Goal: Task Accomplishment & Management: Complete application form

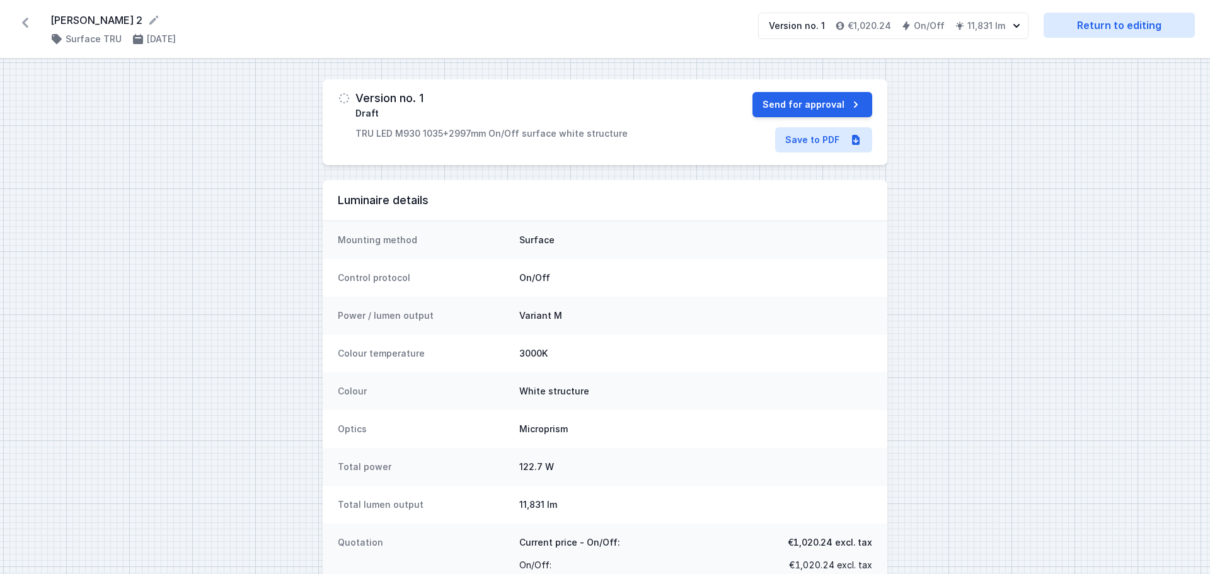
select select "M"
select select "3000"
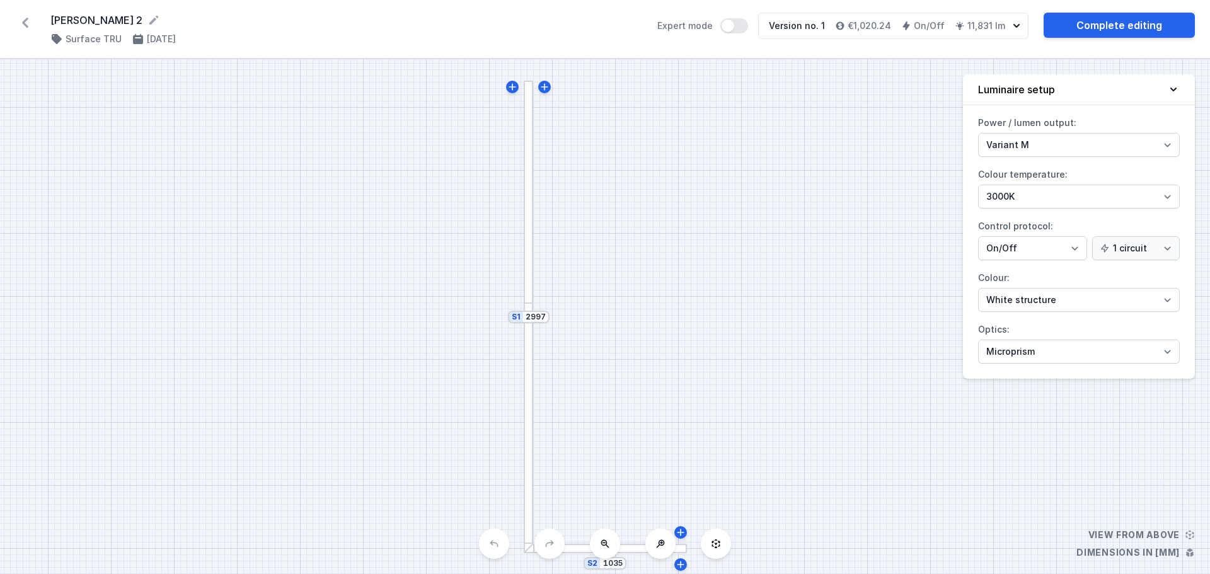
click at [26, 23] on icon at bounding box center [25, 23] width 20 height 20
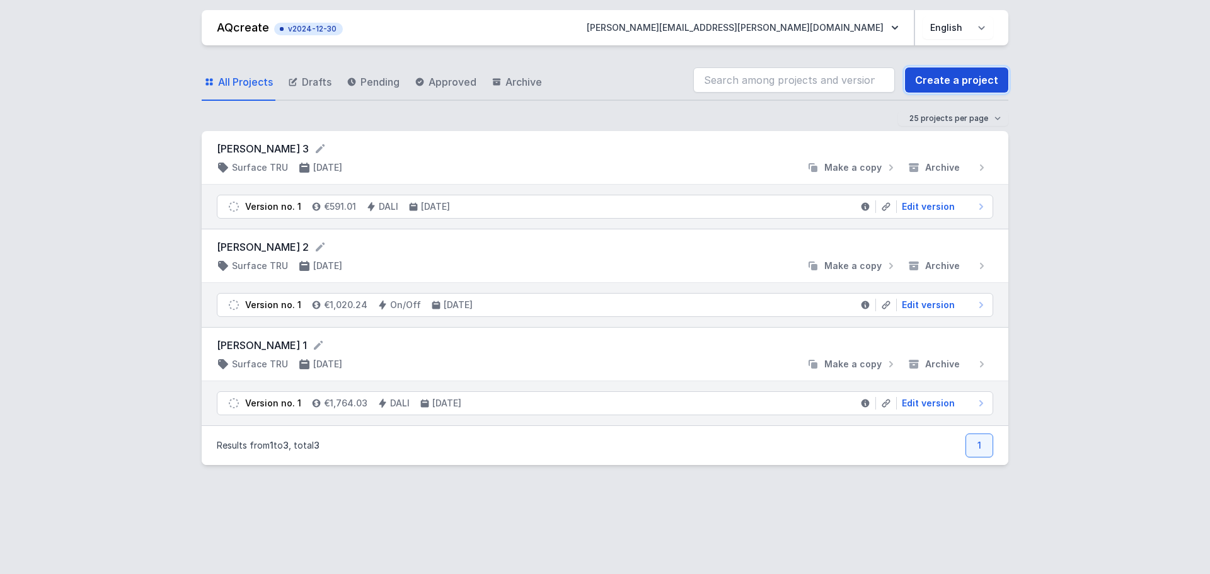
click at [972, 79] on link "Create a project" at bounding box center [956, 79] width 103 height 25
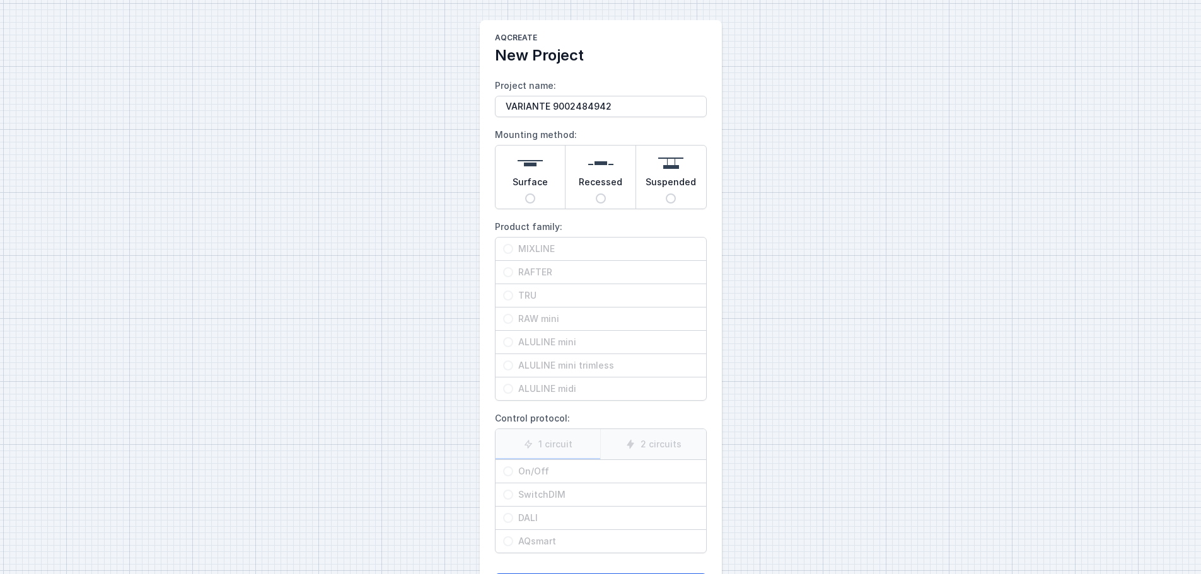
type input "VARIANTE 9002484942"
click at [531, 197] on input "Surface" at bounding box center [530, 199] width 10 height 10
radio input "true"
click at [529, 294] on span "TRU" at bounding box center [605, 295] width 185 height 13
click at [513, 294] on input "TRU" at bounding box center [508, 296] width 10 height 10
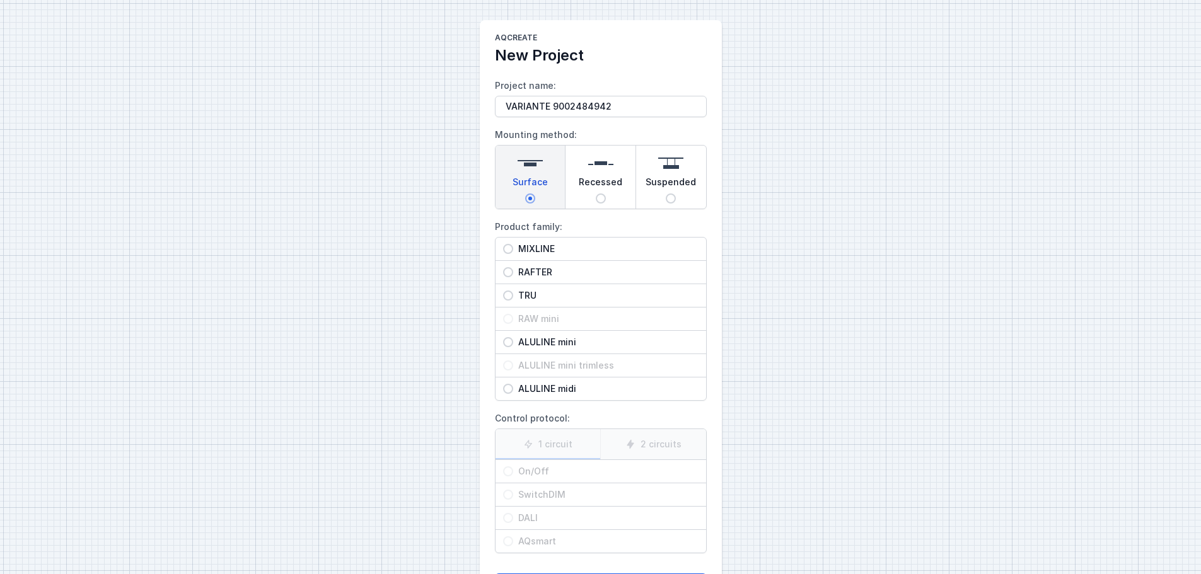
radio input "true"
click at [538, 470] on span "On/Off" at bounding box center [605, 471] width 185 height 13
click at [513, 470] on input "On/Off" at bounding box center [508, 472] width 10 height 10
radio input "true"
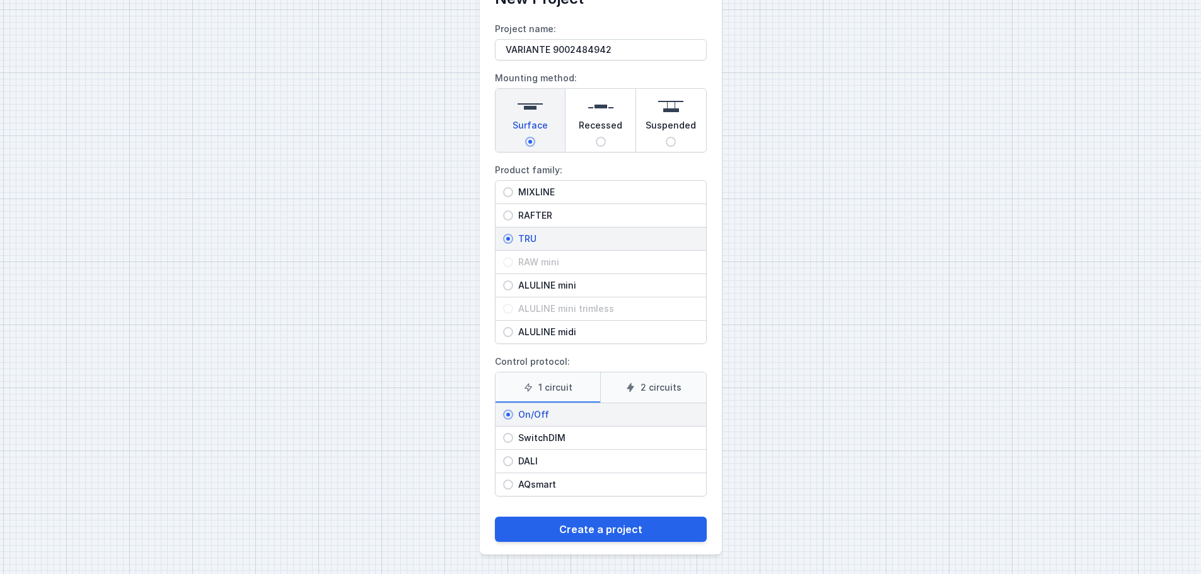
scroll to position [57, 0]
click at [636, 530] on button "Create a project" at bounding box center [601, 528] width 212 height 25
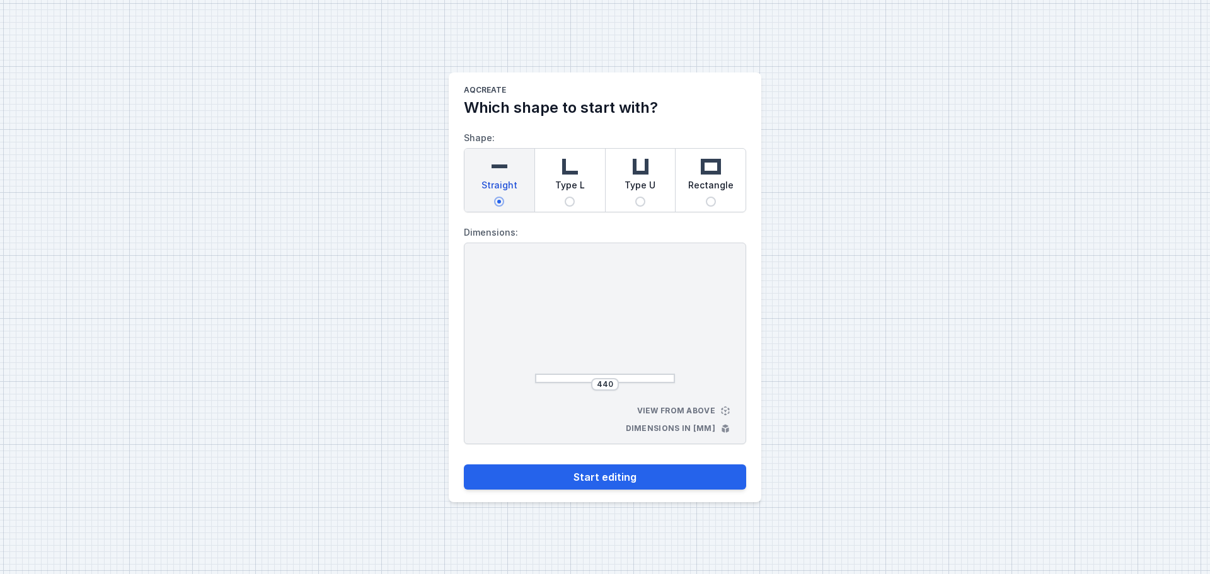
click at [571, 198] on input "Type L" at bounding box center [570, 202] width 10 height 10
radio input "true"
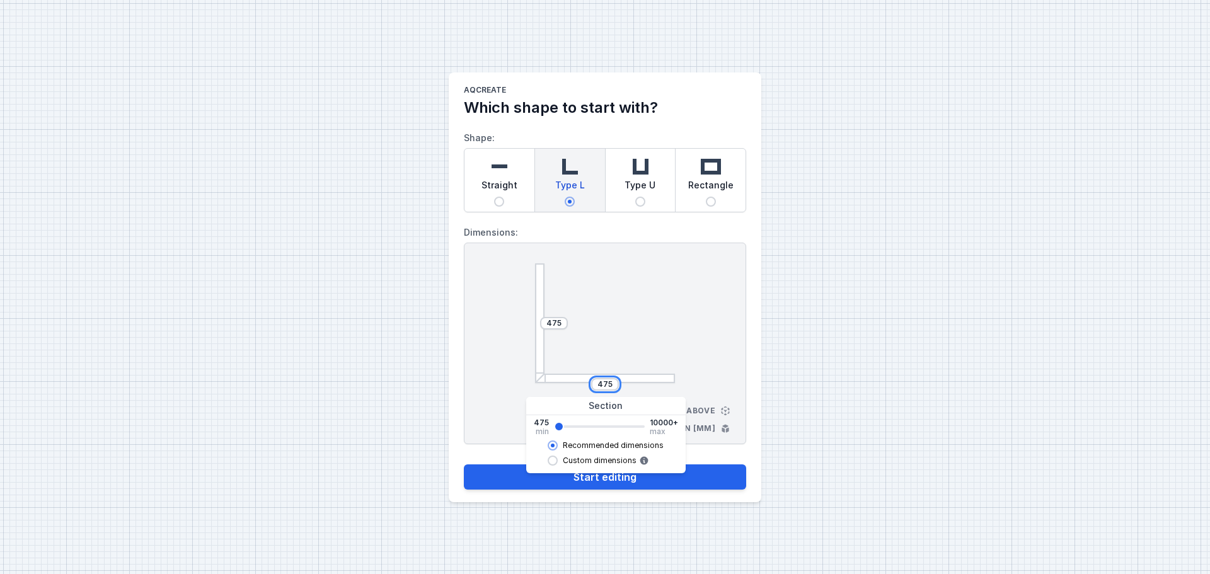
drag, startPoint x: 598, startPoint y: 385, endPoint x: 615, endPoint y: 385, distance: 17.7
click at [615, 385] on div "475" at bounding box center [605, 384] width 28 height 13
type input "615"
type input "895"
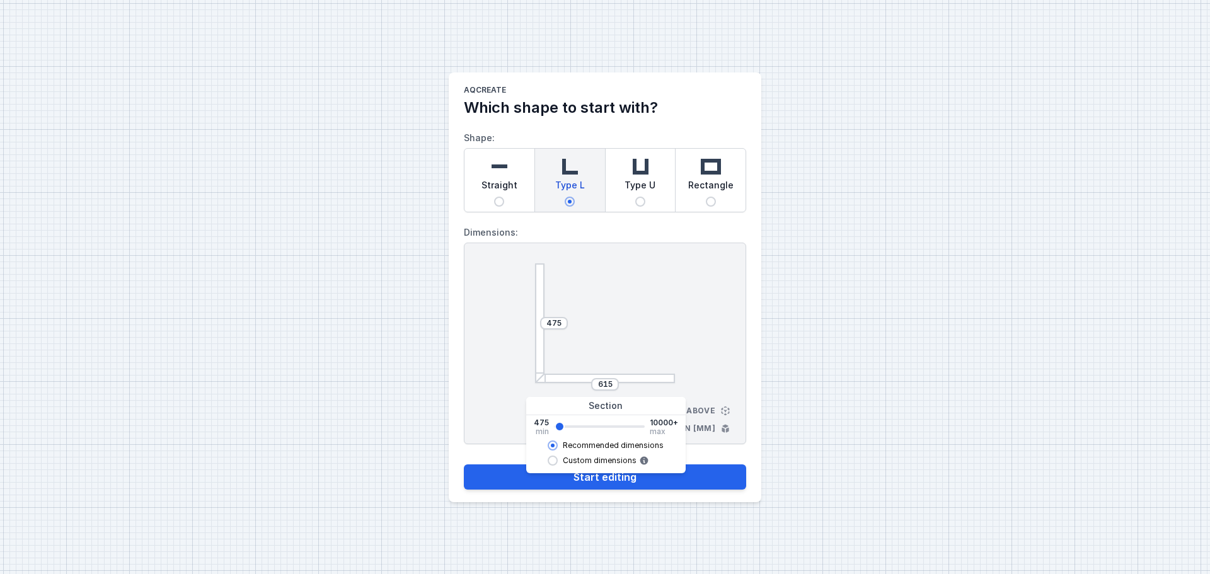
type input "895"
type input "1035"
type input "1175"
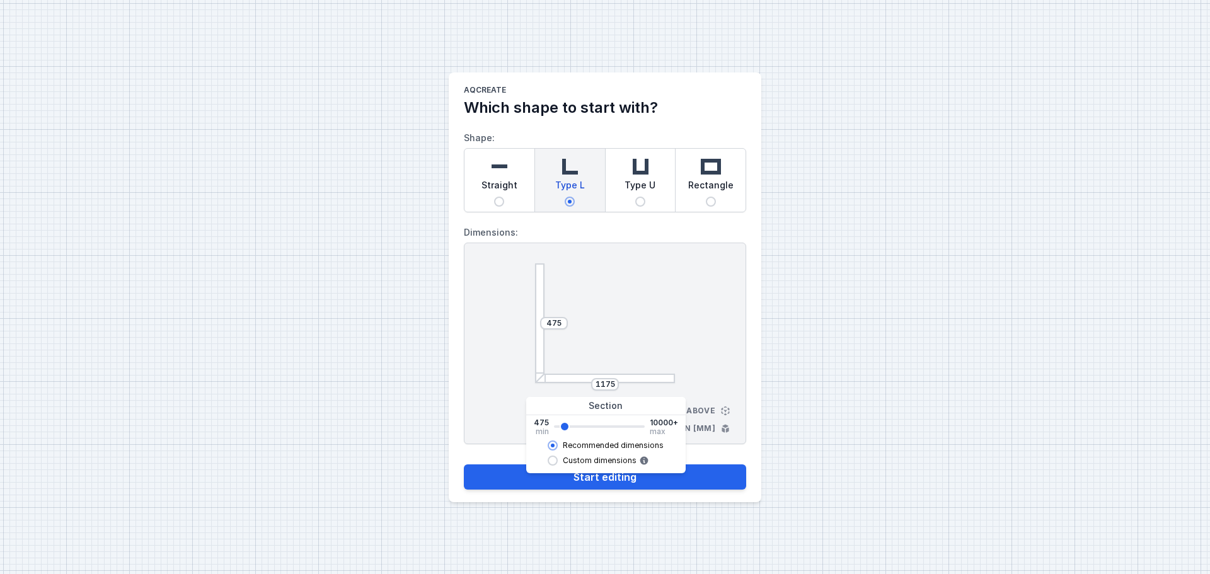
type input "1315"
type input "1455"
type input "1595"
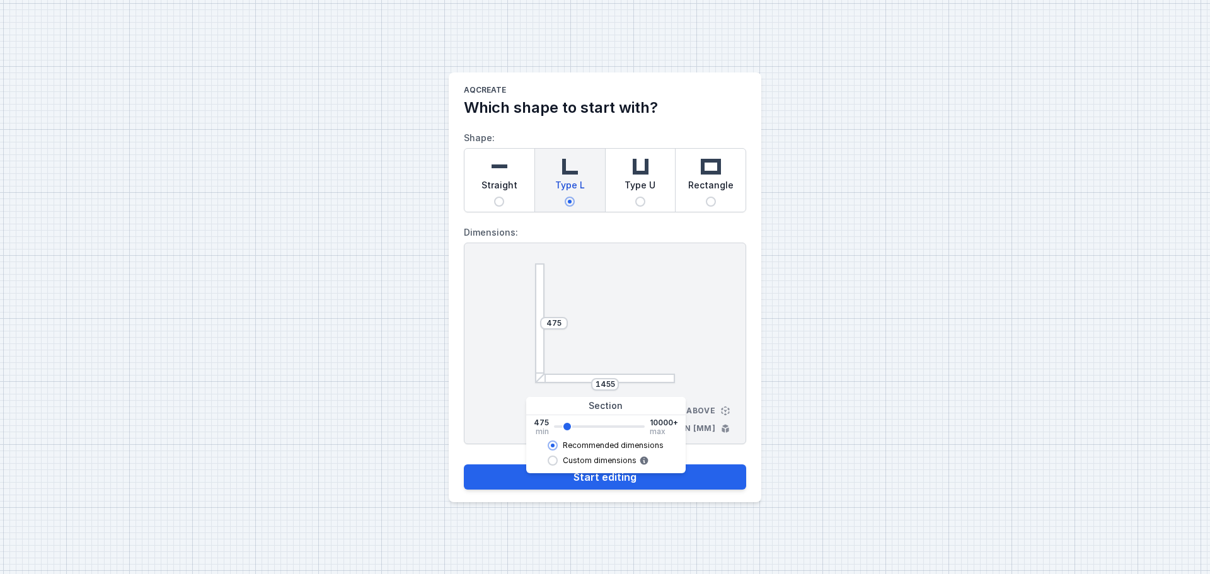
type input "1595"
type input "1735"
type input "1875"
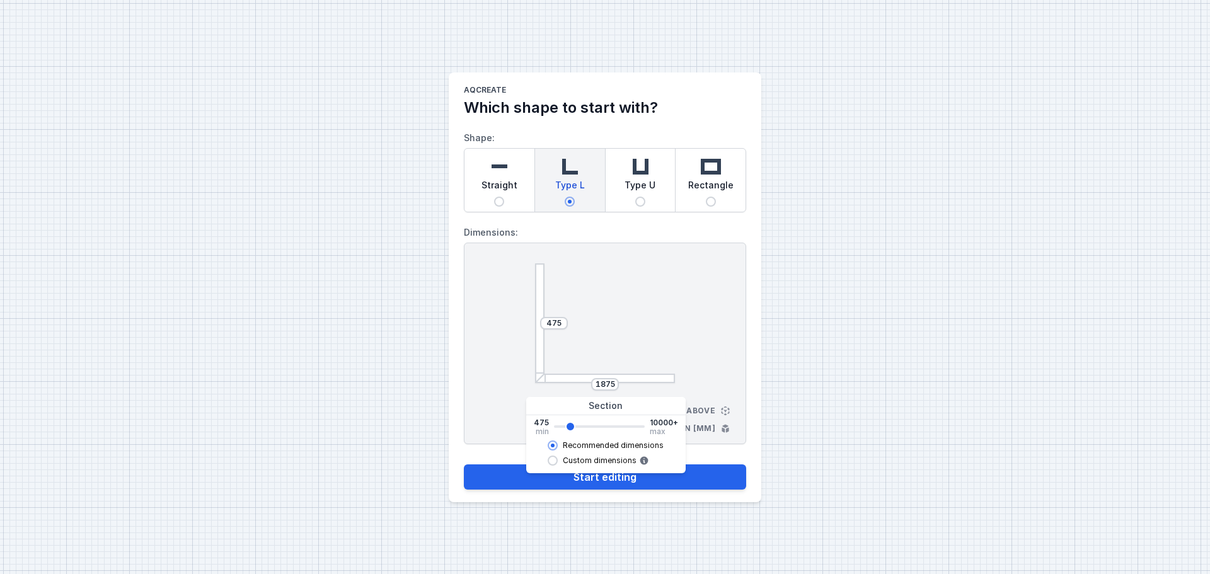
type input "2015"
type input "2155"
type input "2297"
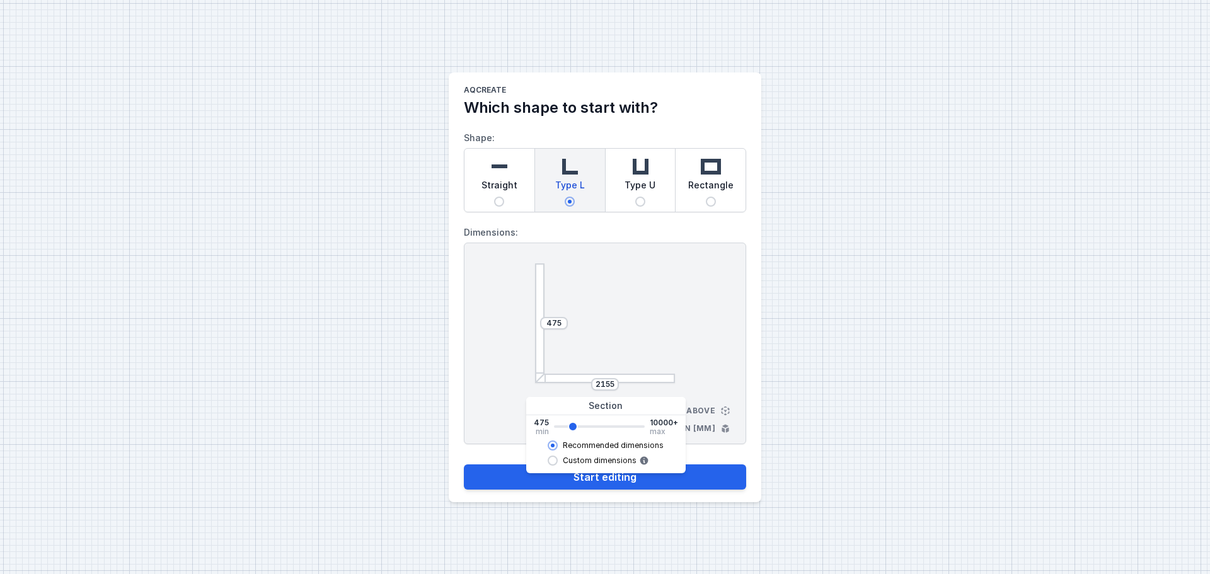
type input "2295"
type input "2437"
type input "2435"
type input "2717"
type input "2715"
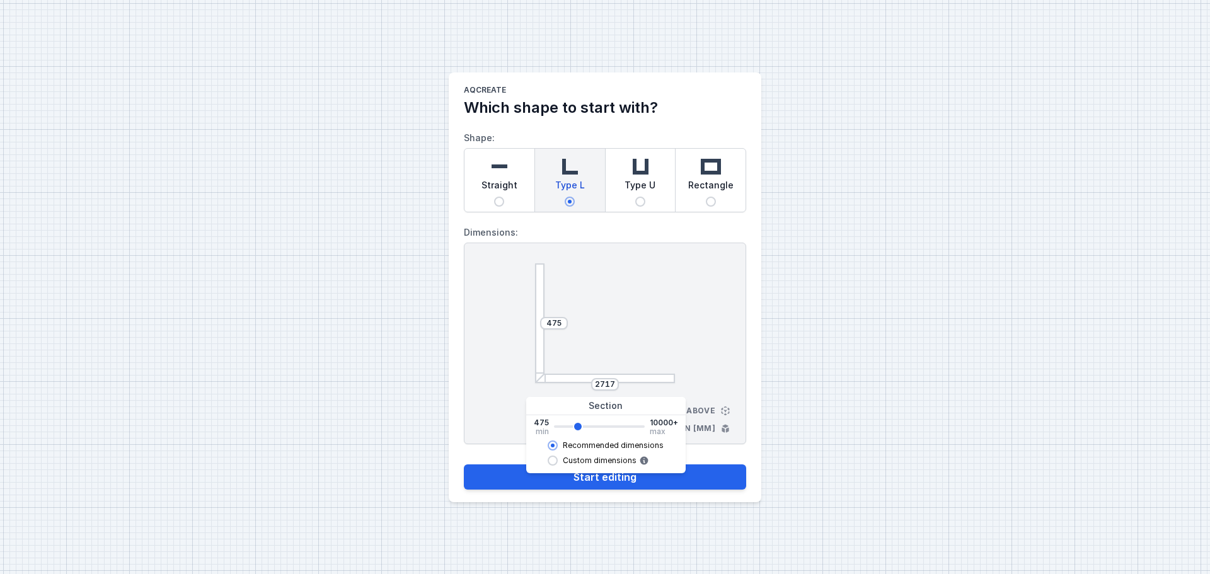
type input "2857"
type input "2855"
type input "2997"
type input "2995"
type input "3137"
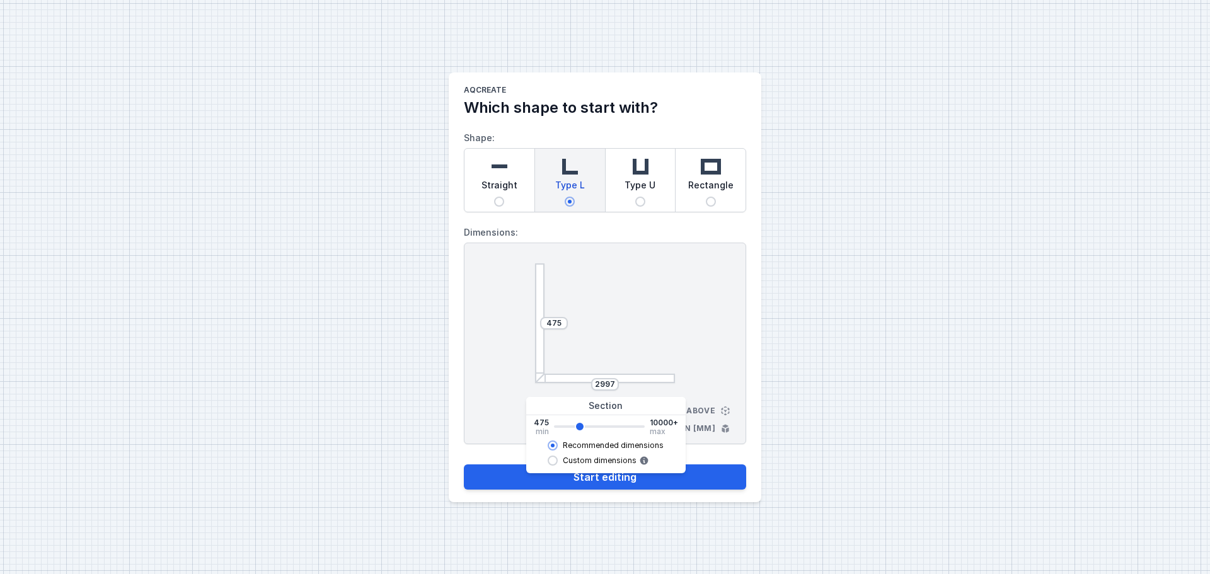
type input "3135"
type input "3417"
type input "3415"
type input "3837"
type input "3835"
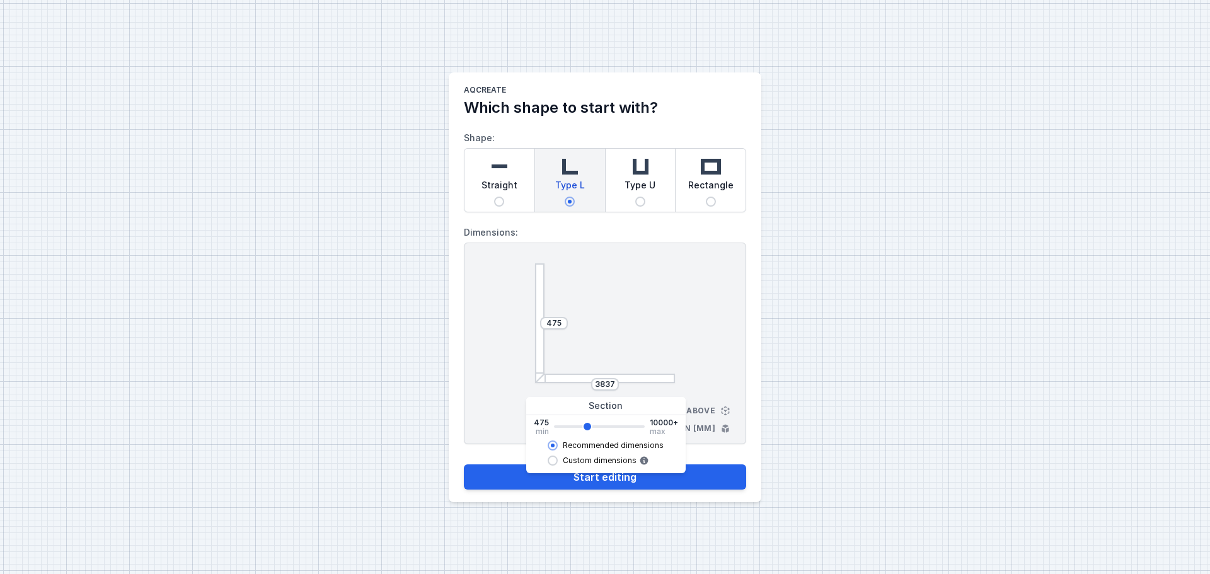
type input "4399"
type input "4395"
type input "4819"
type input "4815"
type input "5239"
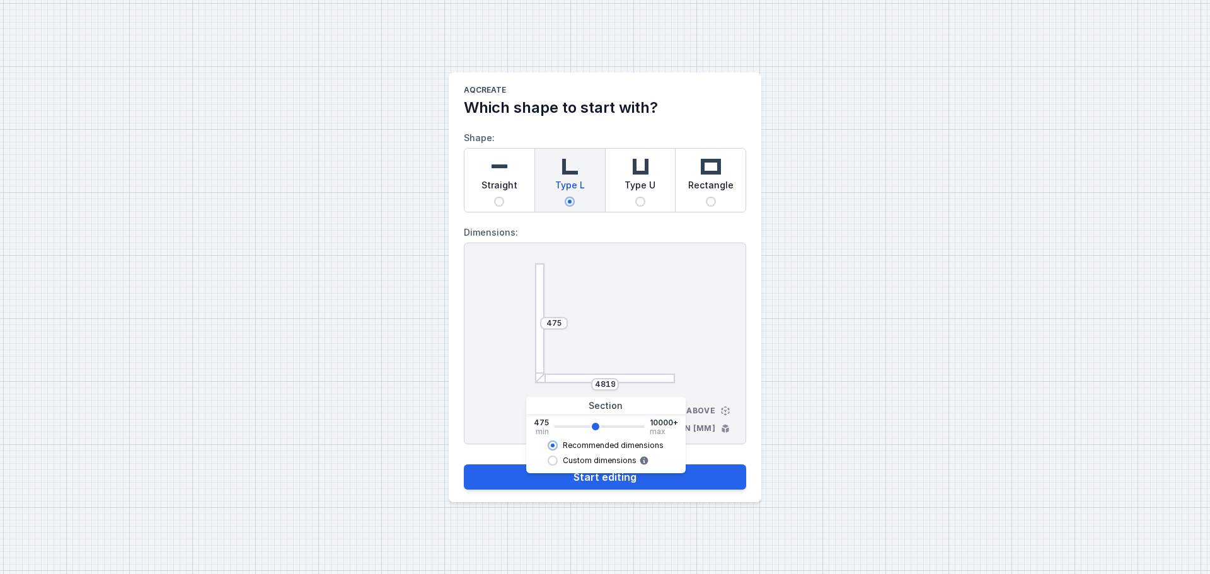
type input "5235"
type input "5519"
type input "5515"
type input "5659"
type input "5655"
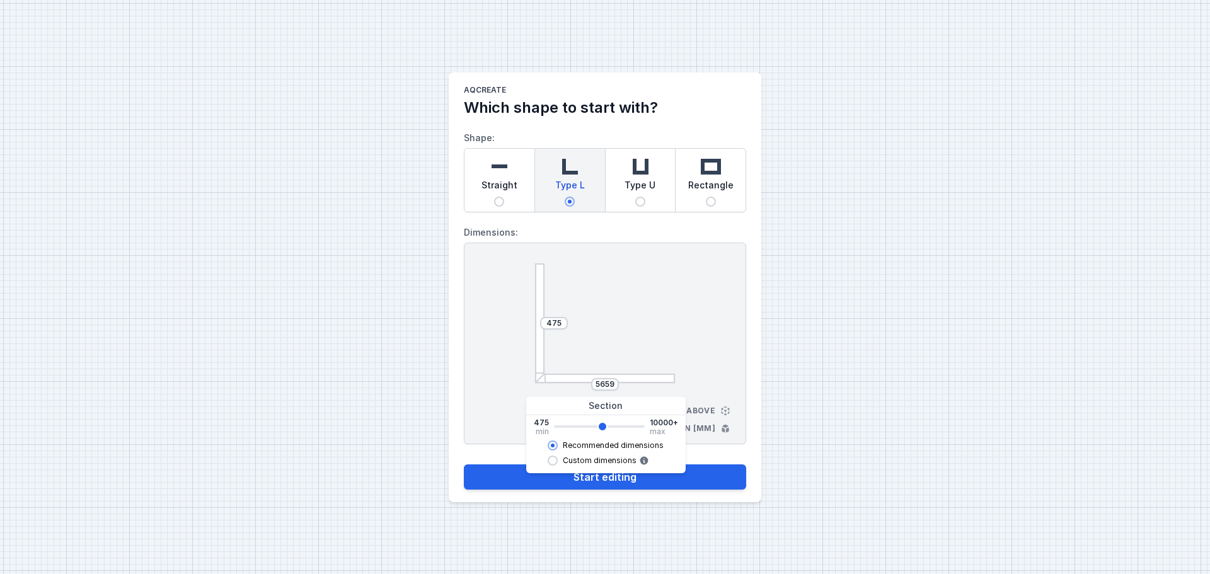
type input "5799"
type input "5795"
type input "6079"
type input "6075"
type input "6501"
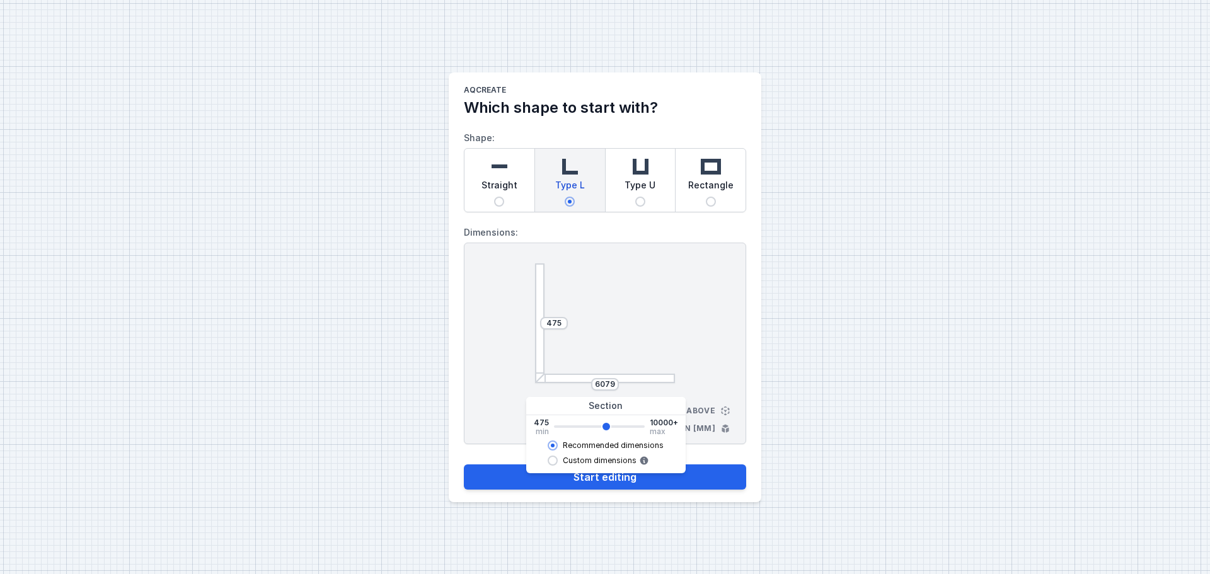
type input "6495"
type input "6921"
type input "6915"
type input "7341"
type input "7335"
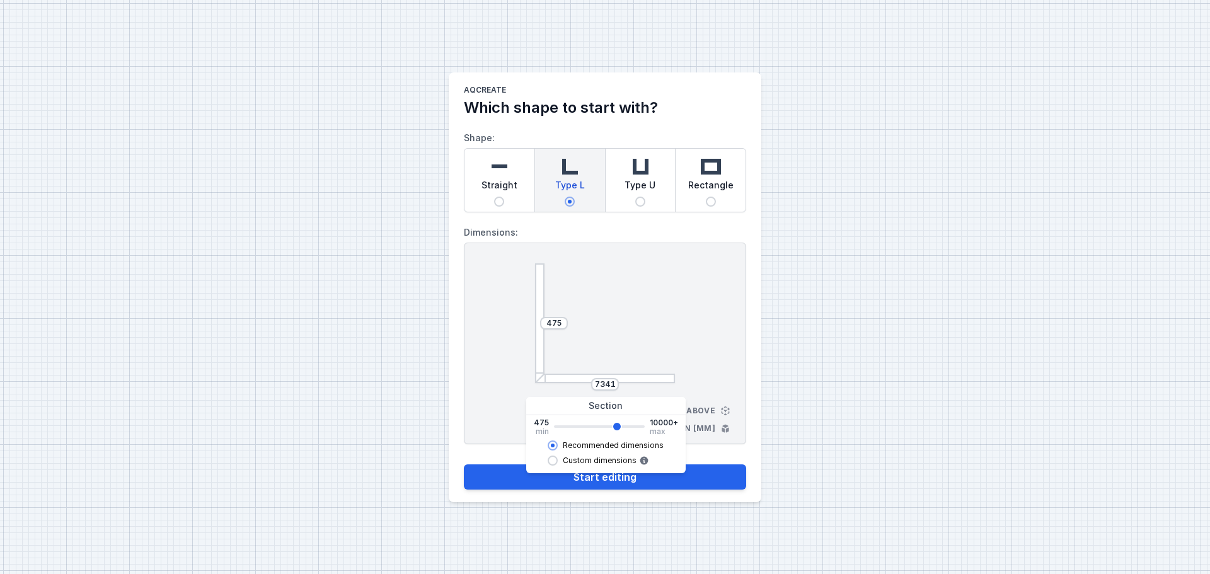
type input "7761"
type input "7755"
type input "8041"
type input "8035"
type input "8181"
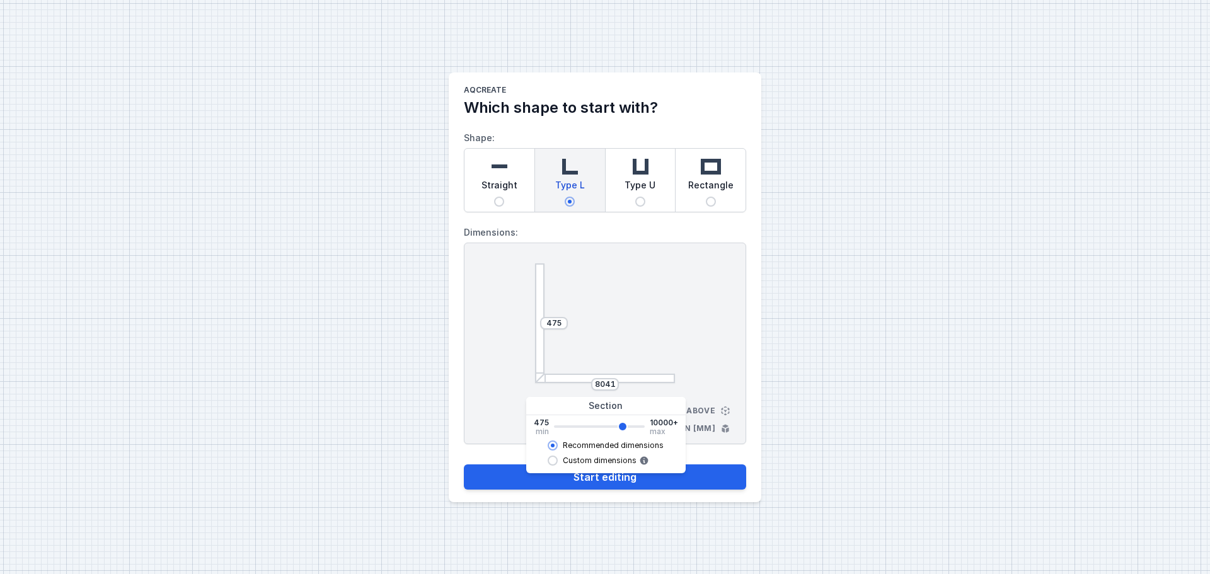
type input "8175"
type input "8041"
type input "8035"
type input "7901"
type input "7895"
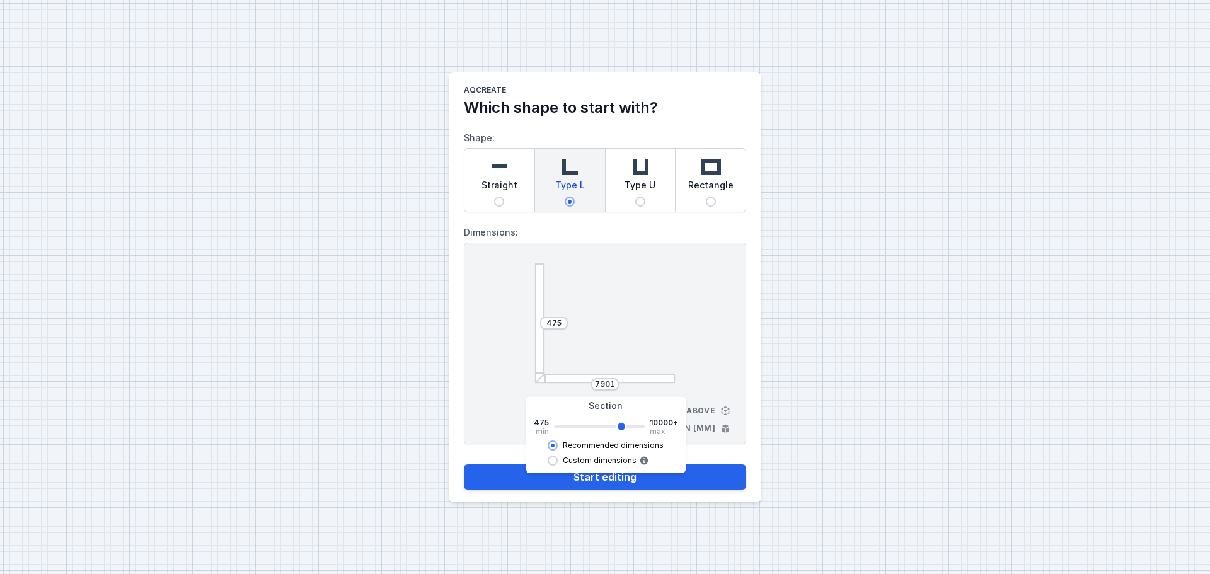
type input "7761"
type input "7755"
type input "7901"
type input "7895"
type input "7761"
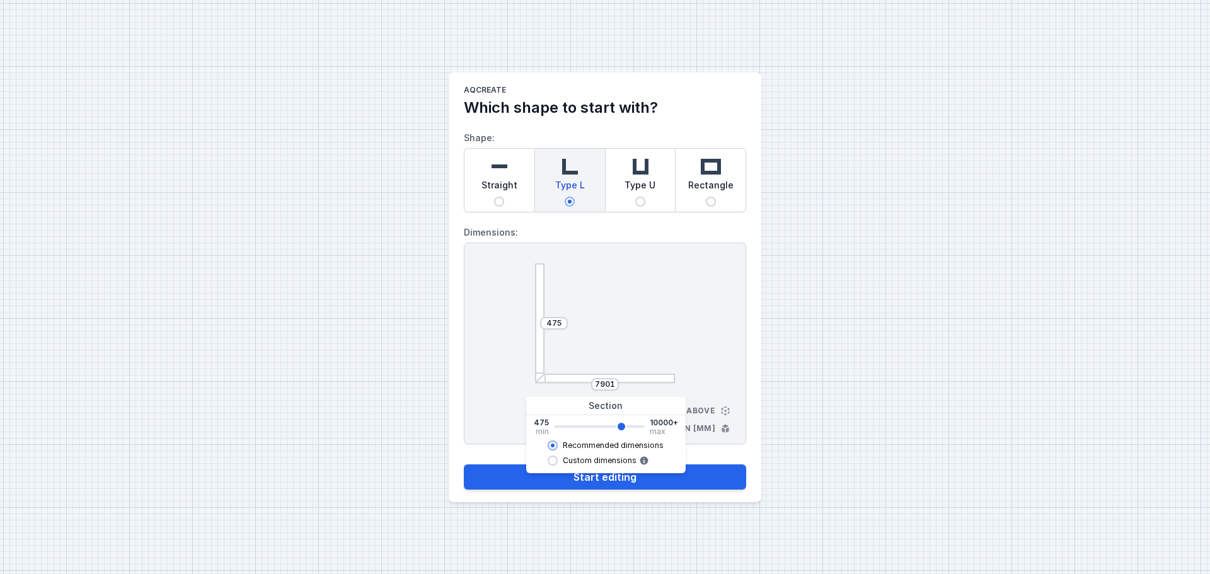
type input "7755"
type input "7901"
drag, startPoint x: 558, startPoint y: 426, endPoint x: 620, endPoint y: 432, distance: 62.7
click at [620, 428] on input "range" at bounding box center [599, 427] width 91 height 3
type input "7895"
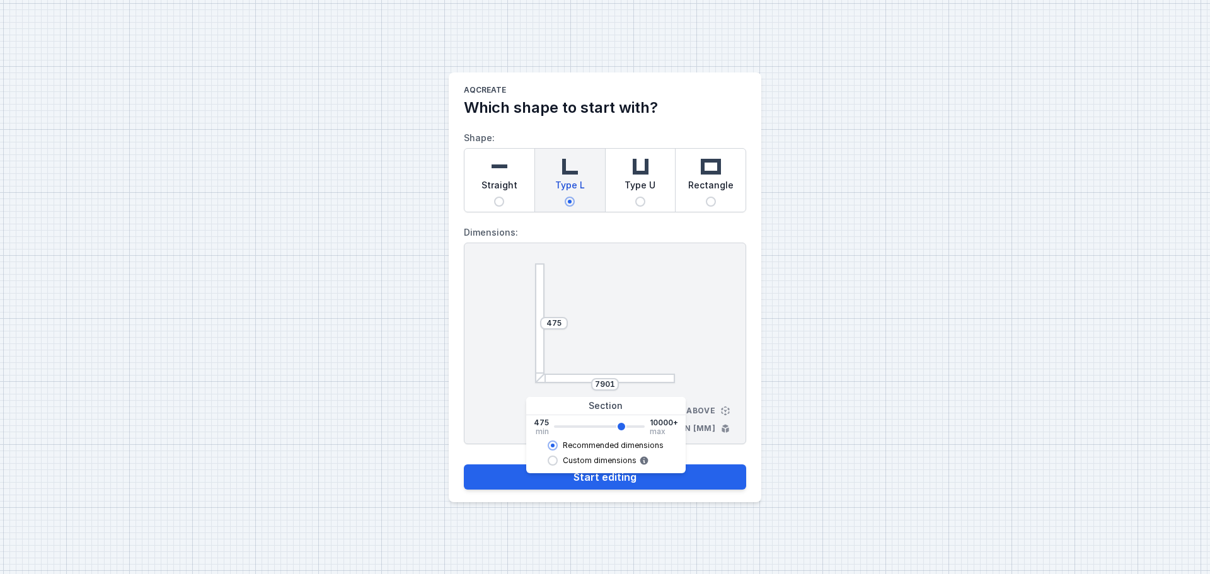
click at [562, 328] on div "475" at bounding box center [554, 323] width 28 height 13
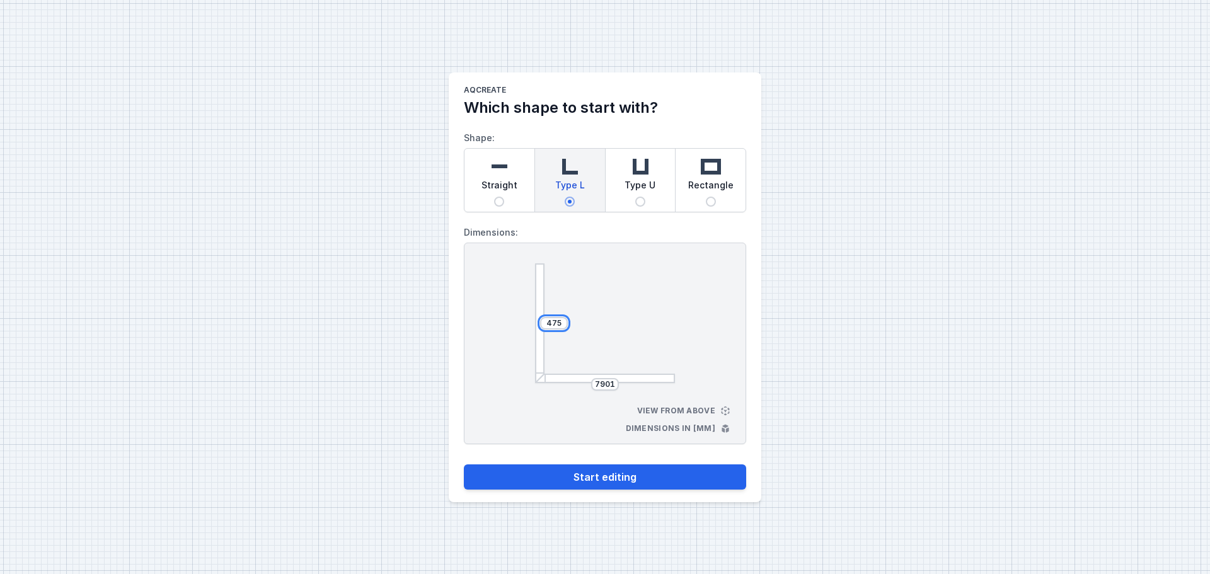
click at [555, 323] on input "475" at bounding box center [554, 323] width 20 height 10
drag, startPoint x: 548, startPoint y: 323, endPoint x: 562, endPoint y: 323, distance: 13.9
click at [562, 323] on input "475" at bounding box center [554, 323] width 20 height 10
type input "615"
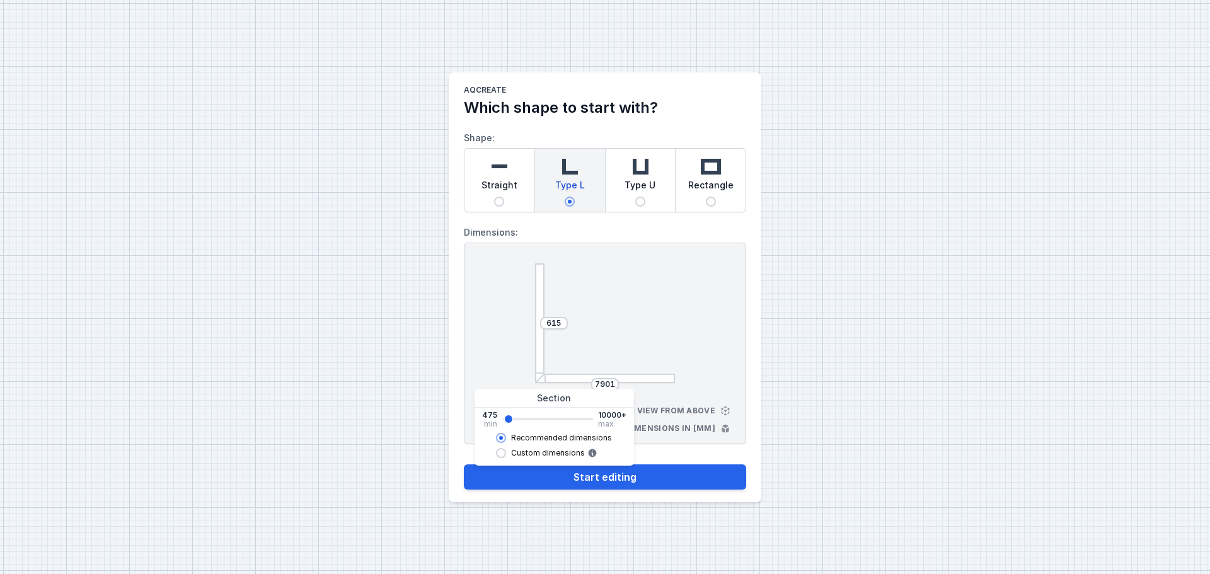
type input "755"
type input "895"
type input "1035"
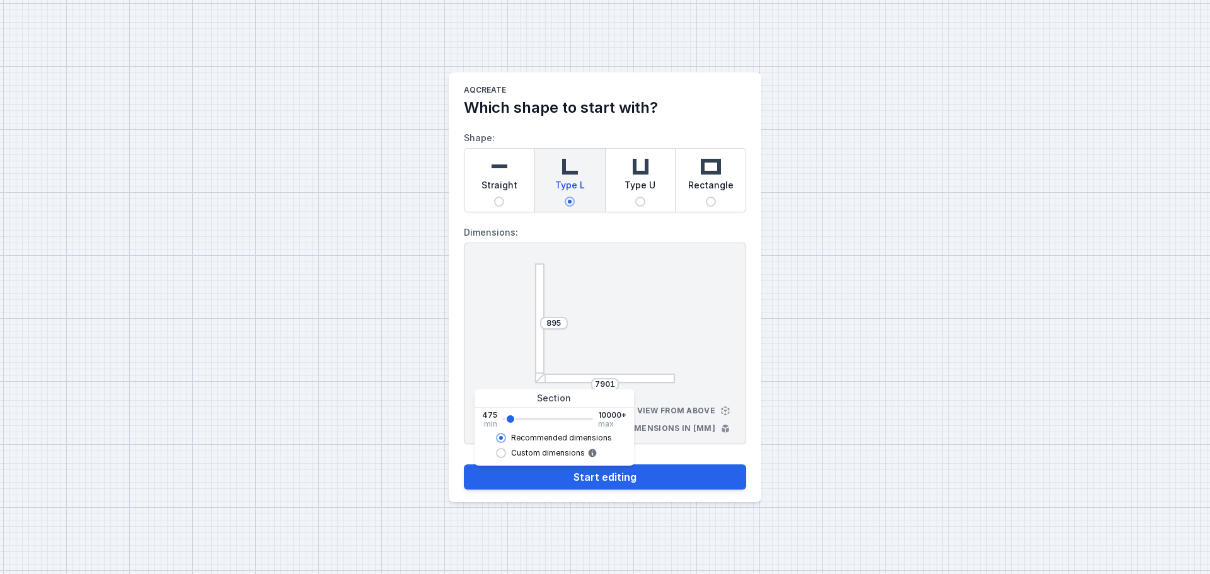
type input "1035"
type input "1315"
type input "1455"
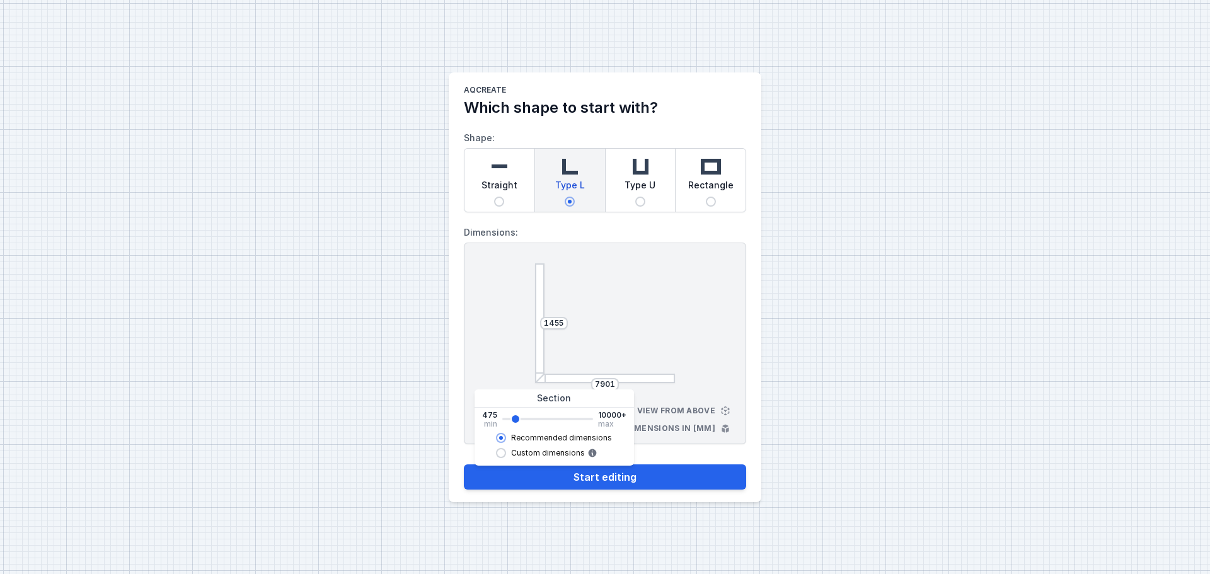
type input "1595"
type input "1735"
type input "1875"
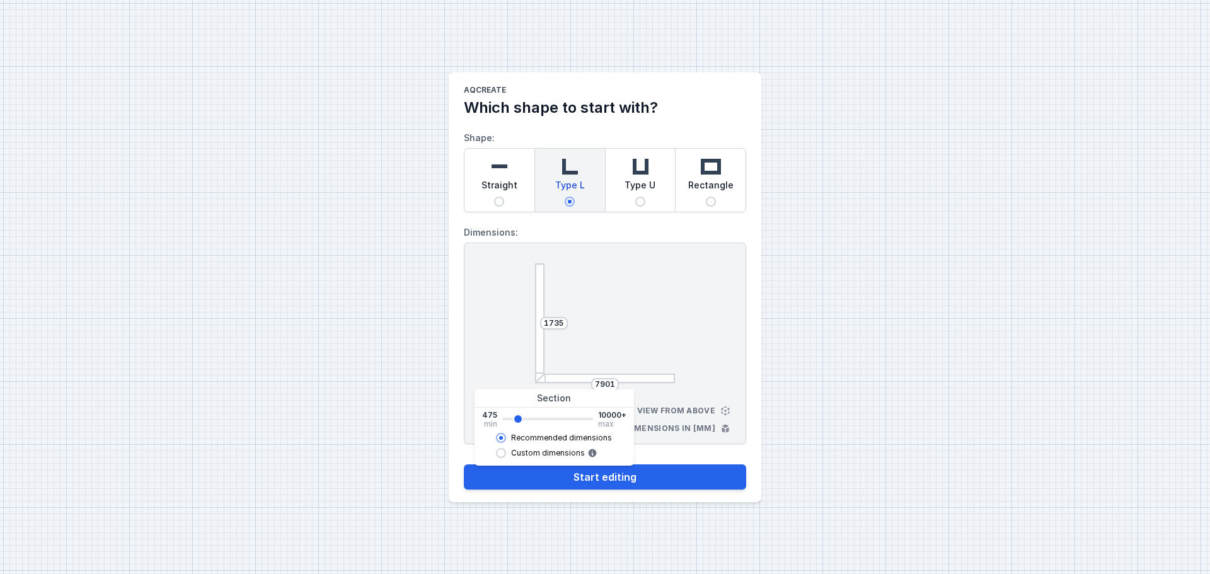
type input "1875"
type input "2015"
type input "2155"
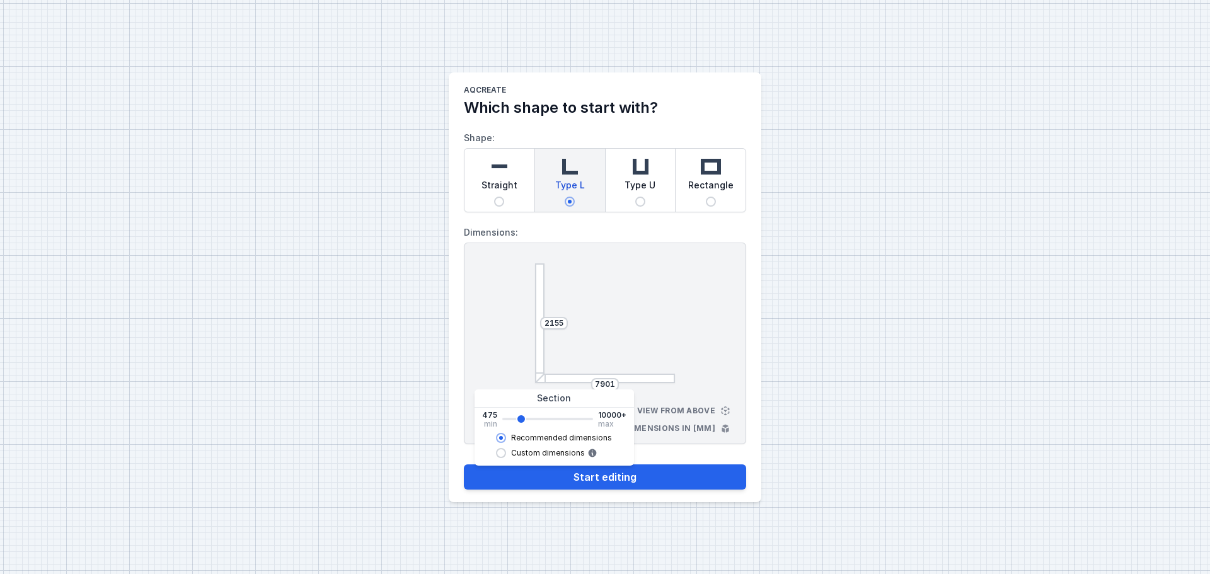
type input "2437"
type input "2435"
type input "2717"
type input "2715"
type input "2997"
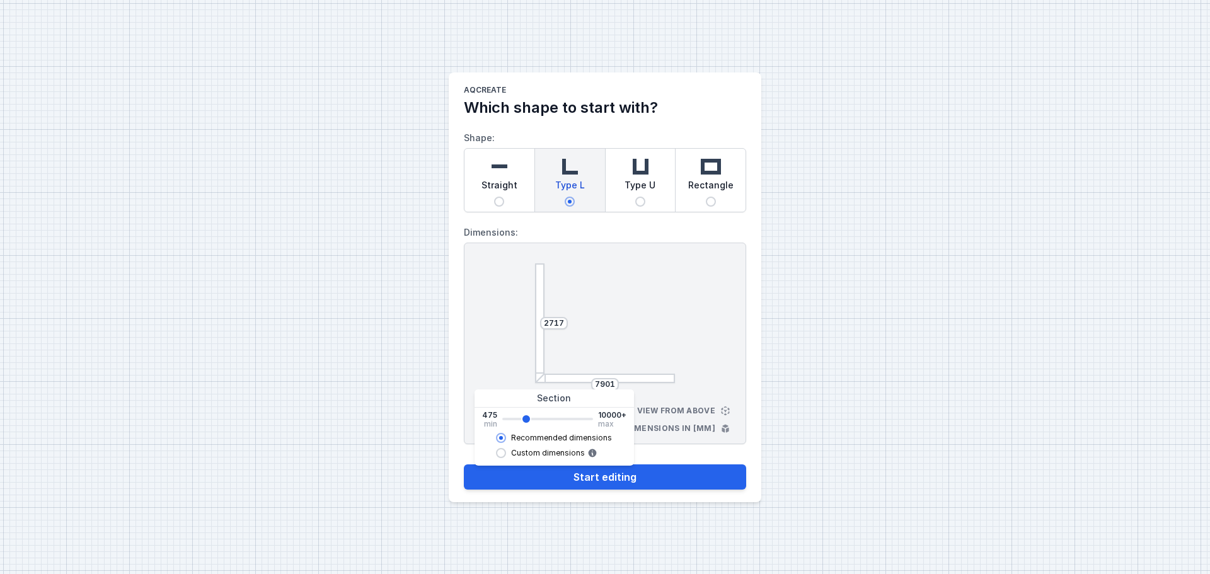
type input "2995"
type input "3137"
type input "3135"
type input "3277"
type input "3275"
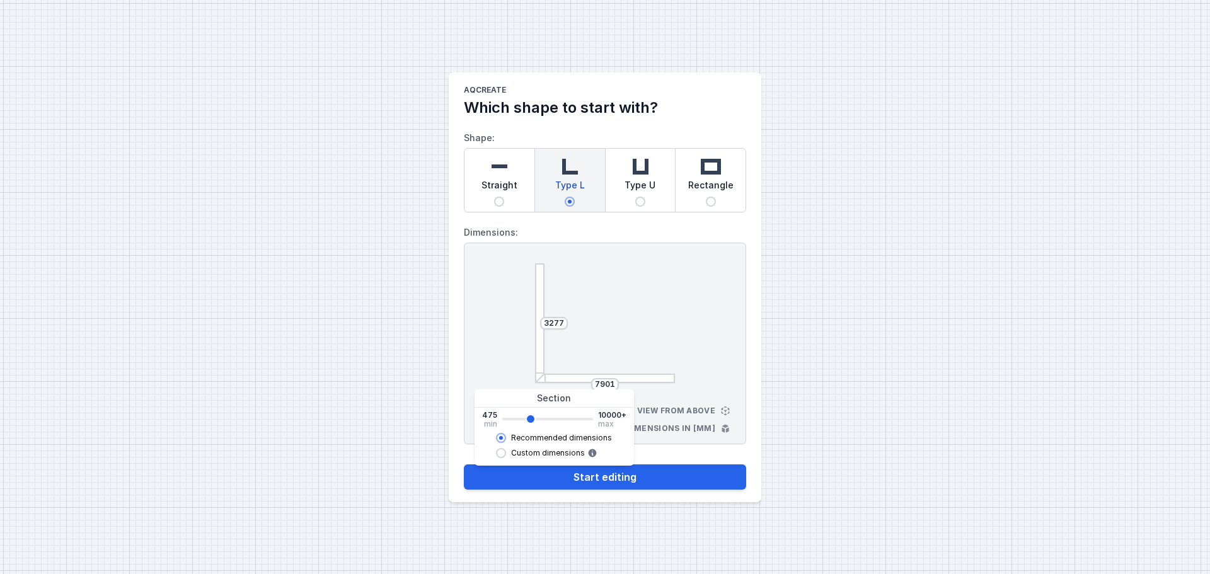
type input "3417"
type input "3415"
type input "3557"
type input "3555"
type input "3697"
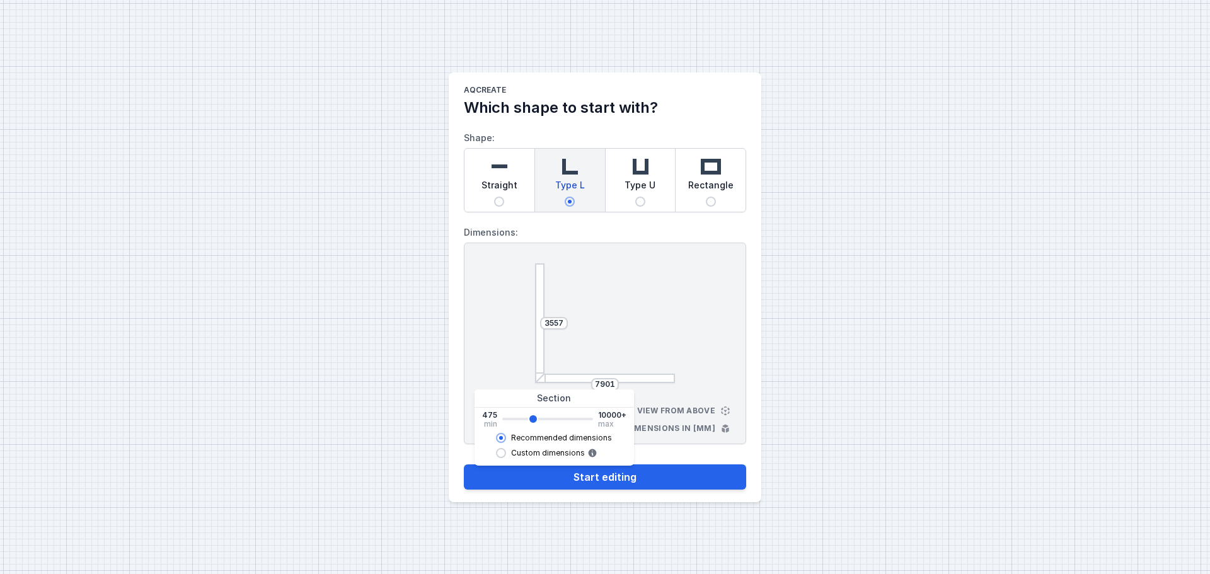
type input "3695"
type input "3977"
type input "3975"
type input "4259"
type input "4255"
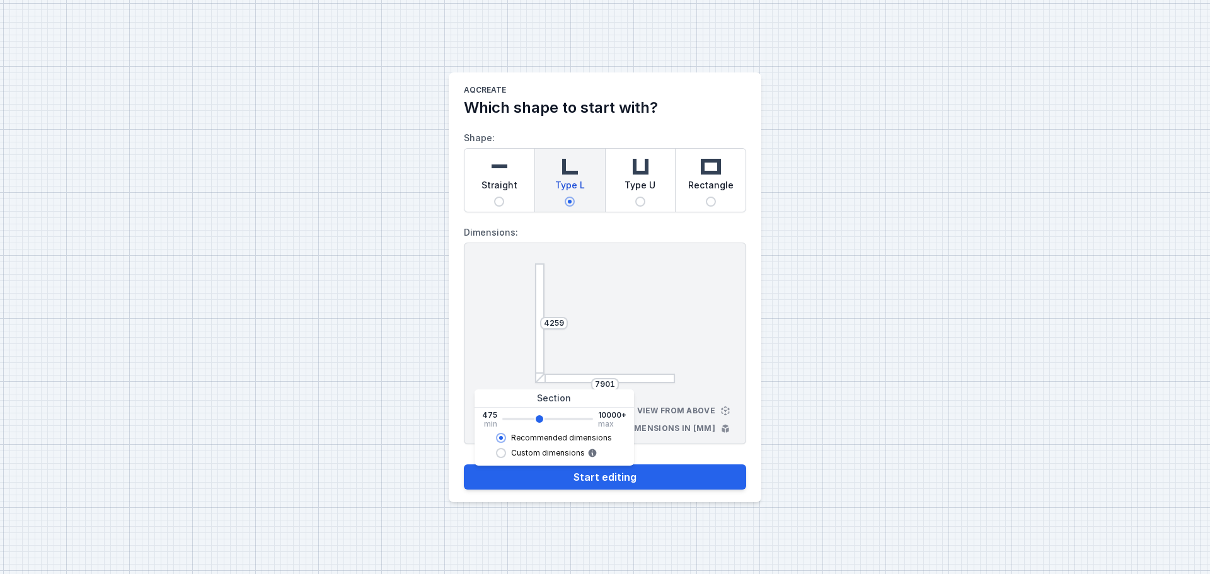
type input "4539"
type input "4535"
type input "4679"
type input "4675"
type input "4959"
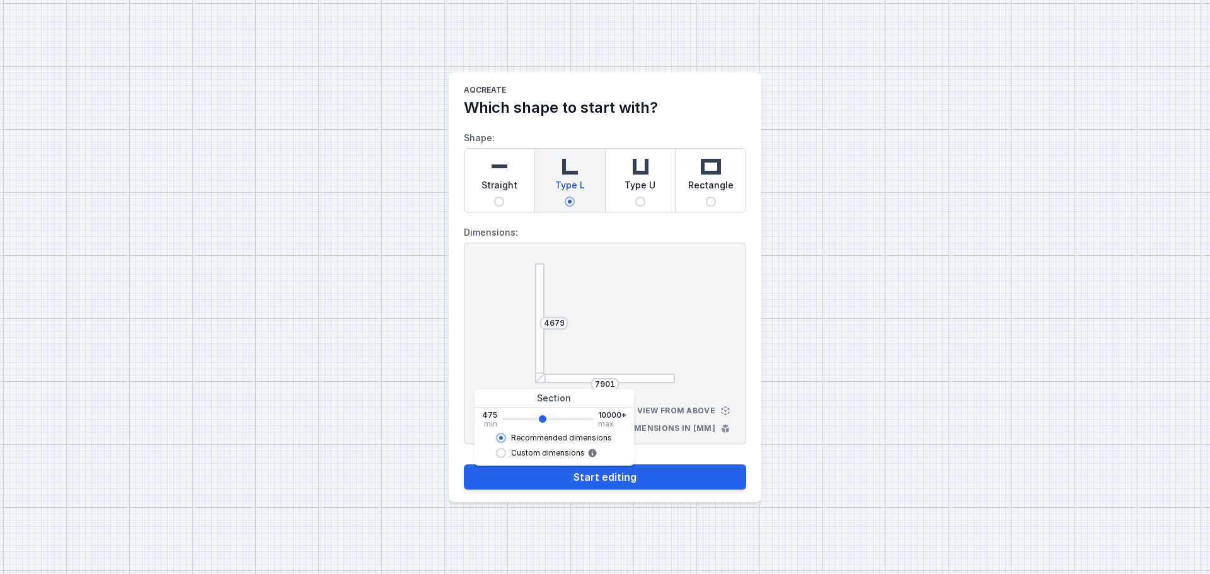
type input "4955"
type input "5099"
type input "5095"
type input "5239"
type input "5235"
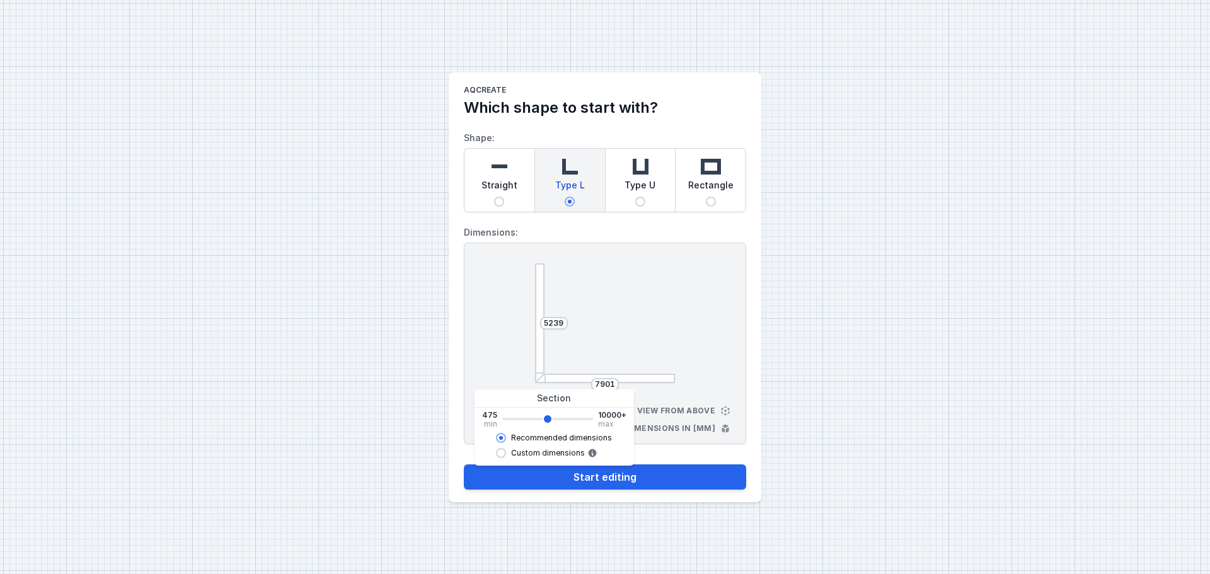
type input "5379"
type input "5375"
type input "5519"
type input "5515"
type input "5659"
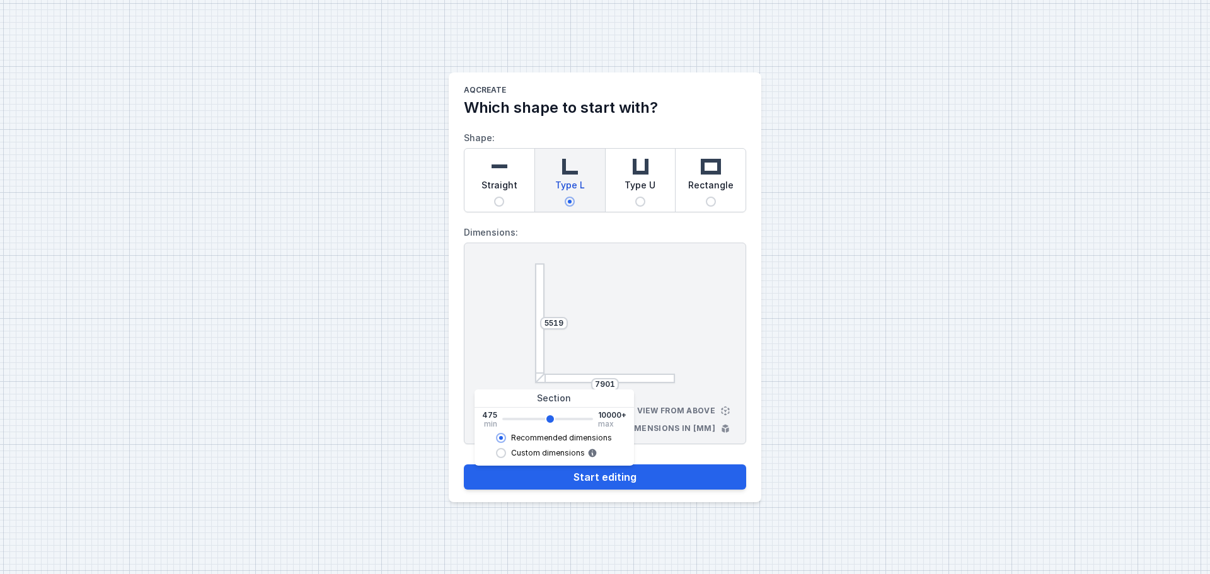
type input "5655"
type input "5799"
type input "5795"
type input "5939"
type input "5935"
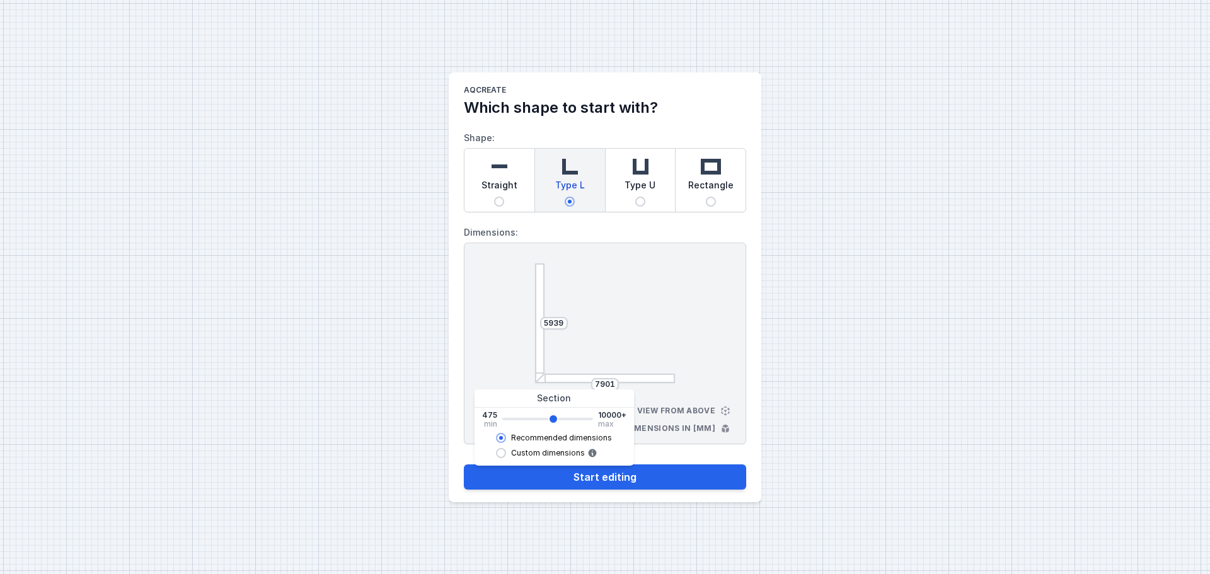
type input "6079"
type input "6075"
type input "6219"
type input "6215"
type input "6501"
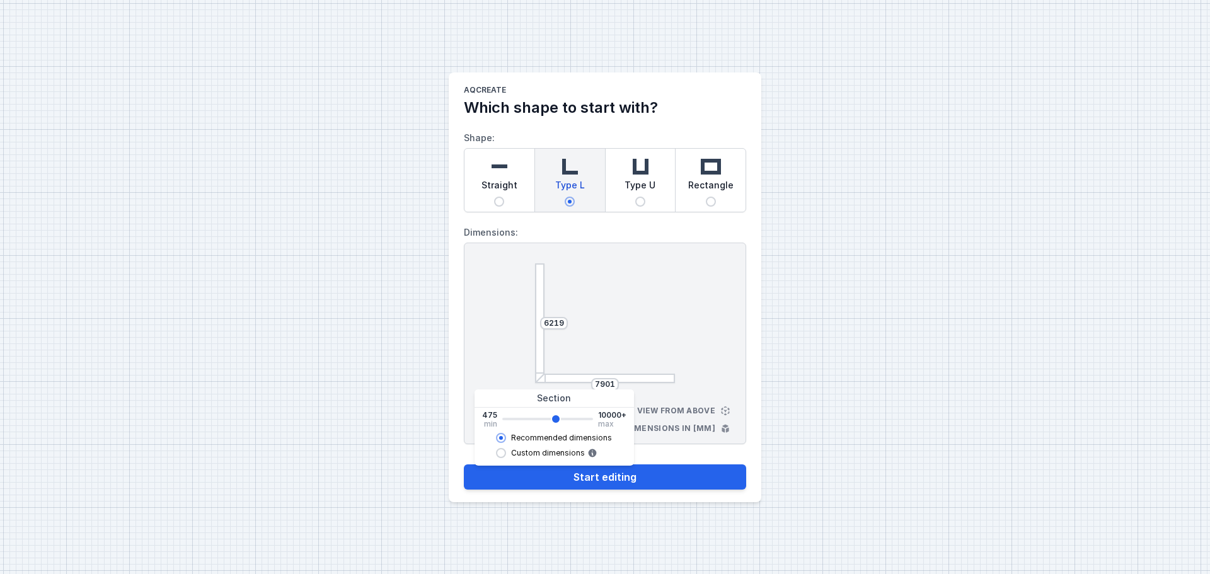
type input "6495"
type input "6641"
type input "6635"
type input "6781"
drag, startPoint x: 506, startPoint y: 419, endPoint x: 560, endPoint y: 418, distance: 53.6
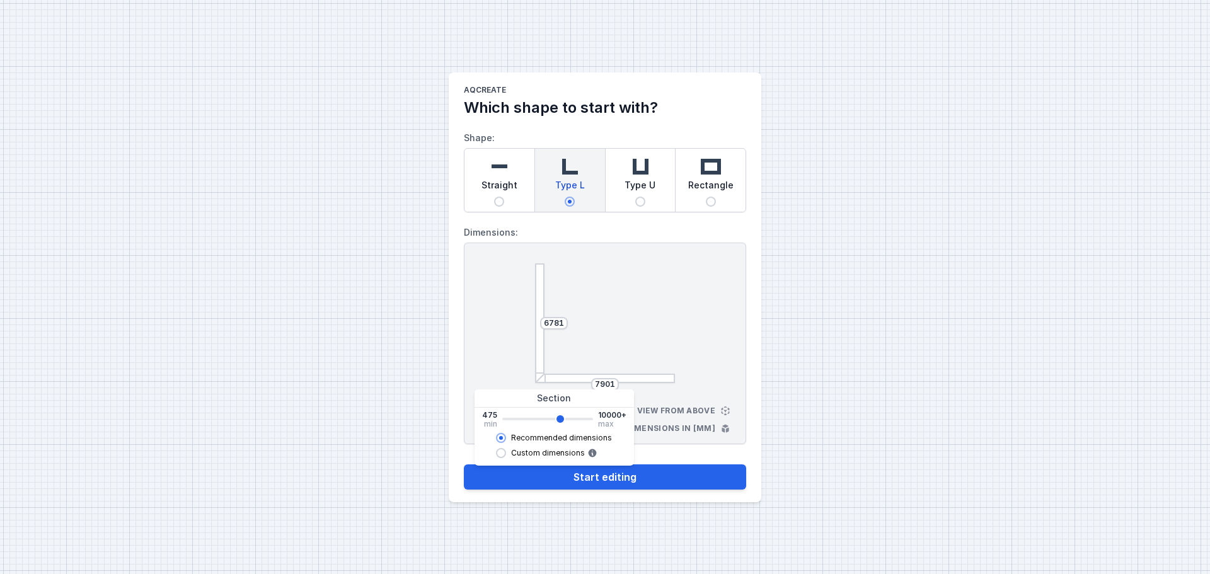
click at [560, 418] on input "range" at bounding box center [547, 419] width 91 height 3
type input "6775"
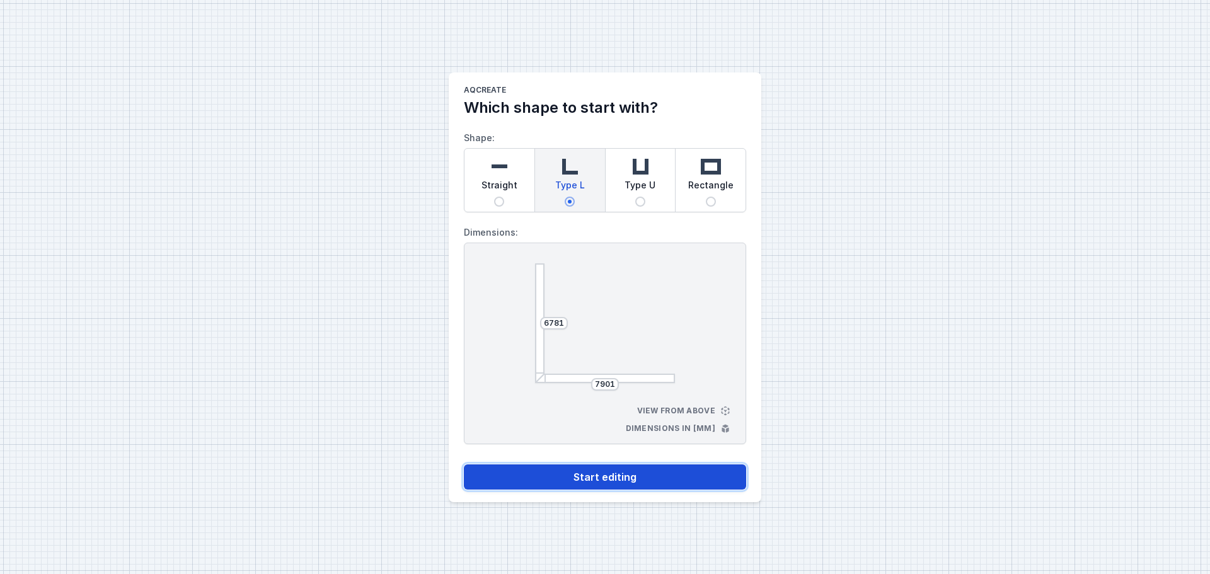
click at [610, 477] on button "Start editing" at bounding box center [605, 477] width 282 height 25
select select "M"
select select "3000"
select select "opal"
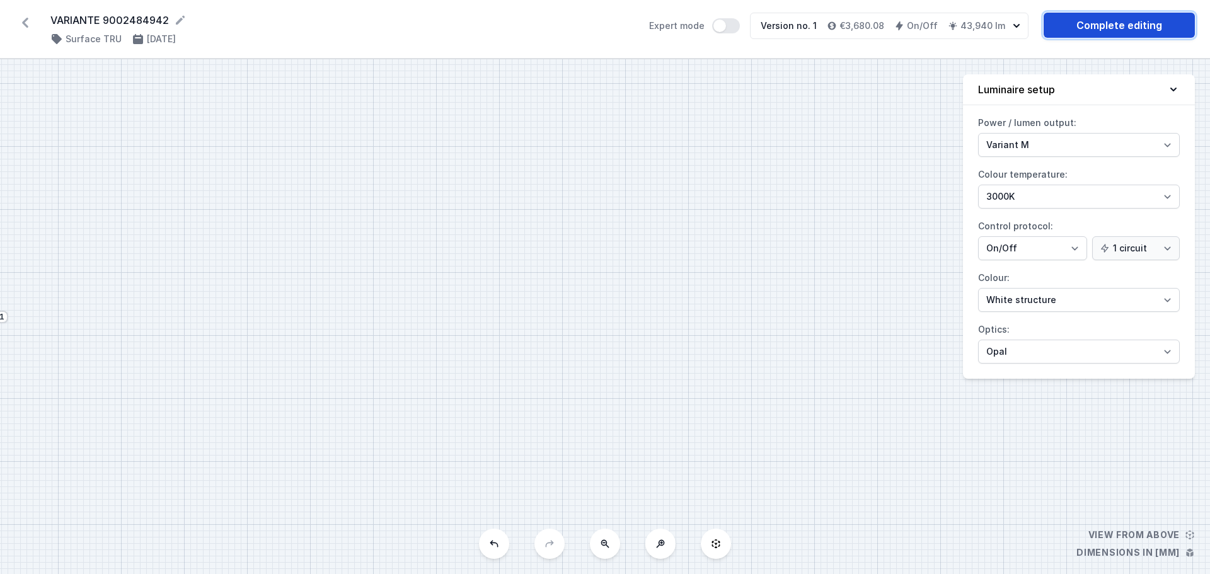
click at [1115, 29] on link "Complete editing" at bounding box center [1119, 25] width 151 height 25
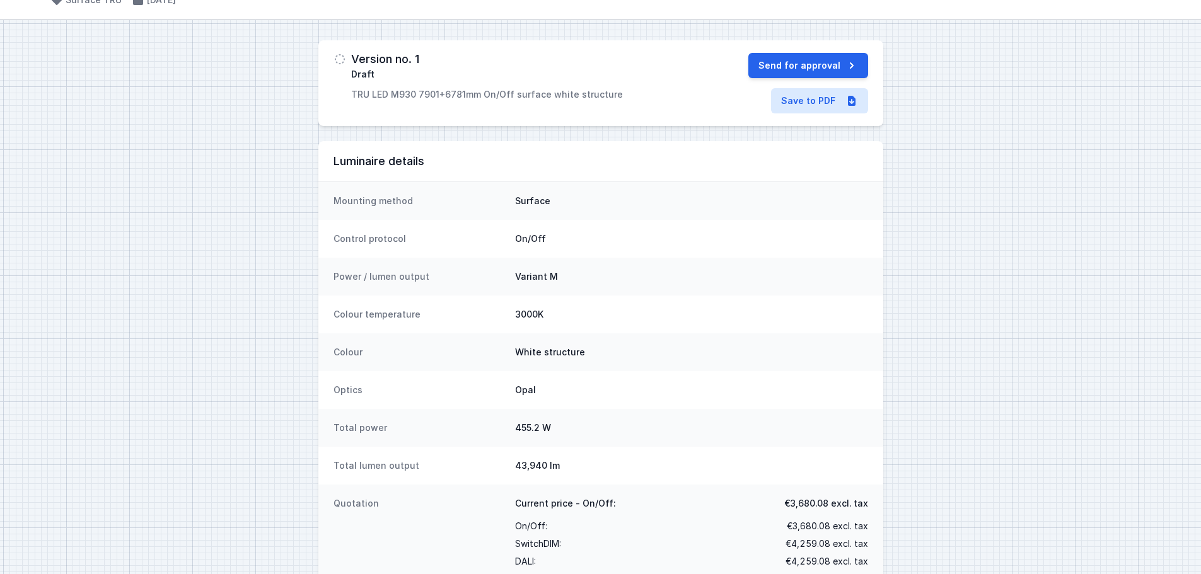
scroll to position [68, 0]
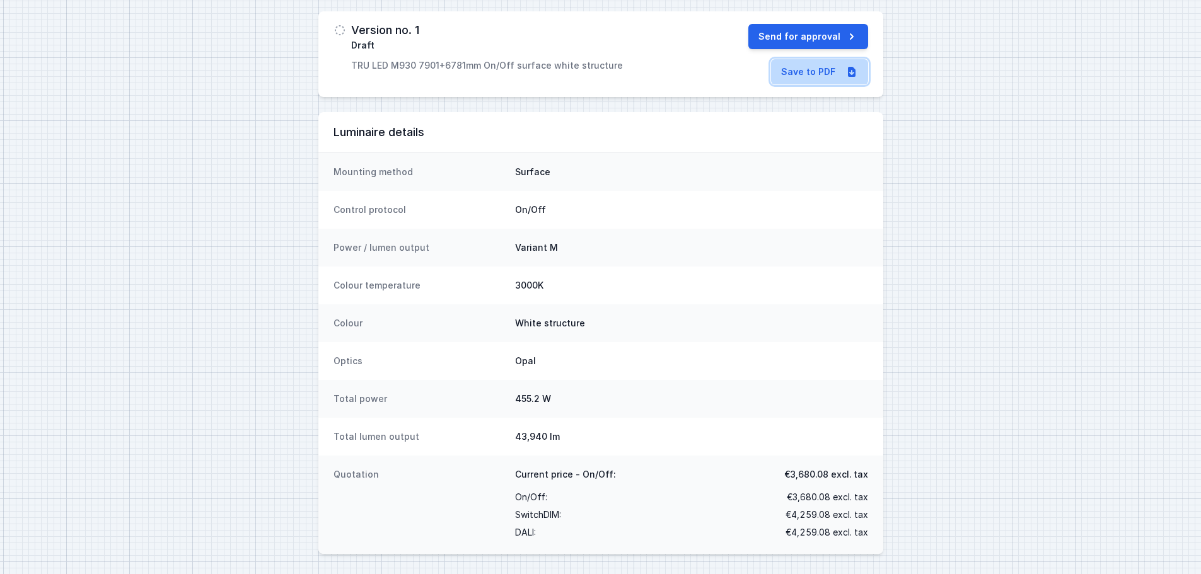
click at [818, 71] on link "Save to PDF" at bounding box center [819, 71] width 97 height 25
click at [241, 226] on div "Version no. 1 Draft TRU LED M930 7901+6781mm On/Off surface white structure Sen…" at bounding box center [600, 282] width 1201 height 583
select select "M"
select select "3000"
select select "opal"
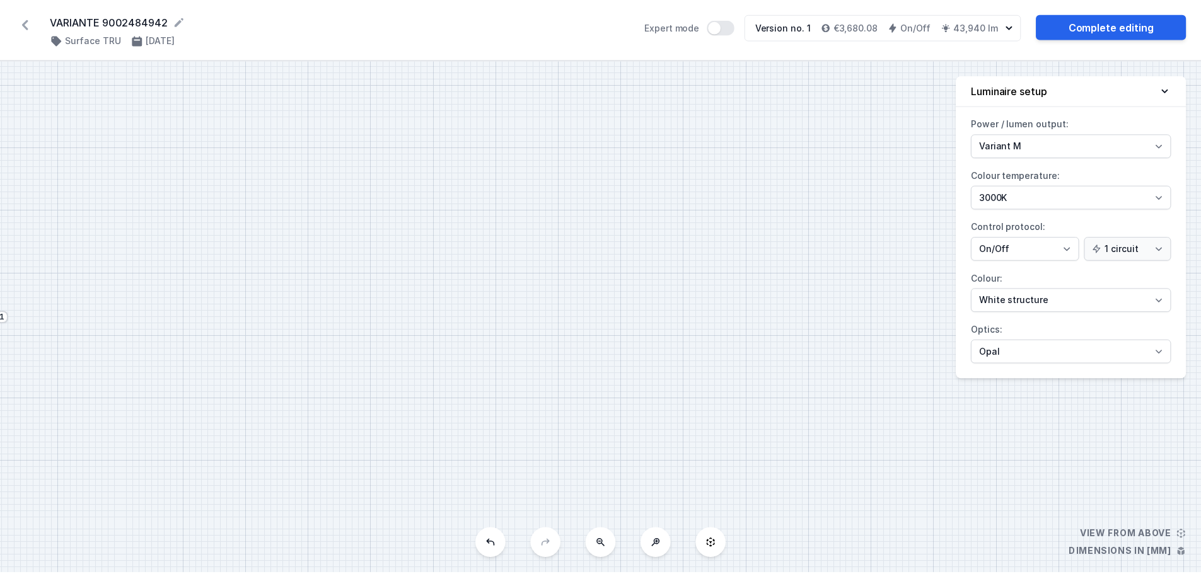
scroll to position [32, 0]
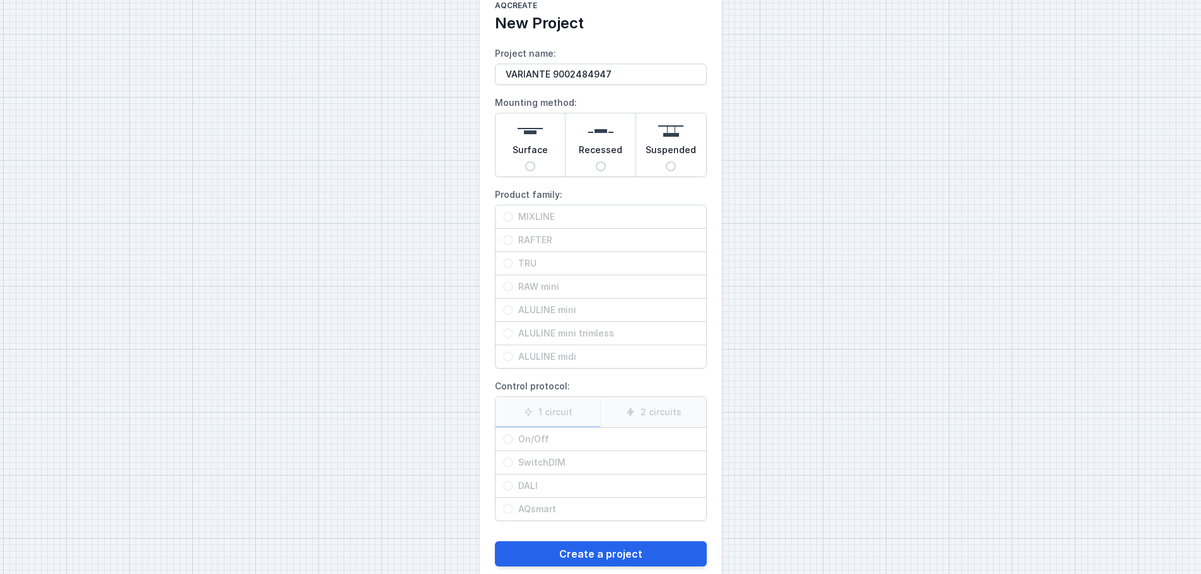
type input "VARIANTE 9002484947"
click at [530, 163] on input "Surface" at bounding box center [530, 166] width 10 height 10
radio input "true"
click at [526, 261] on span "TRU" at bounding box center [605, 263] width 185 height 13
click at [513, 261] on input "TRU" at bounding box center [508, 263] width 10 height 10
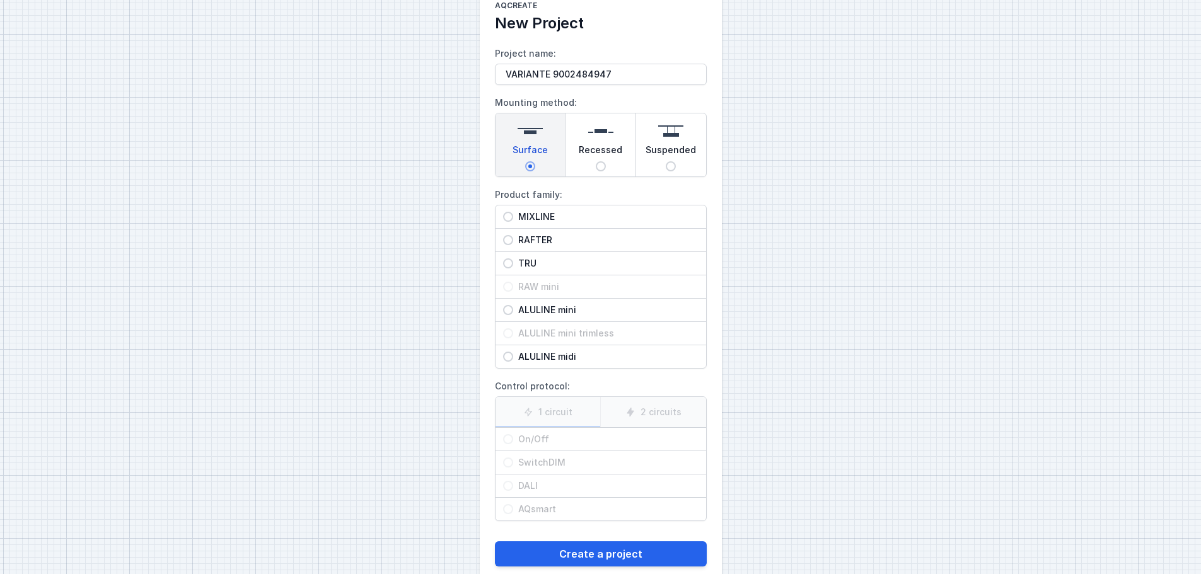
radio input "true"
click at [562, 410] on label "1 circuit" at bounding box center [548, 412] width 105 height 30
click at [0, 0] on input "1 circuit" at bounding box center [0, 0] width 0 height 0
click at [530, 442] on span "On/Off" at bounding box center [605, 439] width 185 height 13
click at [513, 442] on input "On/Off" at bounding box center [508, 439] width 10 height 10
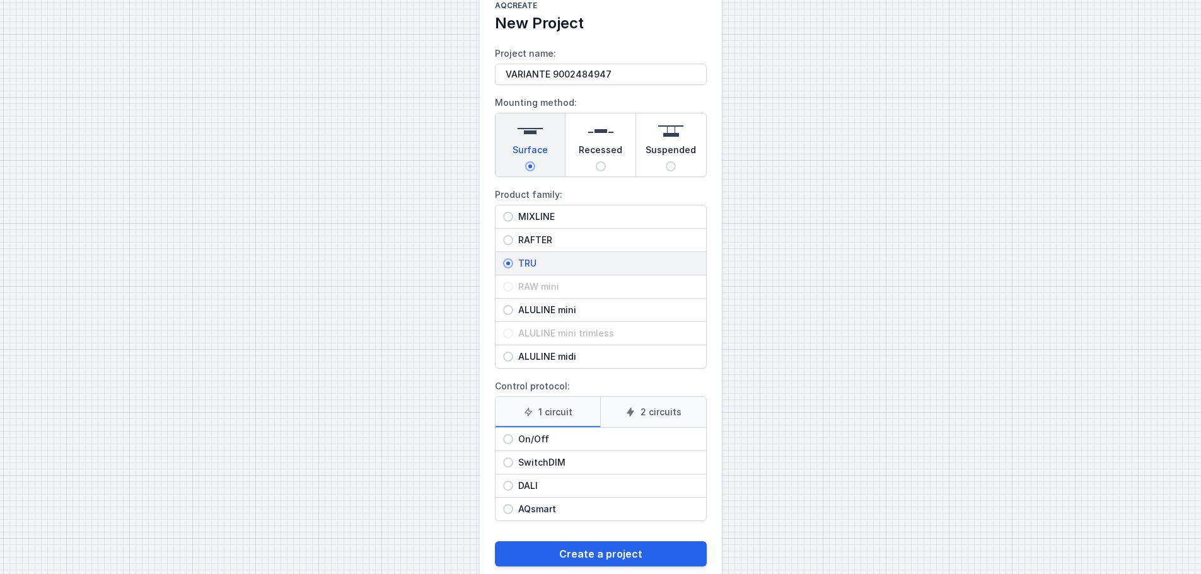
radio input "true"
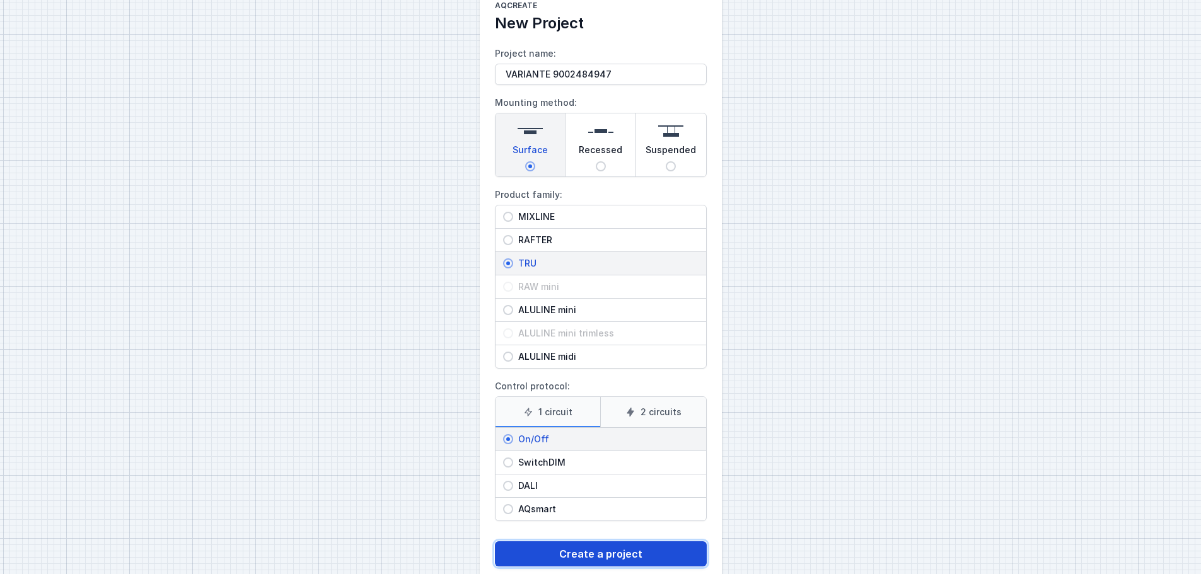
click at [615, 553] on button "Create a project" at bounding box center [601, 554] width 212 height 25
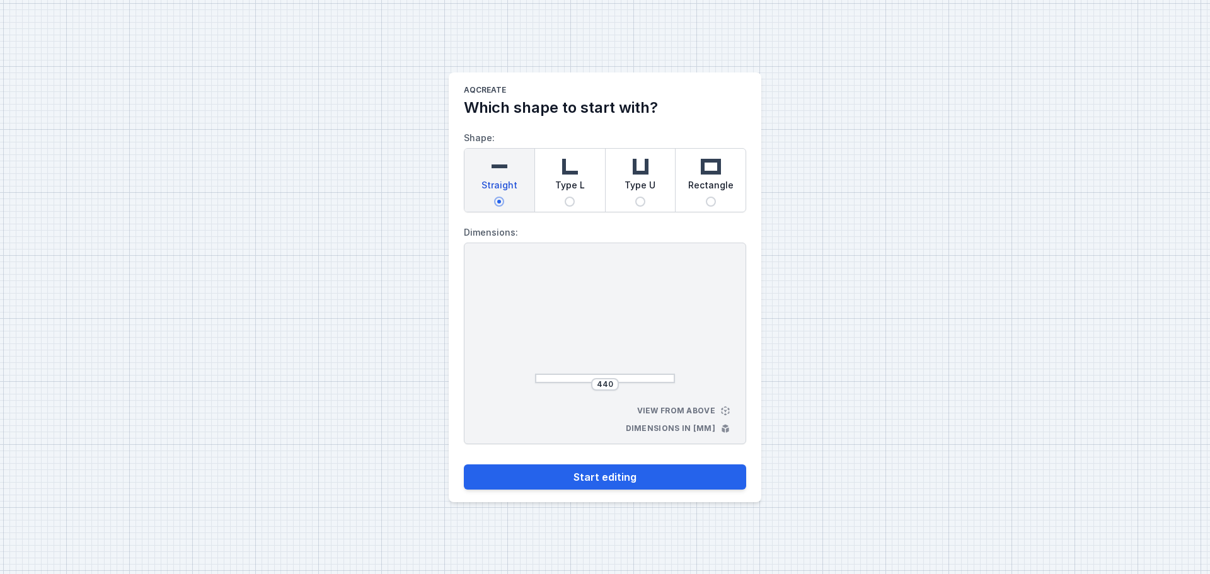
click at [574, 185] on span "Type L" at bounding box center [570, 188] width 30 height 18
click at [574, 197] on input "Type L" at bounding box center [570, 202] width 10 height 10
radio input "true"
click at [608, 388] on input "475" at bounding box center [605, 385] width 20 height 10
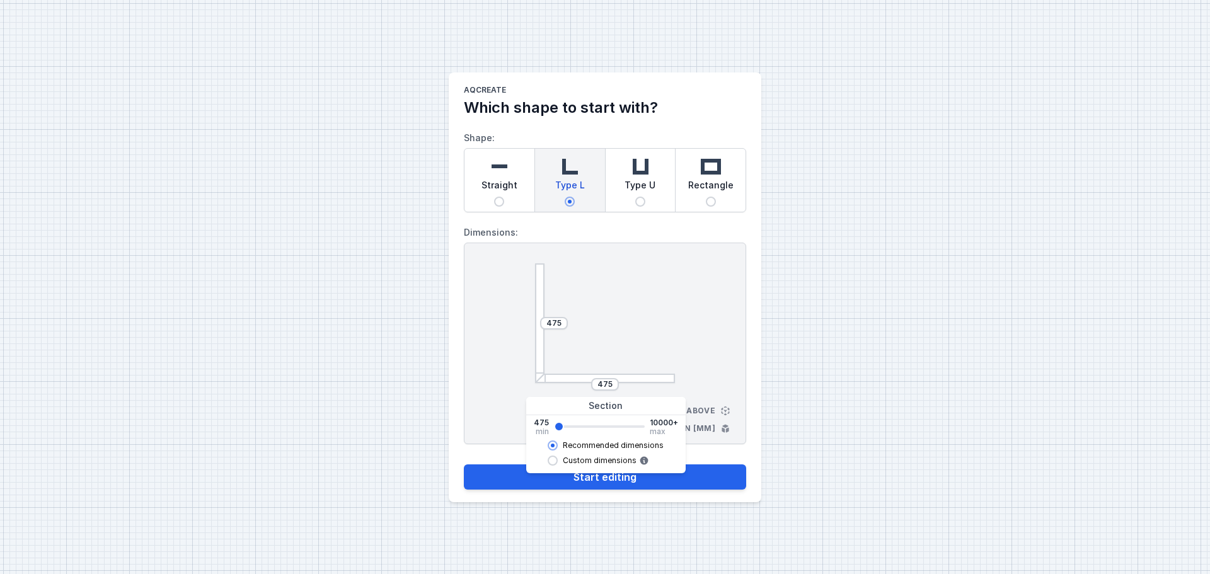
type input "615"
type input "755"
type input "895"
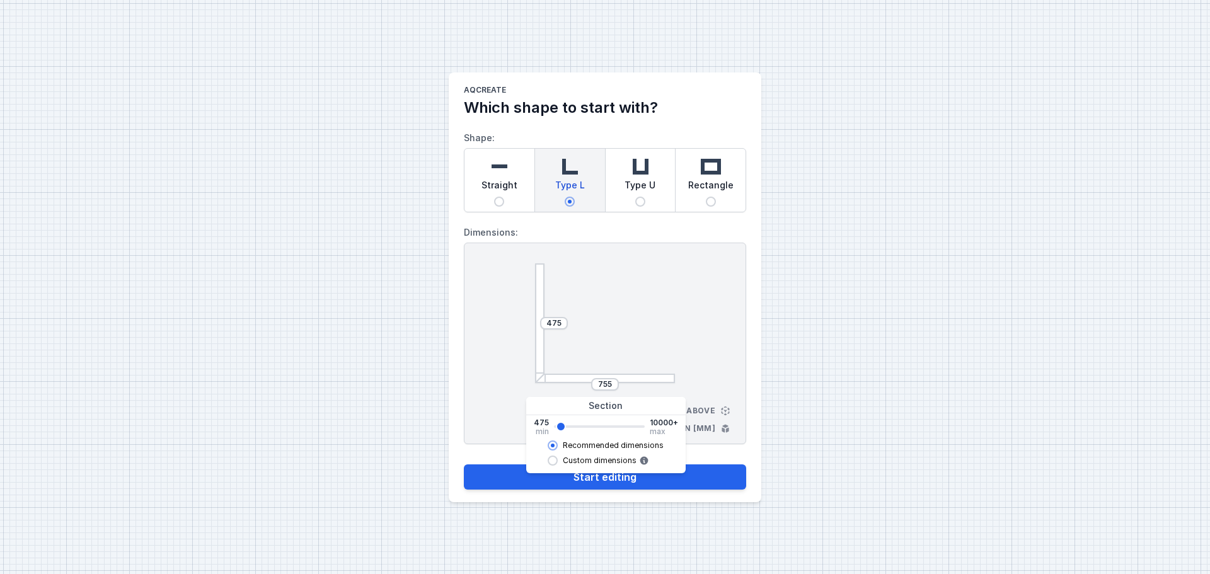
type input "895"
type input "1035"
type input "1175"
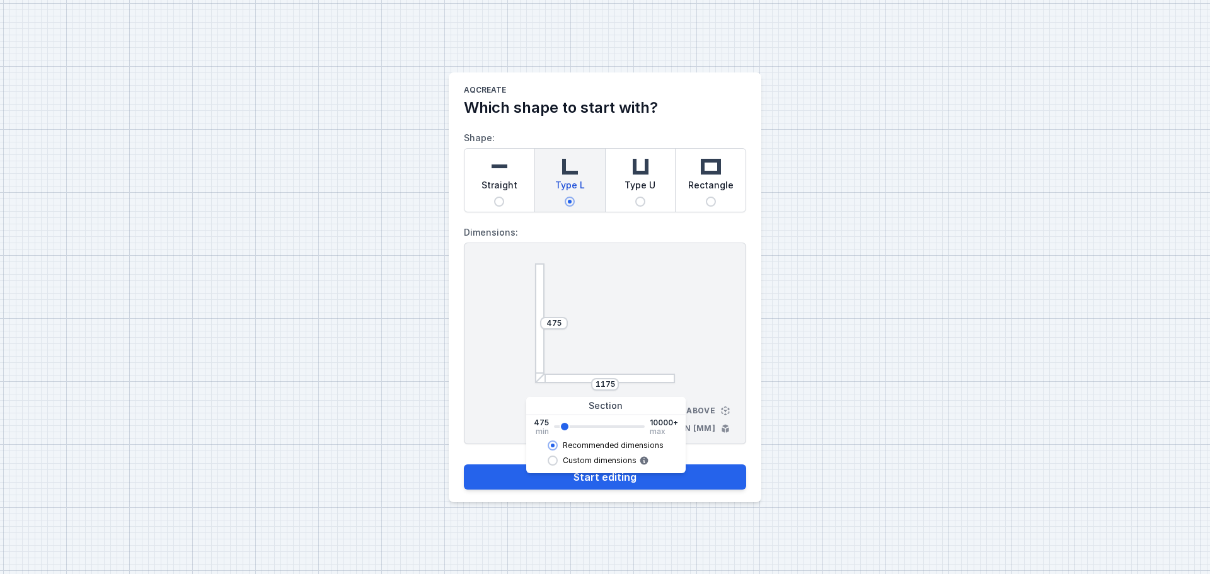
type input "1315"
type input "1595"
type input "2015"
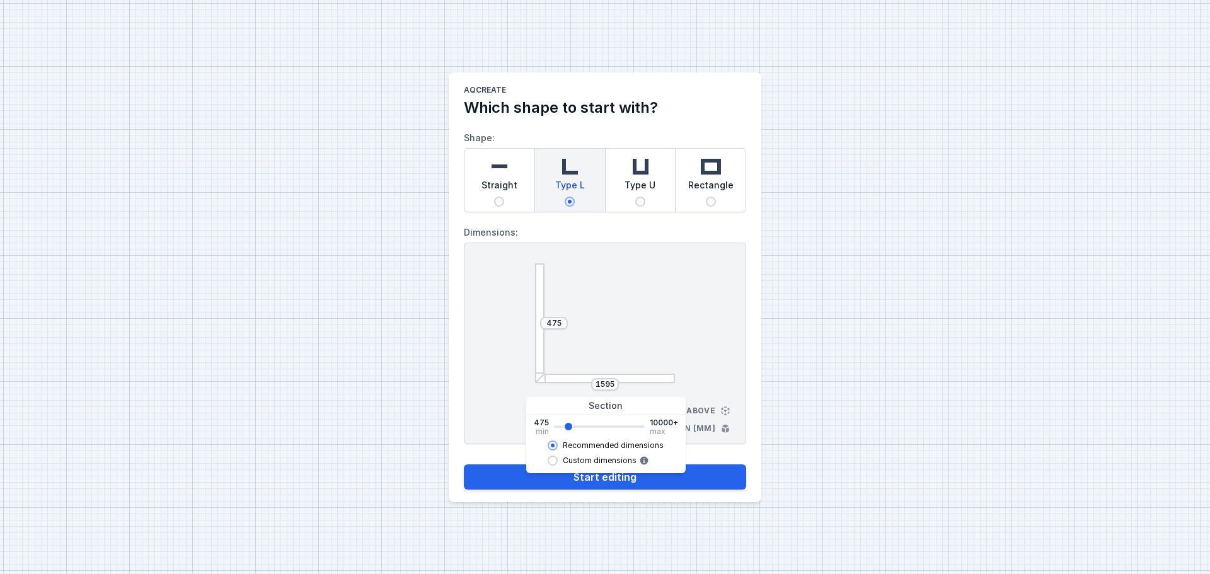
type input "2015"
type input "2437"
type input "2435"
type input "2857"
type input "2855"
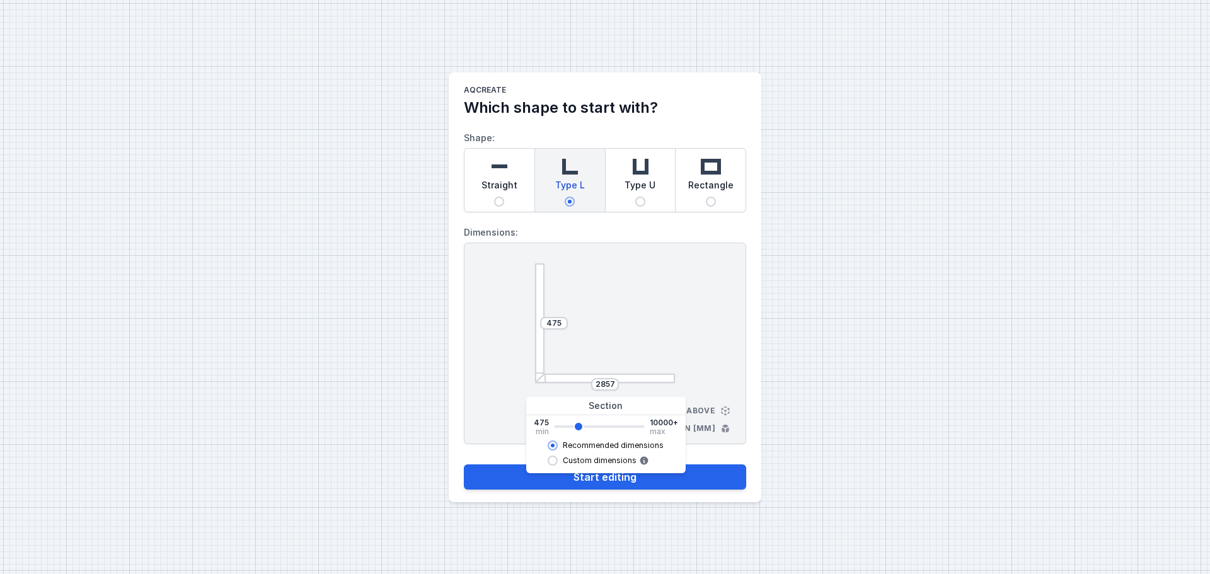
type input "2997"
type input "2995"
type input "3277"
type input "3275"
type input "3417"
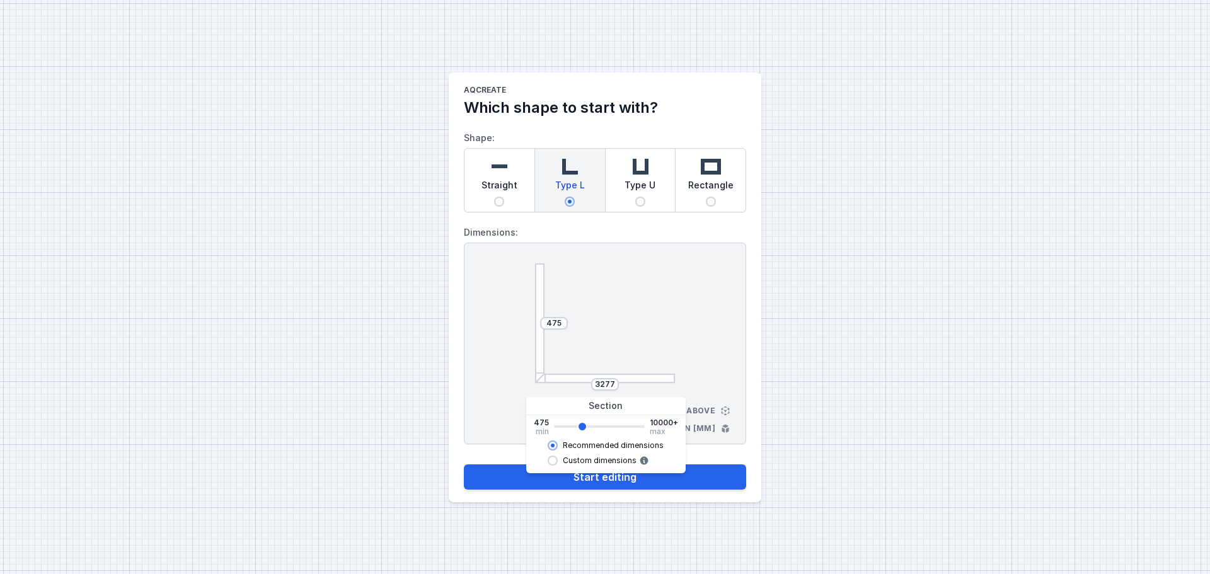
type input "3415"
type input "3557"
type input "3555"
type input "3697"
type input "3695"
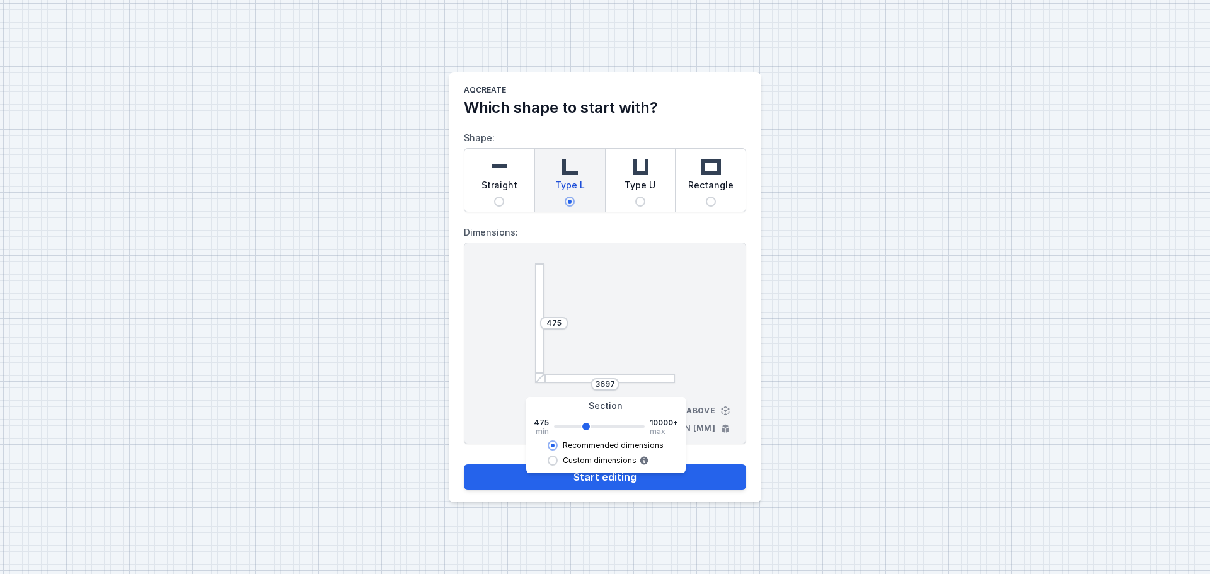
type input "3977"
type input "3975"
type input "4117"
type input "4115"
drag, startPoint x: 559, startPoint y: 427, endPoint x: 593, endPoint y: 428, distance: 34.1
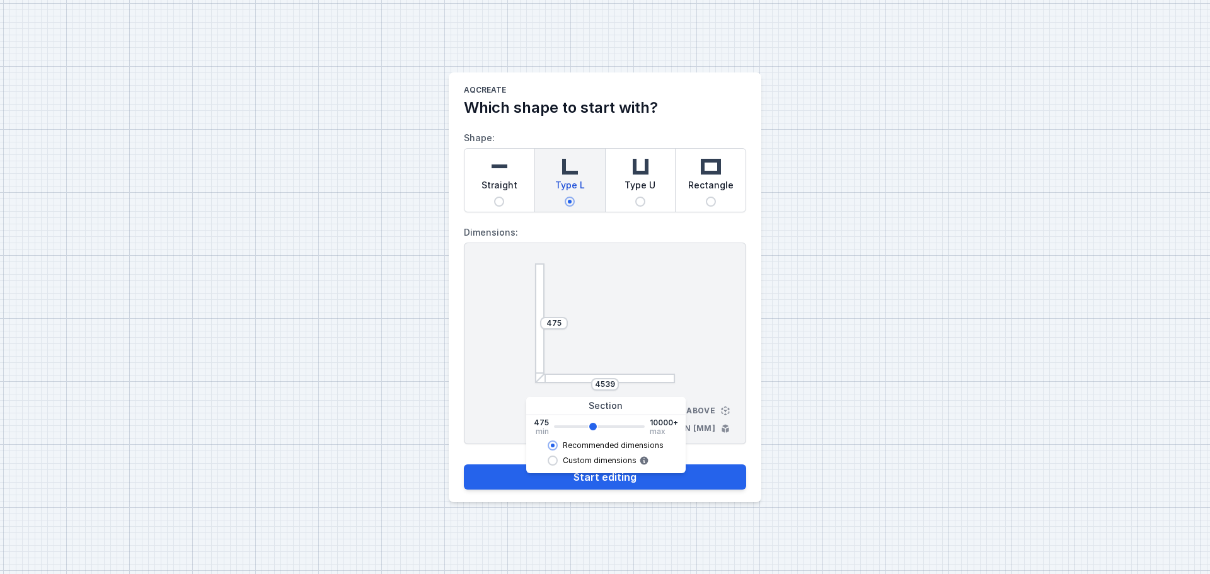
click at [593, 428] on input "range" at bounding box center [599, 427] width 91 height 3
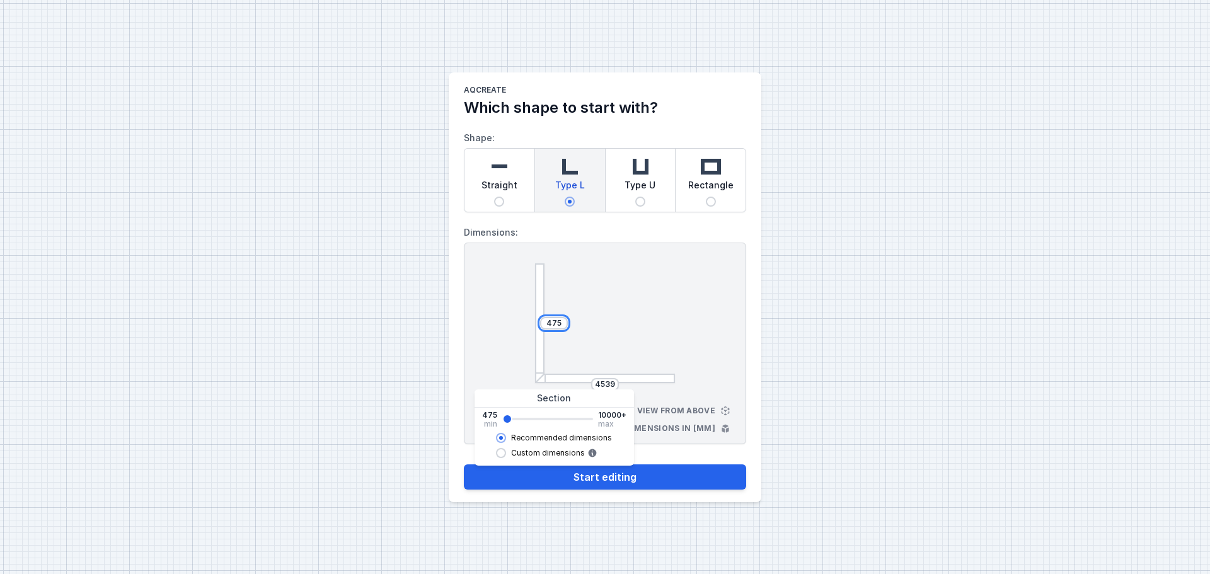
click at [549, 323] on input "475" at bounding box center [554, 323] width 20 height 10
drag, startPoint x: 562, startPoint y: 325, endPoint x: 542, endPoint y: 328, distance: 20.4
click at [542, 328] on div "475" at bounding box center [554, 323] width 28 height 13
drag, startPoint x: 515, startPoint y: 417, endPoint x: 546, endPoint y: 422, distance: 31.3
click at [546, 421] on input "range" at bounding box center [547, 419] width 91 height 3
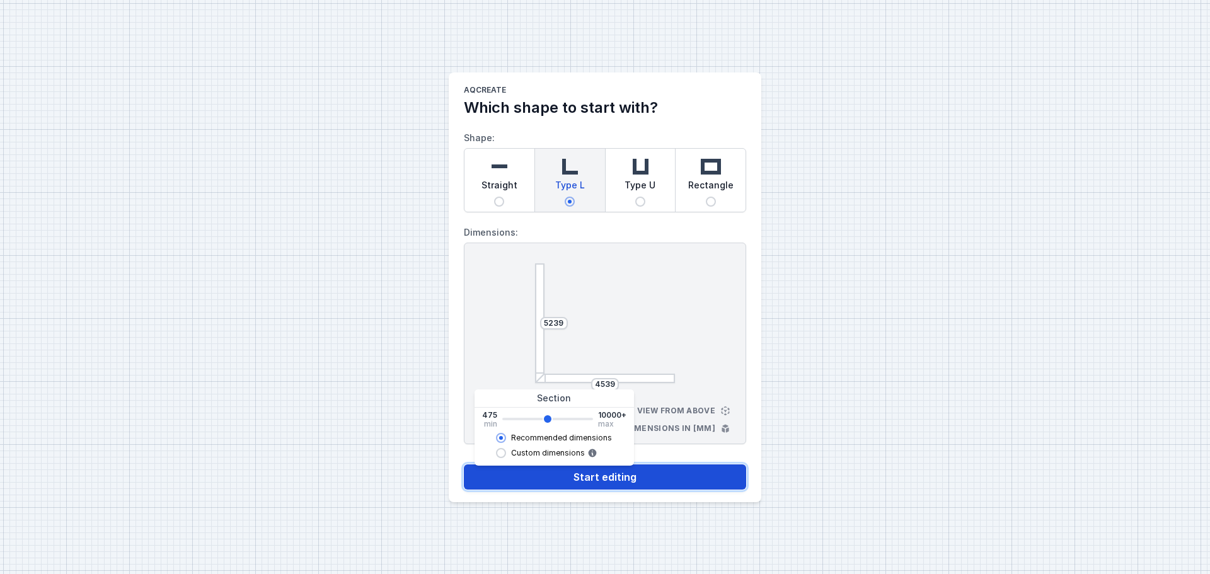
click at [591, 480] on button "Start editing" at bounding box center [605, 477] width 282 height 25
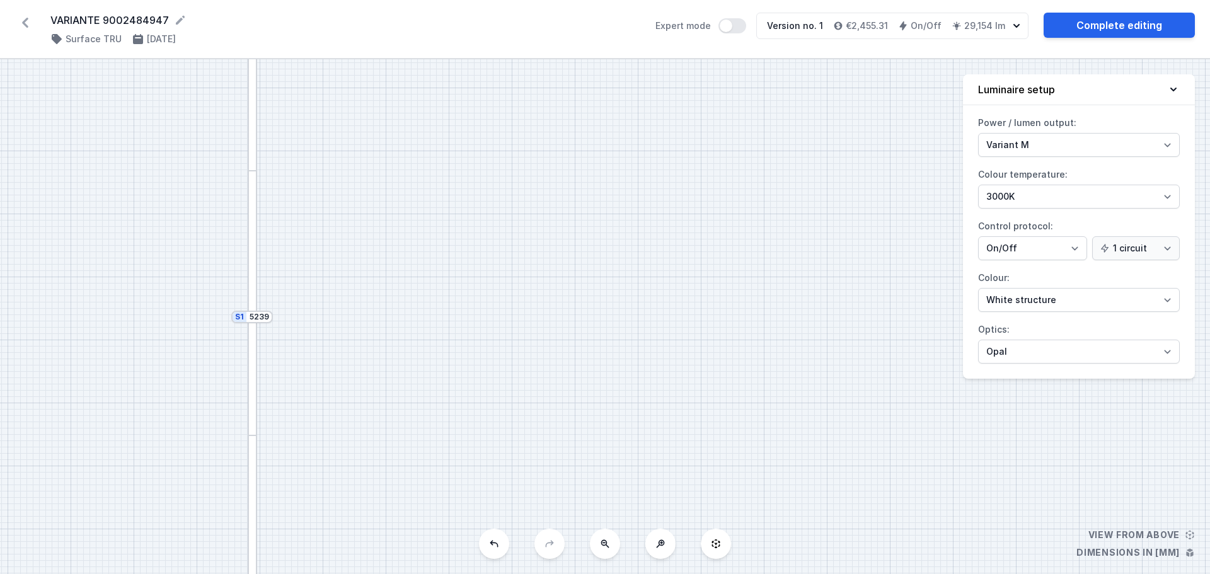
click at [609, 552] on button at bounding box center [605, 544] width 30 height 30
click at [333, 74] on icon at bounding box center [333, 74] width 10 height 10
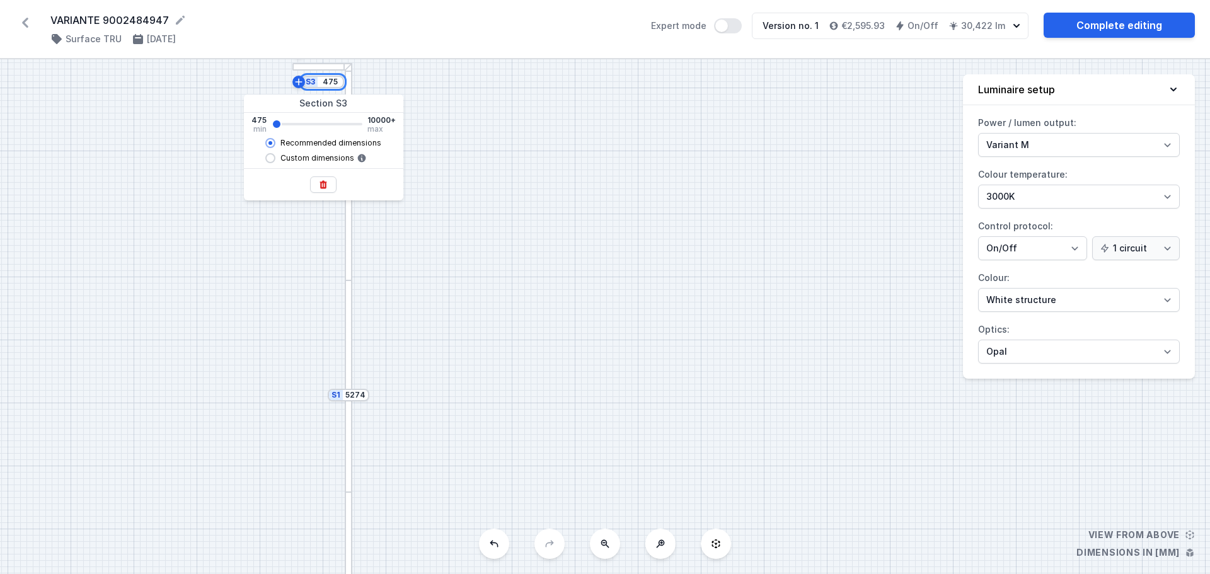
click at [325, 85] on input "475" at bounding box center [330, 82] width 20 height 10
drag, startPoint x: 276, startPoint y: 123, endPoint x: 303, endPoint y: 124, distance: 27.1
click at [303, 124] on input "range" at bounding box center [317, 124] width 91 height 3
click at [308, 123] on input "range" at bounding box center [317, 124] width 91 height 3
click at [339, 268] on div "S3 4399 S2 4539 S1 5274" at bounding box center [605, 316] width 1210 height 515
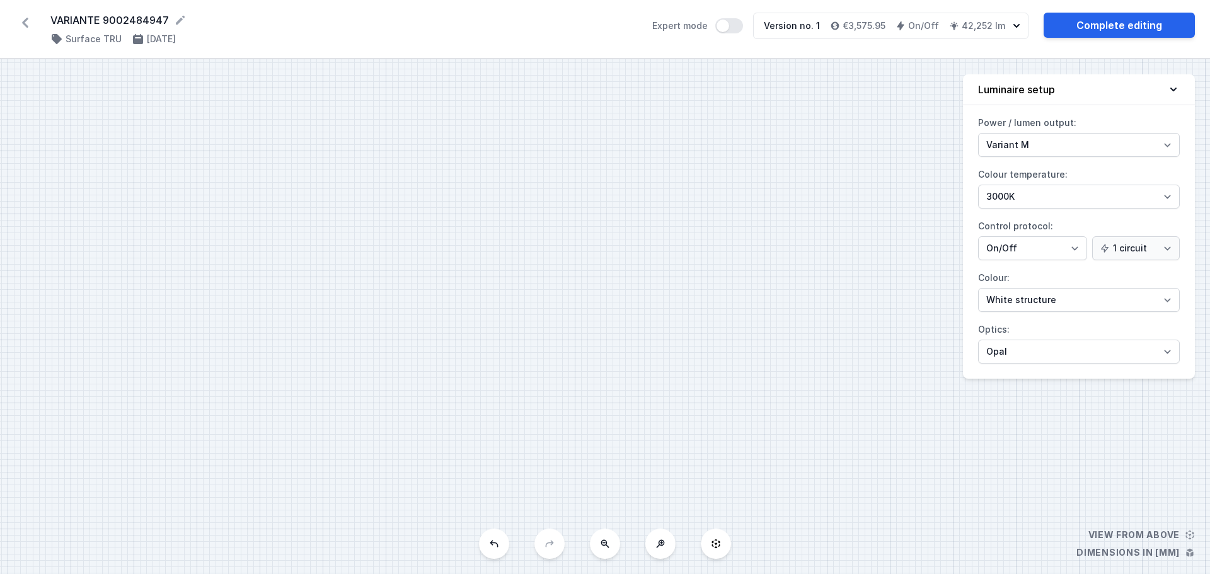
click at [607, 548] on icon at bounding box center [605, 544] width 10 height 10
click at [607, 548] on div "S3 4399 S2 4539 S1 5274" at bounding box center [605, 316] width 1210 height 515
click at [756, 479] on div "S3 4399 S2 4539 S1 5274" at bounding box center [605, 316] width 1210 height 515
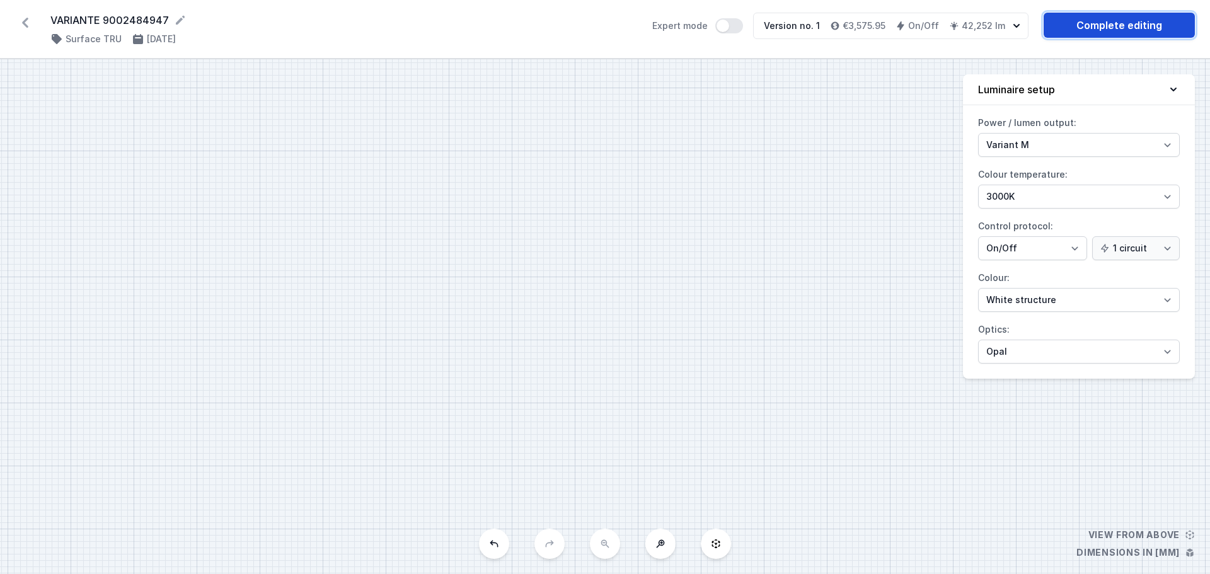
click at [1111, 25] on link "Complete editing" at bounding box center [1119, 25] width 151 height 25
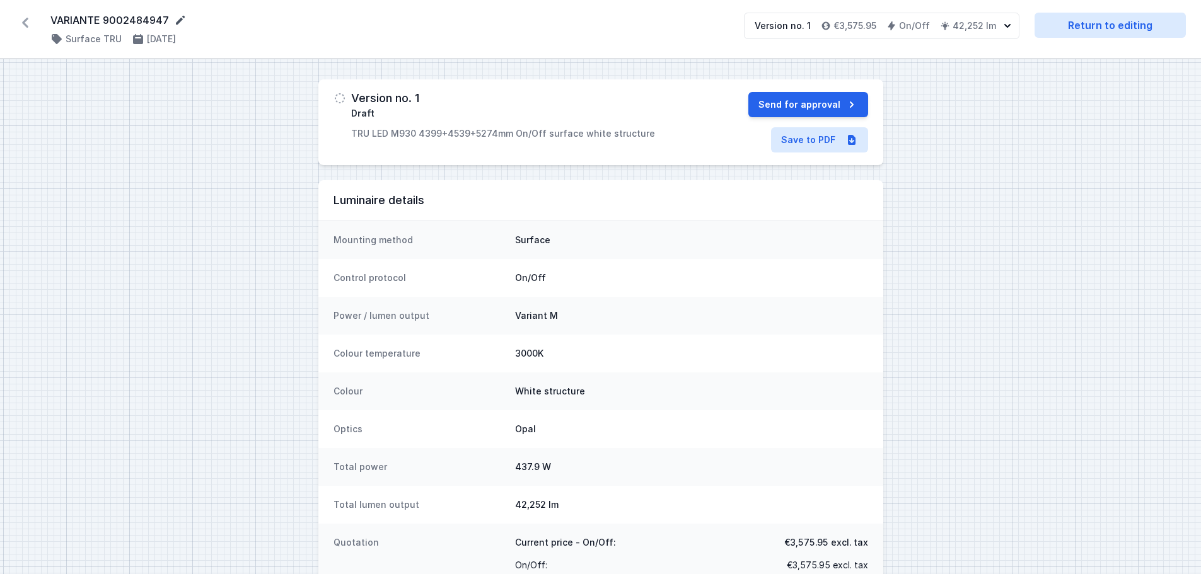
click at [177, 20] on icon at bounding box center [180, 20] width 13 height 13
click at [25, 19] on icon at bounding box center [25, 23] width 20 height 20
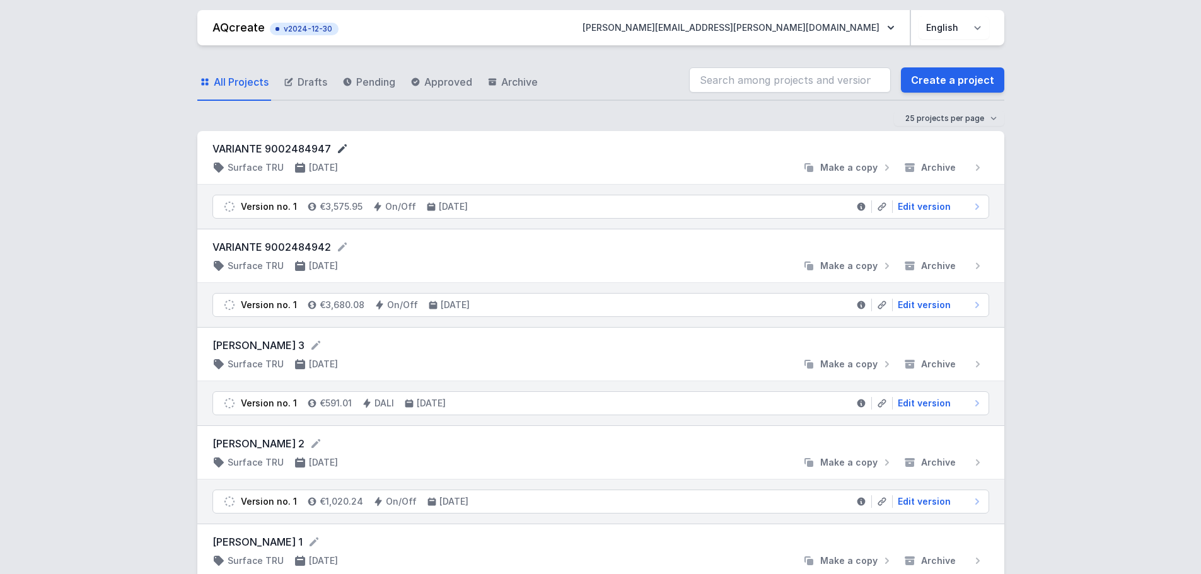
click at [343, 149] on icon at bounding box center [342, 148] width 13 height 13
click at [946, 208] on span "Edit version" at bounding box center [924, 206] width 53 height 13
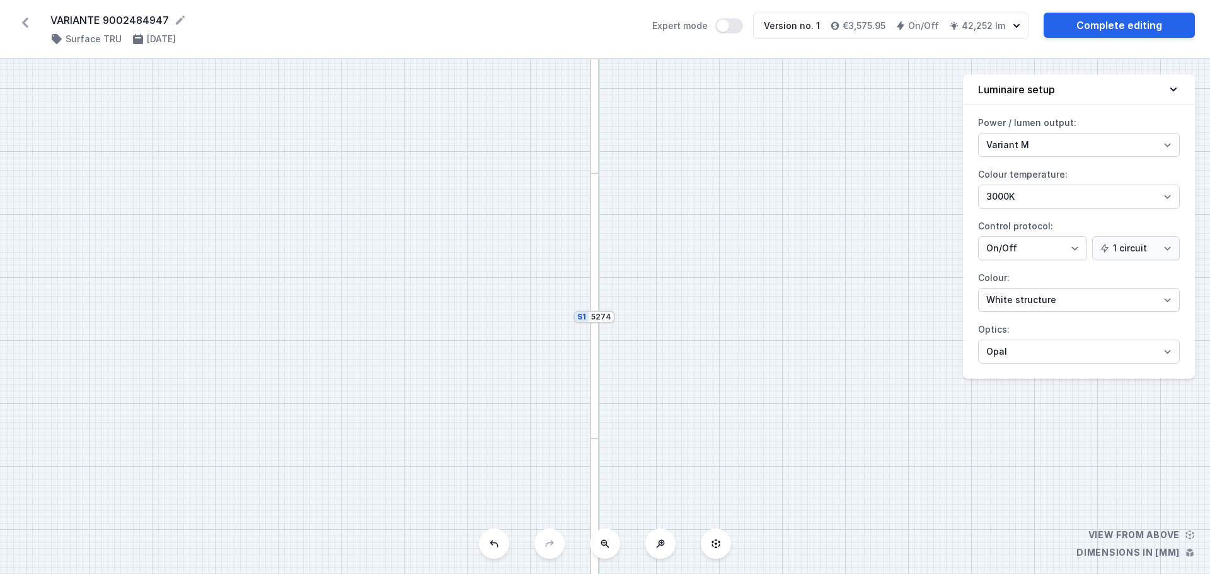
click at [604, 547] on icon at bounding box center [605, 544] width 10 height 10
click at [604, 547] on div "S3 4399 S2 4539 S1 5274" at bounding box center [605, 316] width 1210 height 515
drag, startPoint x: 571, startPoint y: 279, endPoint x: 637, endPoint y: 479, distance: 210.5
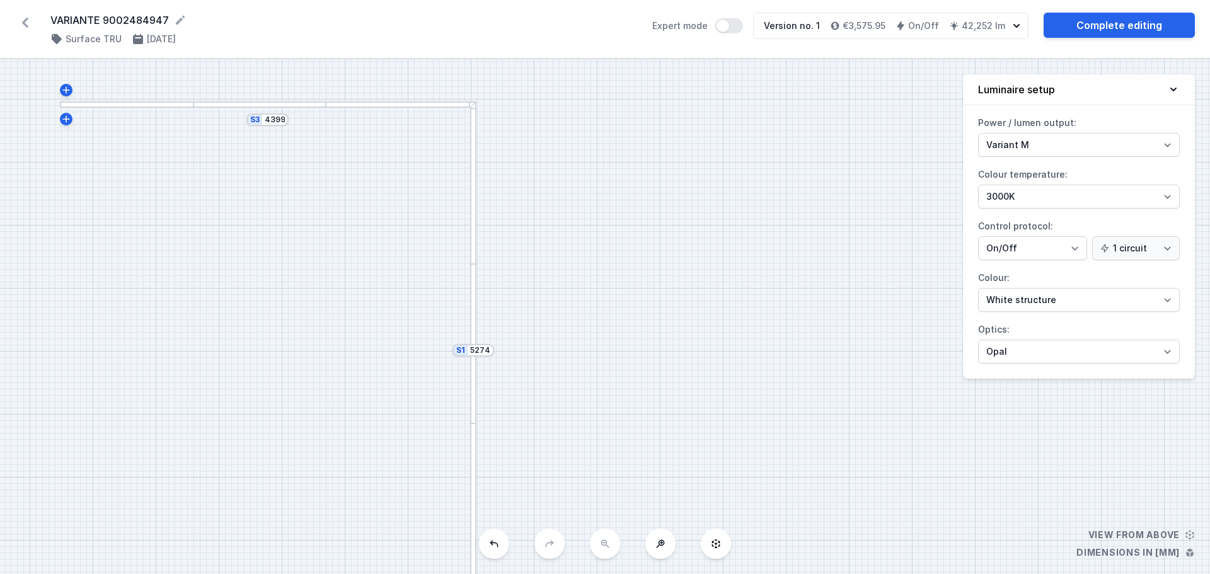
click at [637, 479] on div "S3 4399 S2 4539 S1 5274" at bounding box center [605, 316] width 1210 height 515
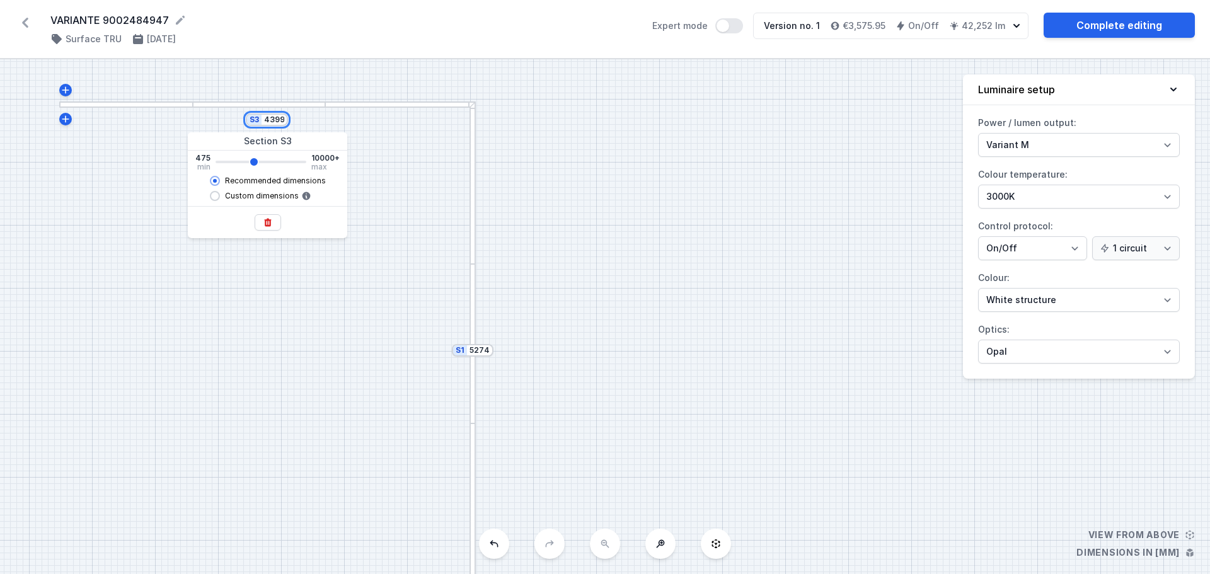
click at [273, 124] on input "4399" at bounding box center [274, 120] width 20 height 10
drag, startPoint x: 253, startPoint y: 161, endPoint x: 245, endPoint y: 165, distance: 8.5
click at [245, 163] on input "range" at bounding box center [261, 162] width 91 height 3
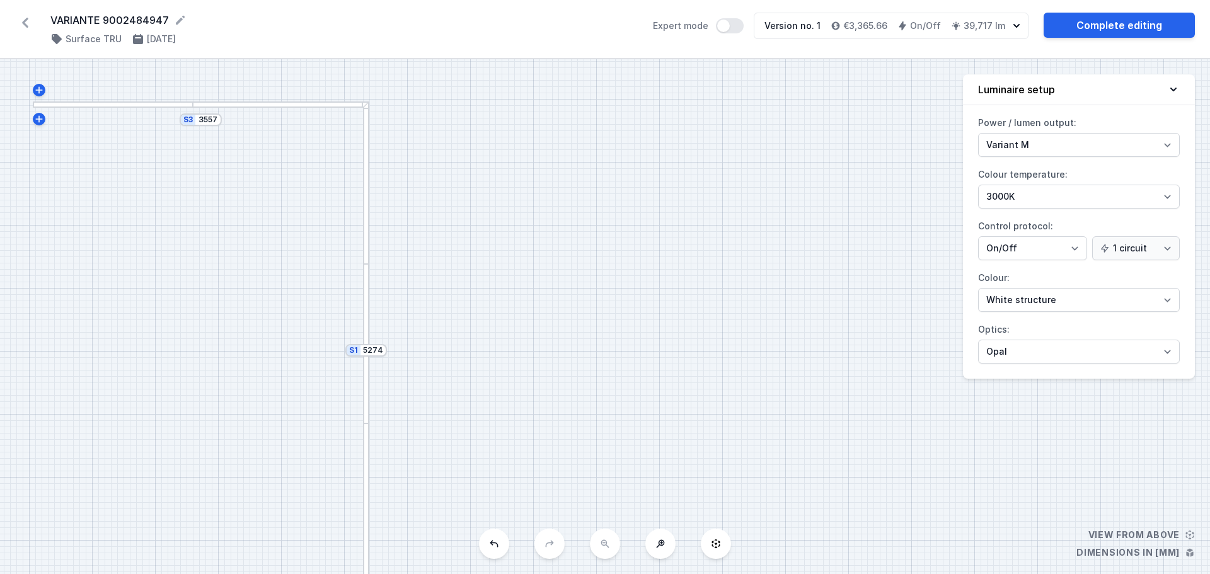
click at [253, 322] on div "S3 3557 S2 4539 S1 5274" at bounding box center [605, 316] width 1210 height 515
click at [716, 375] on div "S3 3557 S2 4539 S1 5274" at bounding box center [605, 316] width 1210 height 515
click at [1125, 25] on link "Complete editing" at bounding box center [1119, 25] width 151 height 25
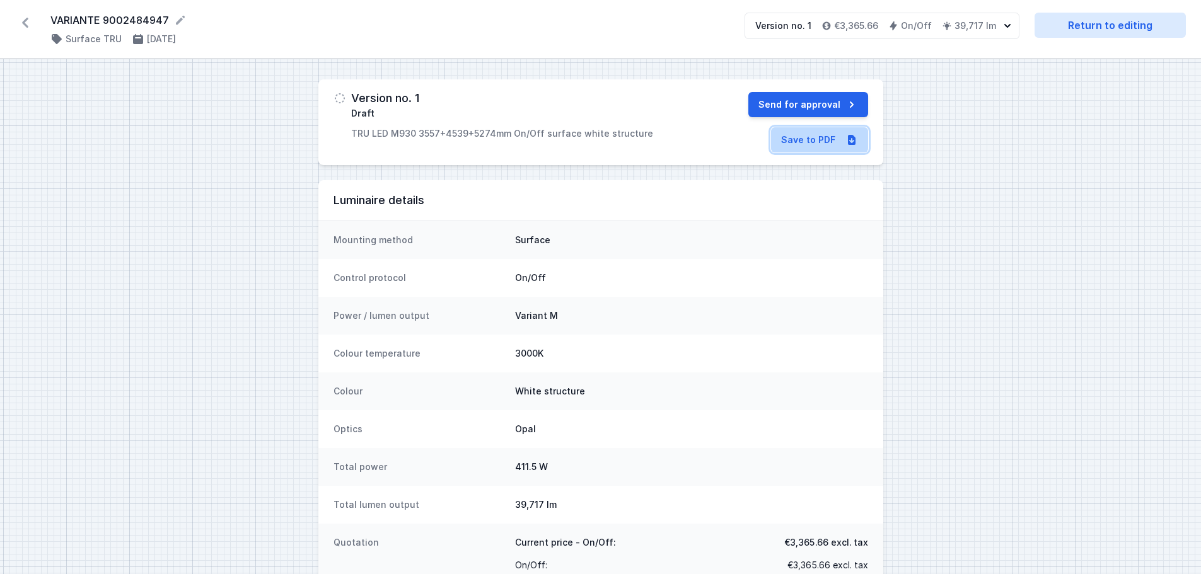
click at [811, 144] on link "Save to PDF" at bounding box center [819, 139] width 97 height 25
click at [22, 20] on icon at bounding box center [25, 23] width 20 height 20
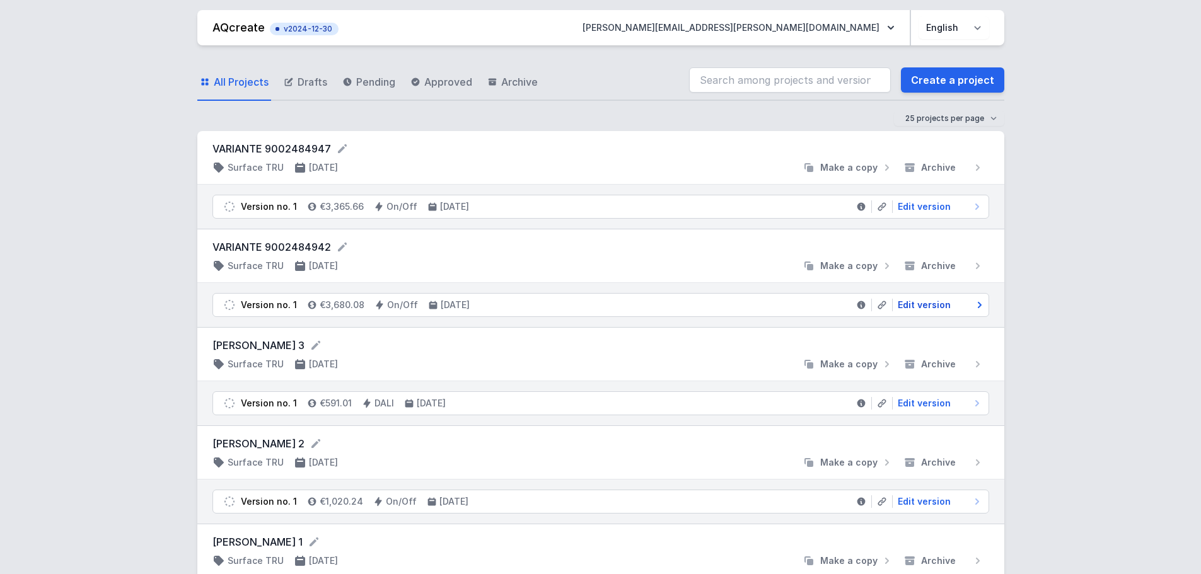
click at [917, 306] on span "Edit version" at bounding box center [924, 305] width 53 height 13
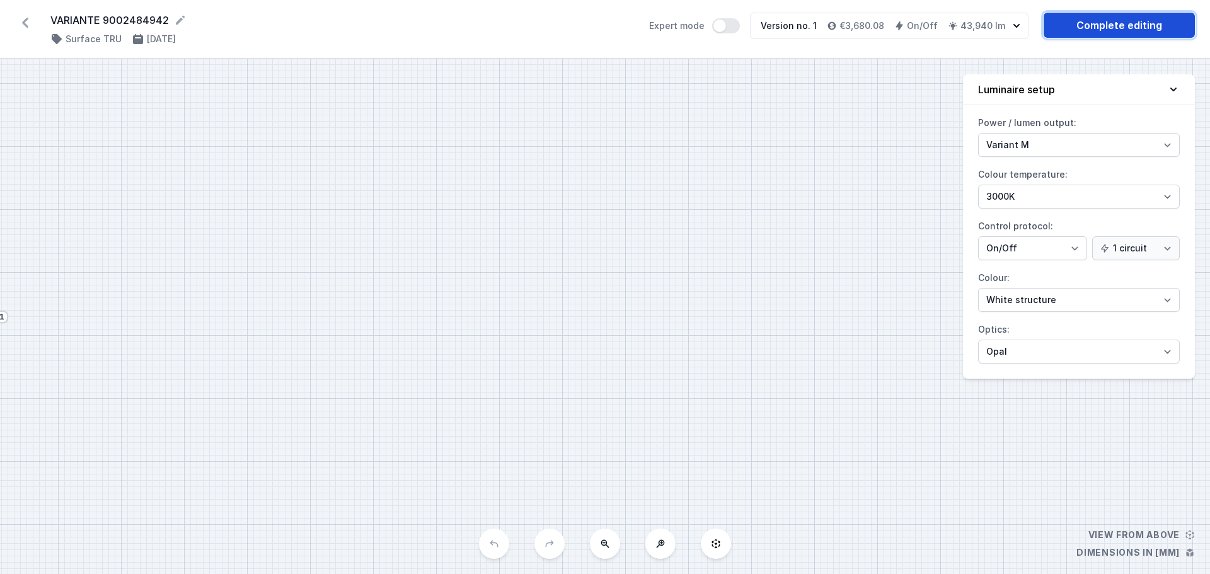
click at [1137, 26] on link "Complete editing" at bounding box center [1119, 25] width 151 height 25
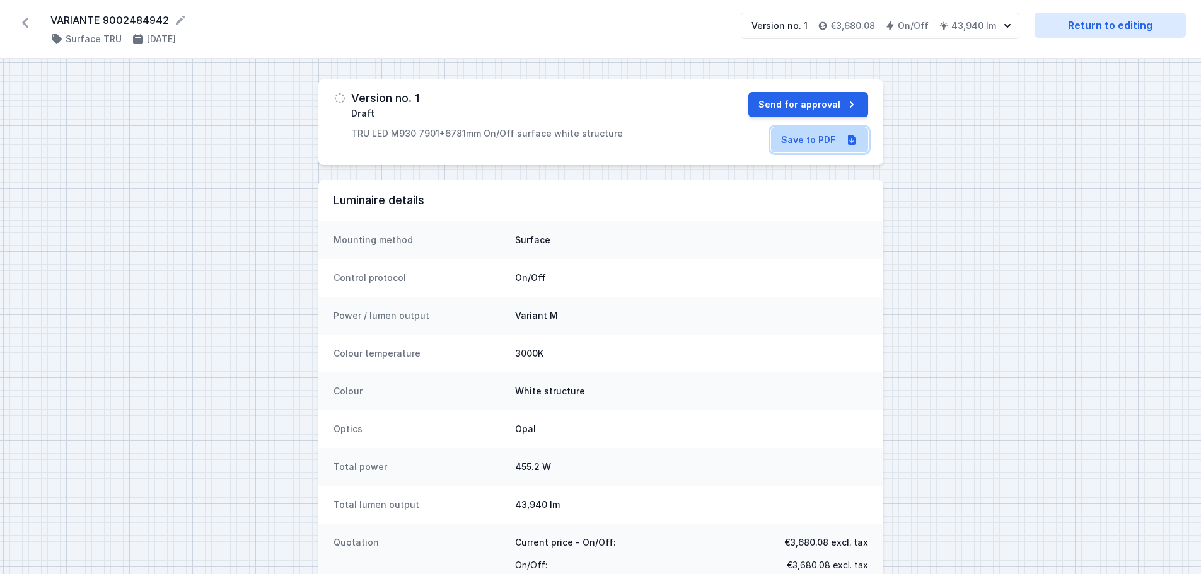
click at [821, 140] on link "Save to PDF" at bounding box center [819, 139] width 97 height 25
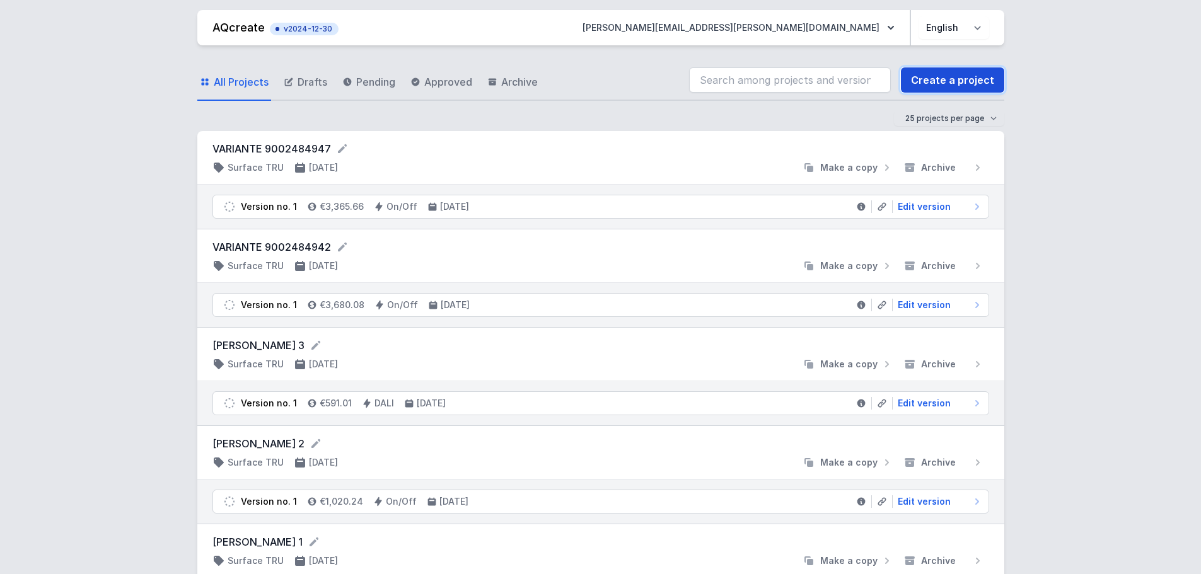
click at [970, 83] on link "Create a project" at bounding box center [952, 79] width 103 height 25
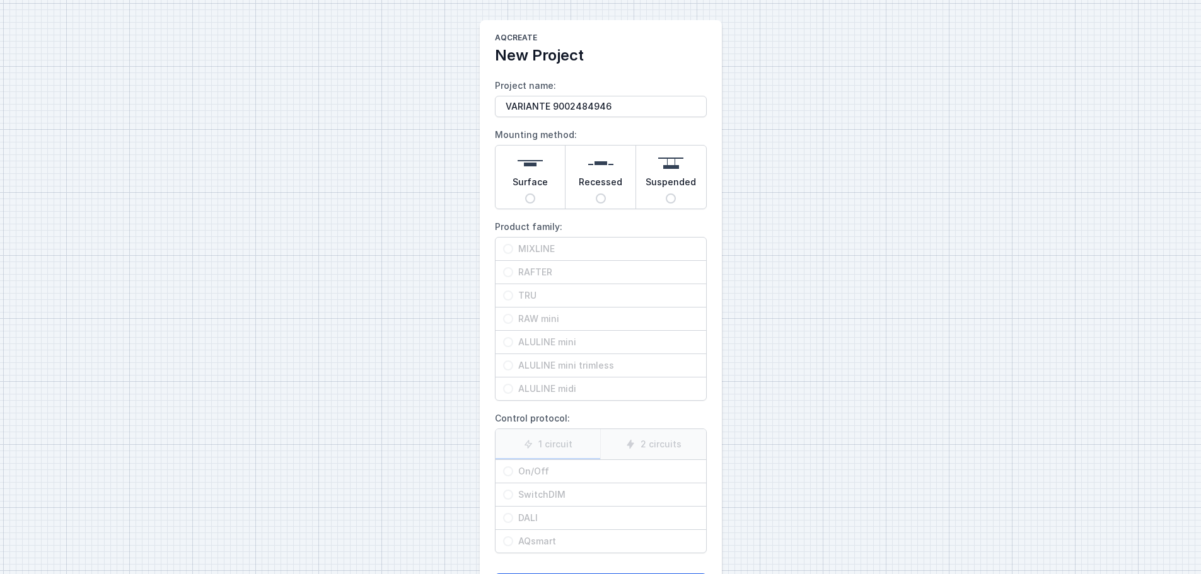
click at [529, 199] on input "Surface" at bounding box center [530, 199] width 10 height 10
click at [522, 294] on span "TRU" at bounding box center [605, 295] width 185 height 13
click at [513, 294] on input "TRU" at bounding box center [508, 296] width 10 height 10
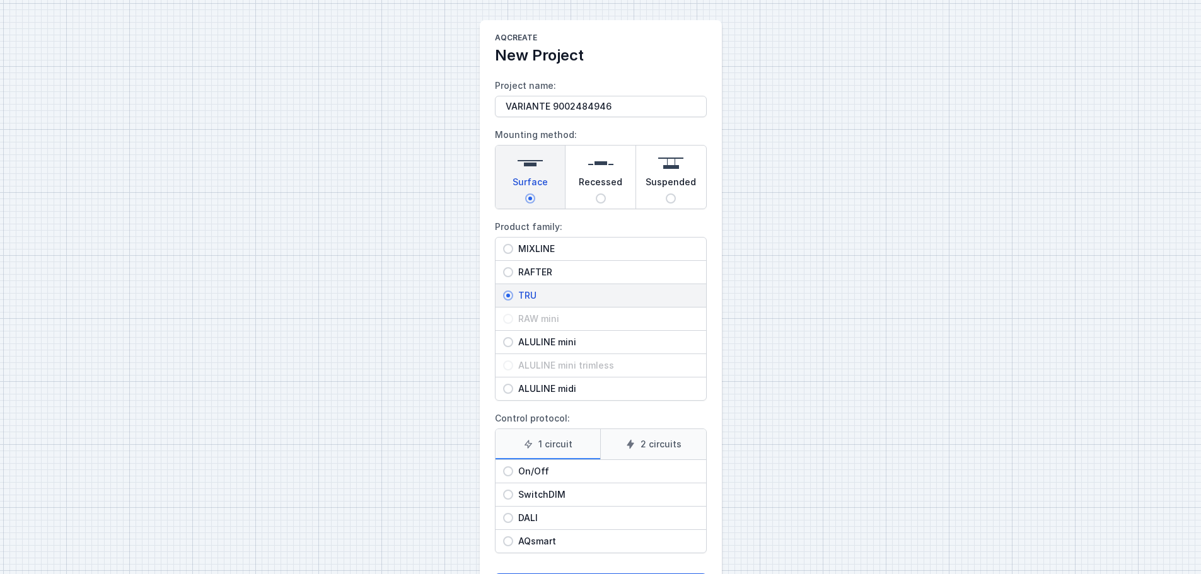
click at [505, 473] on input "On/Off" at bounding box center [508, 472] width 10 height 10
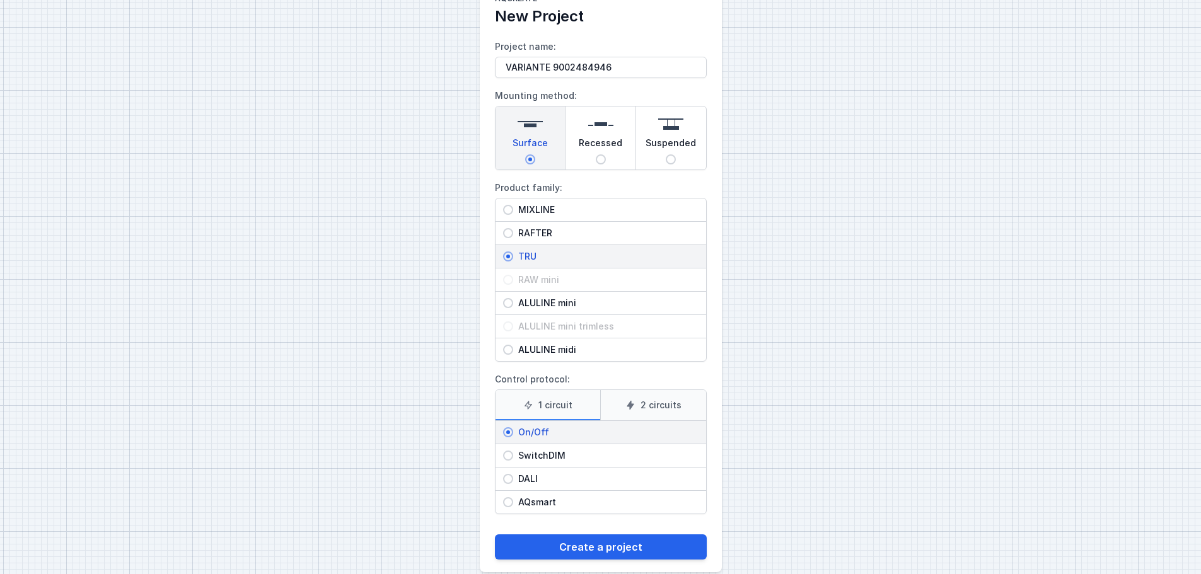
scroll to position [57, 0]
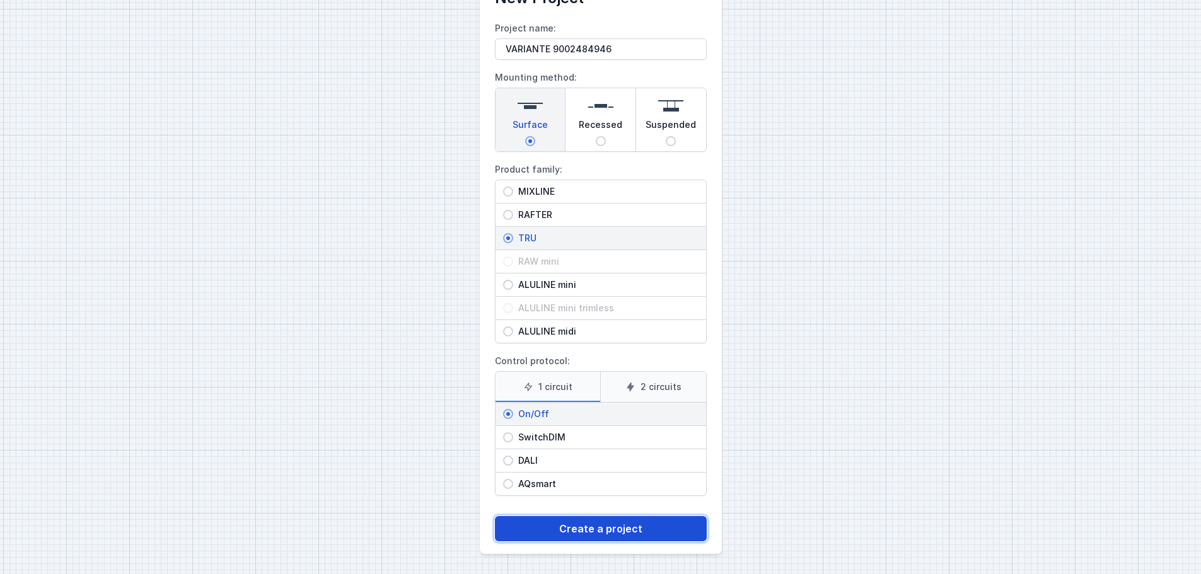
click at [589, 529] on button "Create a project" at bounding box center [601, 528] width 212 height 25
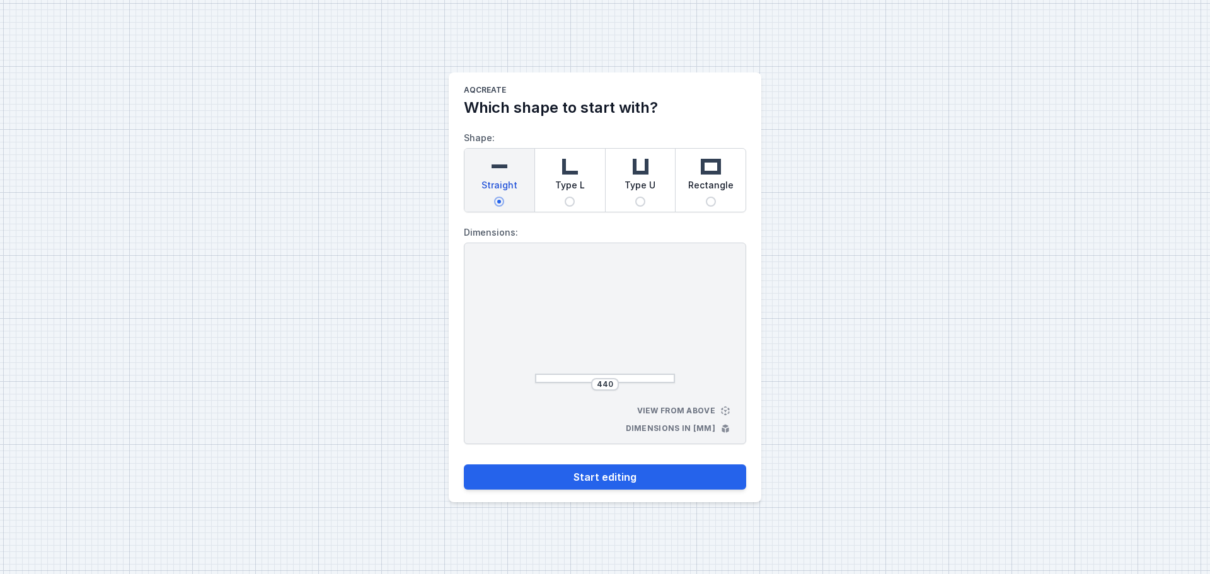
click at [571, 198] on input "Type L" at bounding box center [570, 202] width 10 height 10
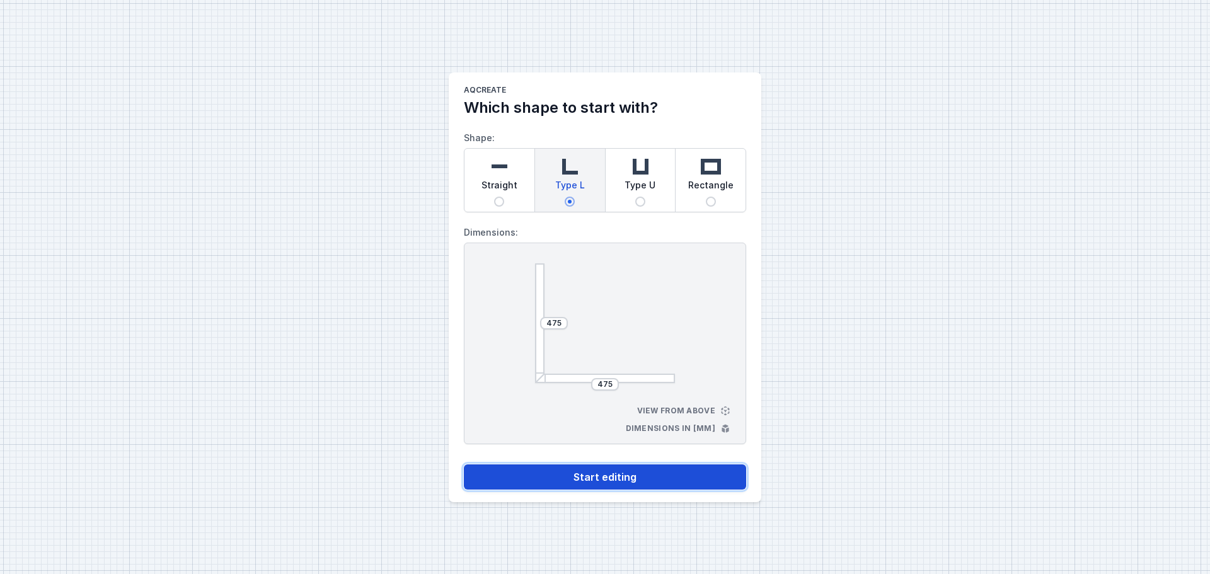
click at [613, 480] on button "Start editing" at bounding box center [605, 477] width 282 height 25
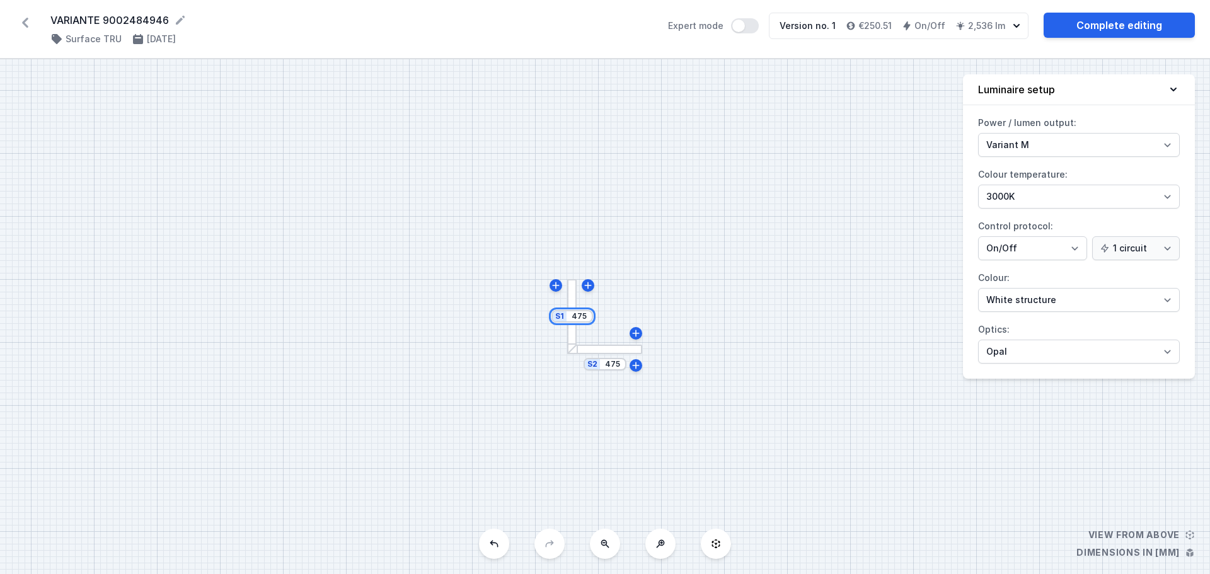
click at [583, 320] on input "475" at bounding box center [579, 316] width 20 height 10
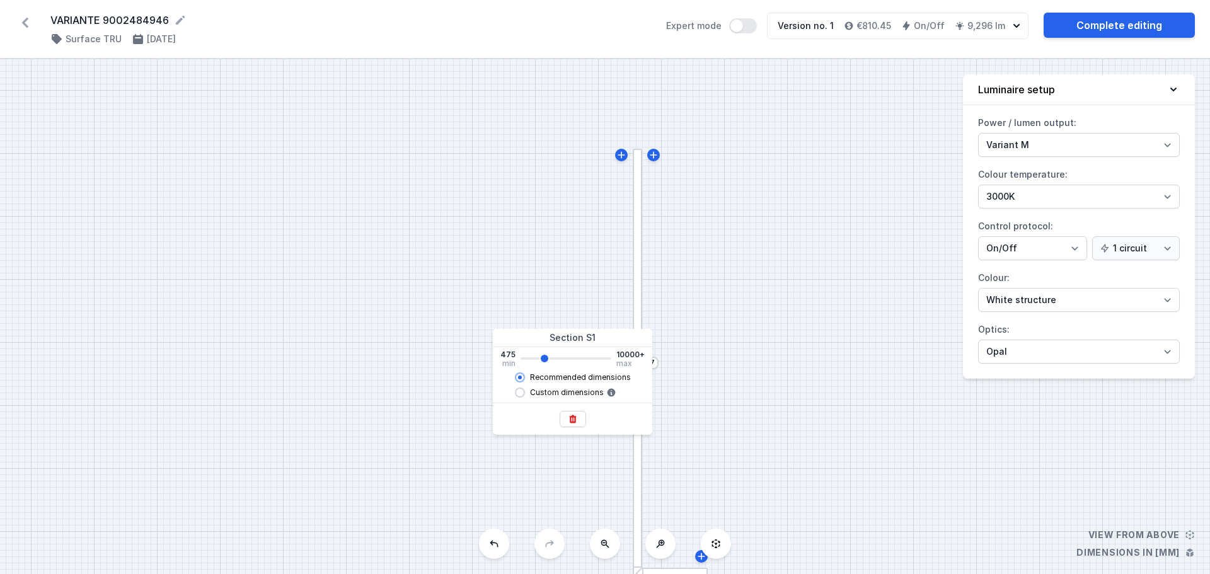
drag, startPoint x: 525, startPoint y: 354, endPoint x: 544, endPoint y: 356, distance: 19.6
click at [544, 357] on input "range" at bounding box center [566, 358] width 91 height 3
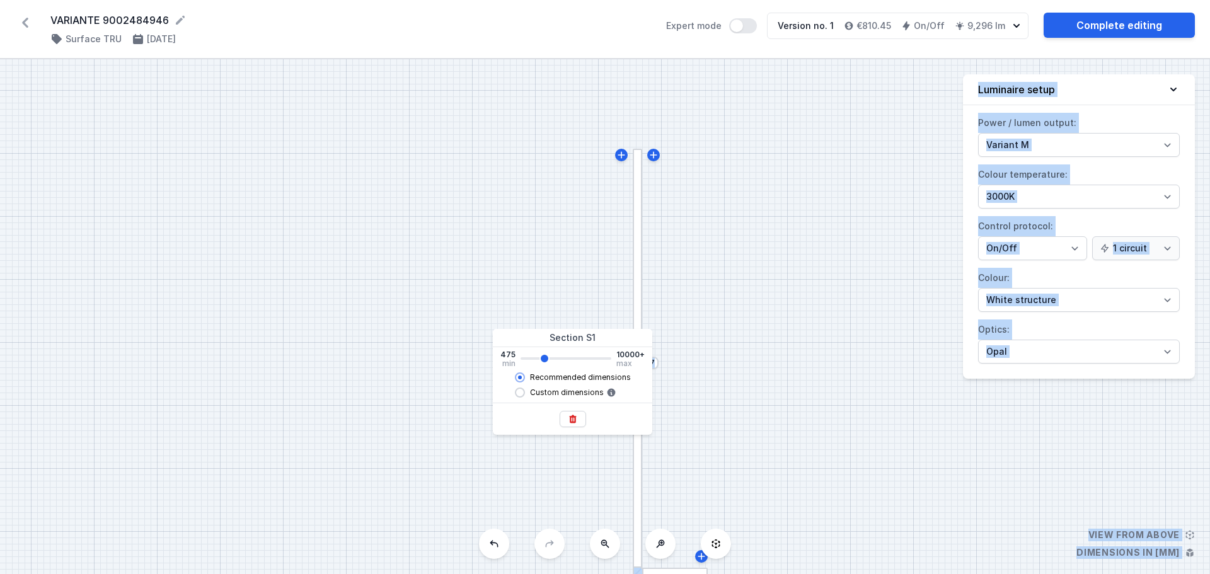
drag, startPoint x: 537, startPoint y: 337, endPoint x: 481, endPoint y: 340, distance: 55.6
click at [481, 340] on body "VARIANTE 9002484946 ( 11299 /v 1 ) Surface TRU [DATE] Expert mode Version no. 1…" at bounding box center [605, 287] width 1210 height 574
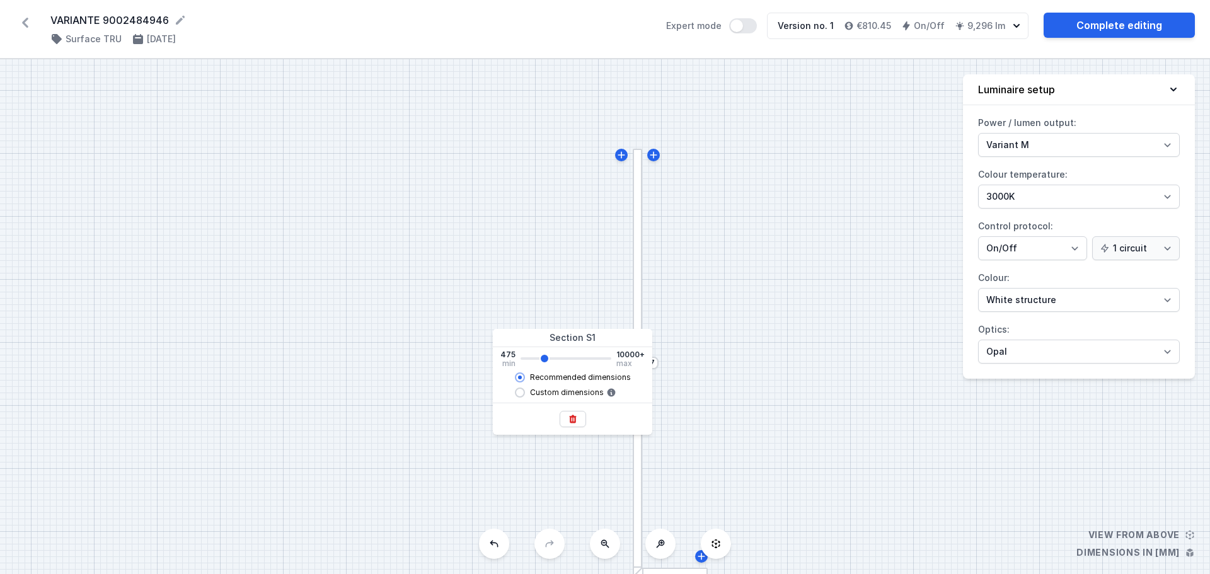
click at [598, 424] on div at bounding box center [573, 419] width 160 height 32
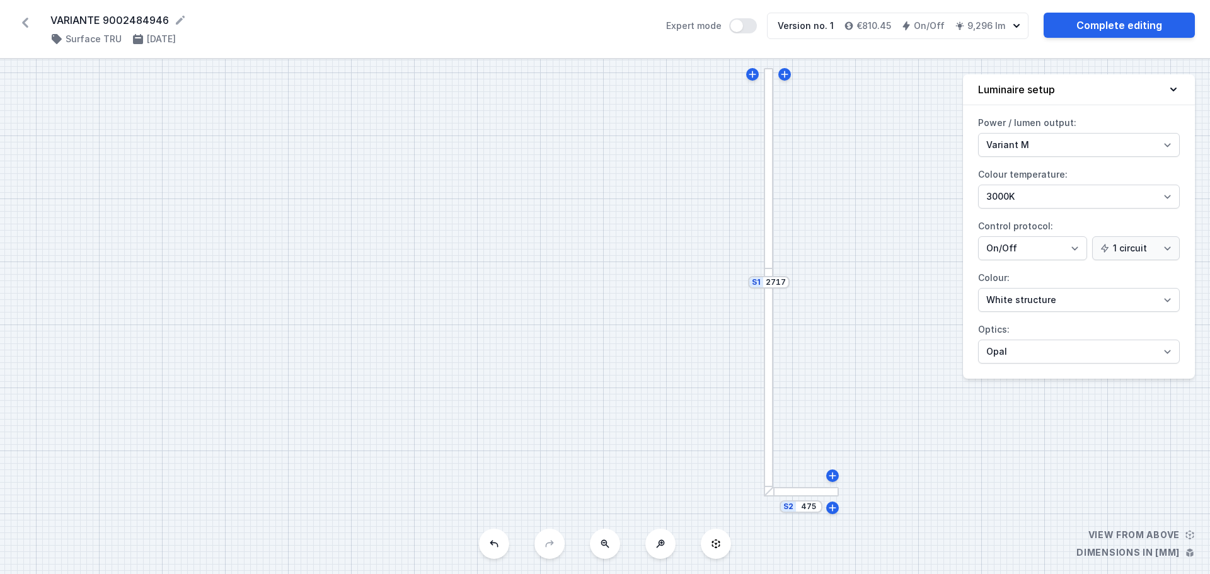
drag, startPoint x: 773, startPoint y: 424, endPoint x: 904, endPoint y: 344, distance: 154.0
click at [904, 344] on div "S2 475 S1 2717" at bounding box center [605, 316] width 1210 height 515
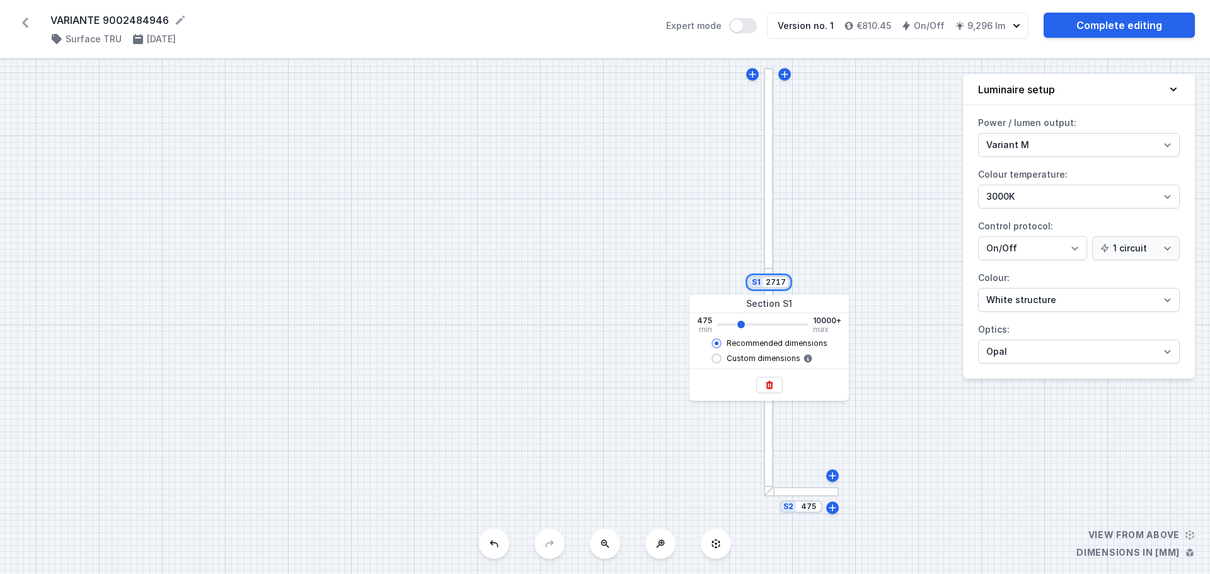
click at [779, 284] on input "2717" at bounding box center [776, 282] width 20 height 10
drag, startPoint x: 740, startPoint y: 323, endPoint x: 765, endPoint y: 325, distance: 25.9
click at [765, 325] on input "range" at bounding box center [762, 324] width 91 height 3
click at [829, 449] on div "S2 475 S1 5659" at bounding box center [605, 316] width 1210 height 515
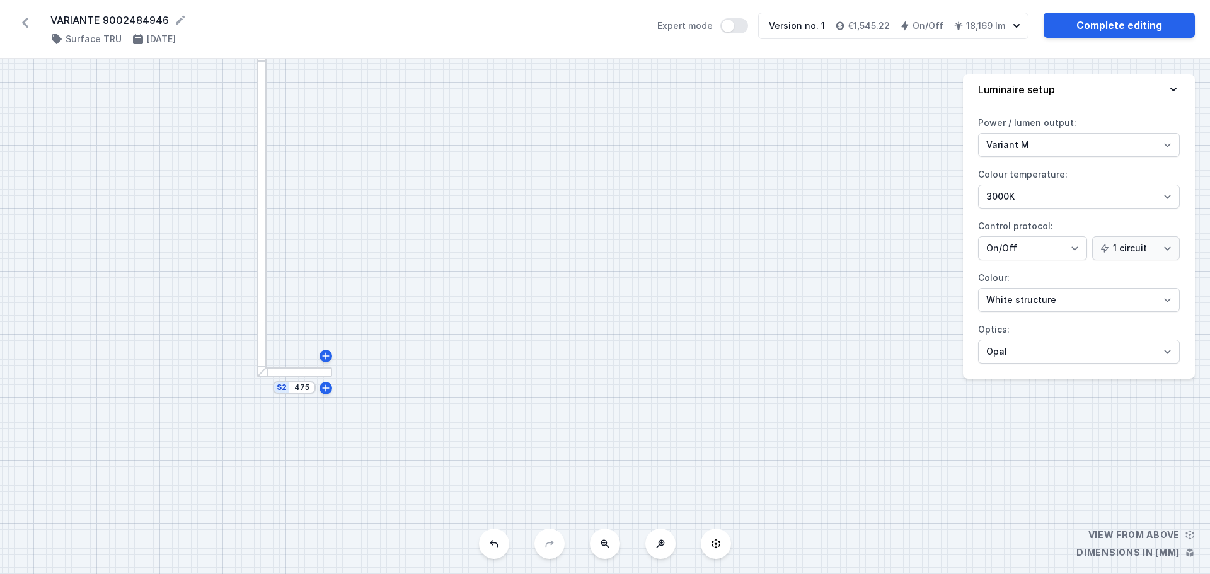
drag, startPoint x: 879, startPoint y: 500, endPoint x: 372, endPoint y: 5, distance: 708.4
click at [372, 5] on div "VARIANTE 9002484946 ( 11299 /v 1 ) Surface TRU [DATE] Expert mode Version no. 1…" at bounding box center [605, 287] width 1210 height 574
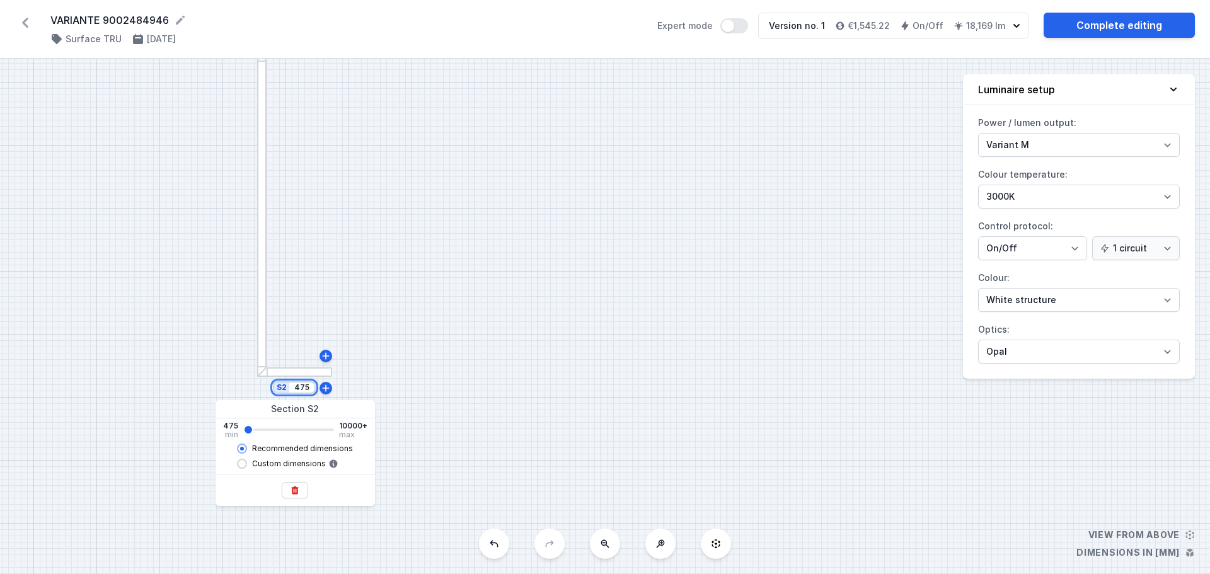
click at [298, 392] on input "475" at bounding box center [302, 388] width 20 height 10
drag, startPoint x: 245, startPoint y: 431, endPoint x: 281, endPoint y: 431, distance: 35.3
click at [281, 431] on input "range" at bounding box center [288, 430] width 91 height 3
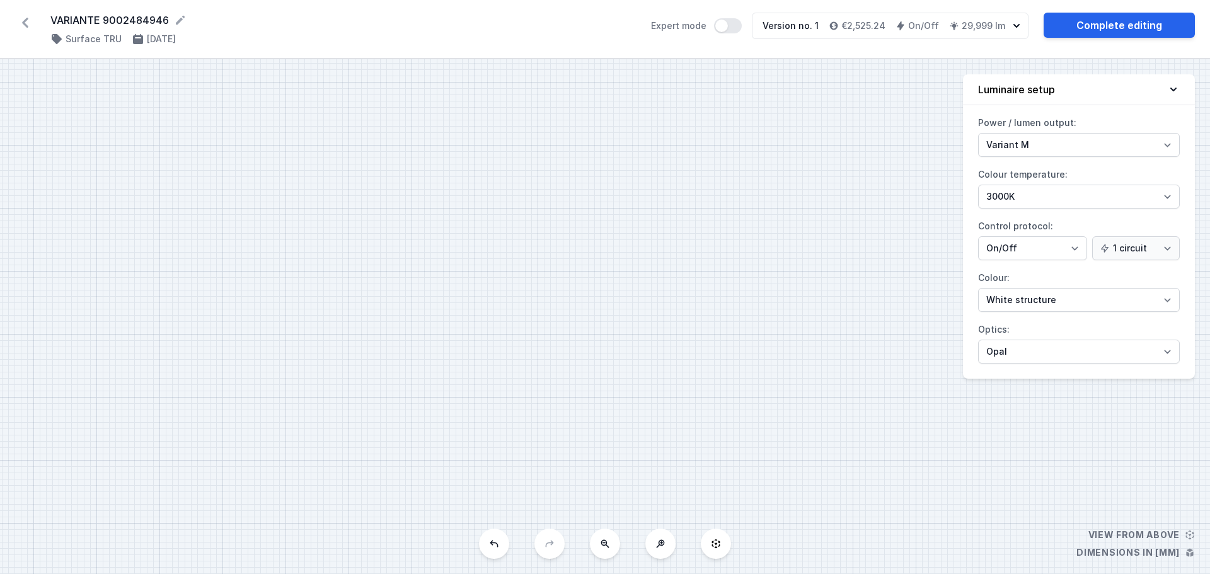
click at [601, 545] on icon at bounding box center [605, 544] width 10 height 10
click at [601, 545] on div "S2 4399 S1 5659" at bounding box center [605, 316] width 1210 height 515
click at [601, 551] on div "S2 4399 S1 5659" at bounding box center [605, 316] width 1210 height 515
click at [543, 354] on div "S2 4399 S1 5659" at bounding box center [605, 316] width 1210 height 515
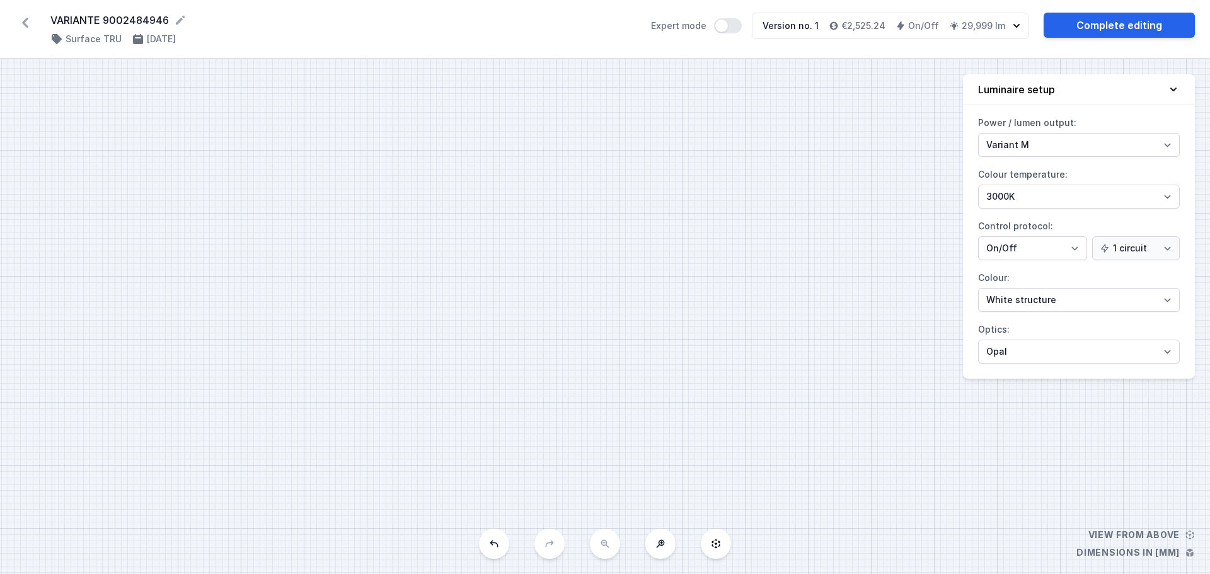
drag, startPoint x: 332, startPoint y: 247, endPoint x: 571, endPoint y: 482, distance: 334.8
click at [574, 488] on div "S2 4399 S1 5659" at bounding box center [605, 316] width 1210 height 515
drag, startPoint x: 490, startPoint y: 173, endPoint x: 536, endPoint y: 448, distance: 279.2
click at [567, 497] on div "S2 4399 S1 5659" at bounding box center [605, 316] width 1210 height 515
drag, startPoint x: 529, startPoint y: 450, endPoint x: 555, endPoint y: 472, distance: 34.5
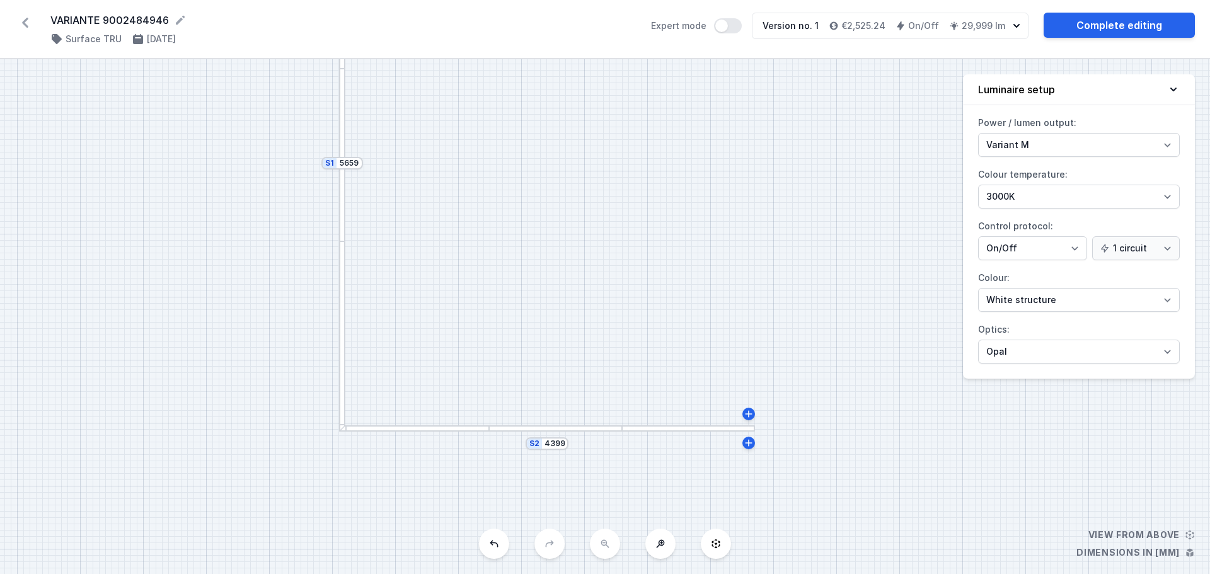
click at [555, 474] on div "S2 4399 S1 5659" at bounding box center [605, 316] width 1210 height 515
click at [554, 437] on input "4399" at bounding box center [556, 434] width 20 height 10
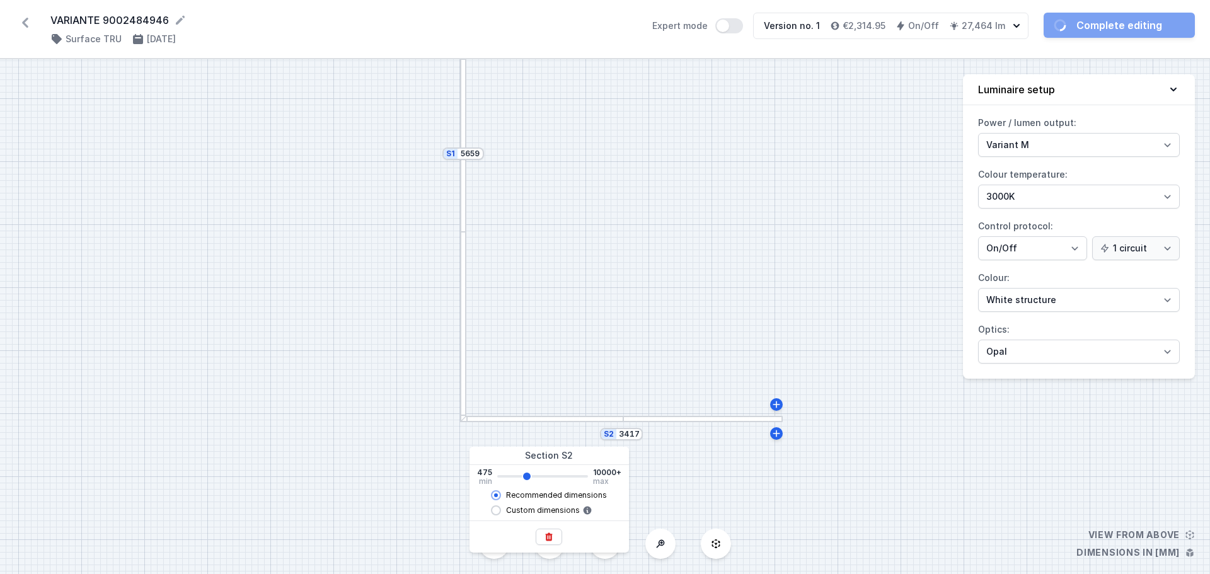
drag, startPoint x: 535, startPoint y: 476, endPoint x: 526, endPoint y: 476, distance: 9.5
click at [526, 476] on input "range" at bounding box center [542, 476] width 91 height 3
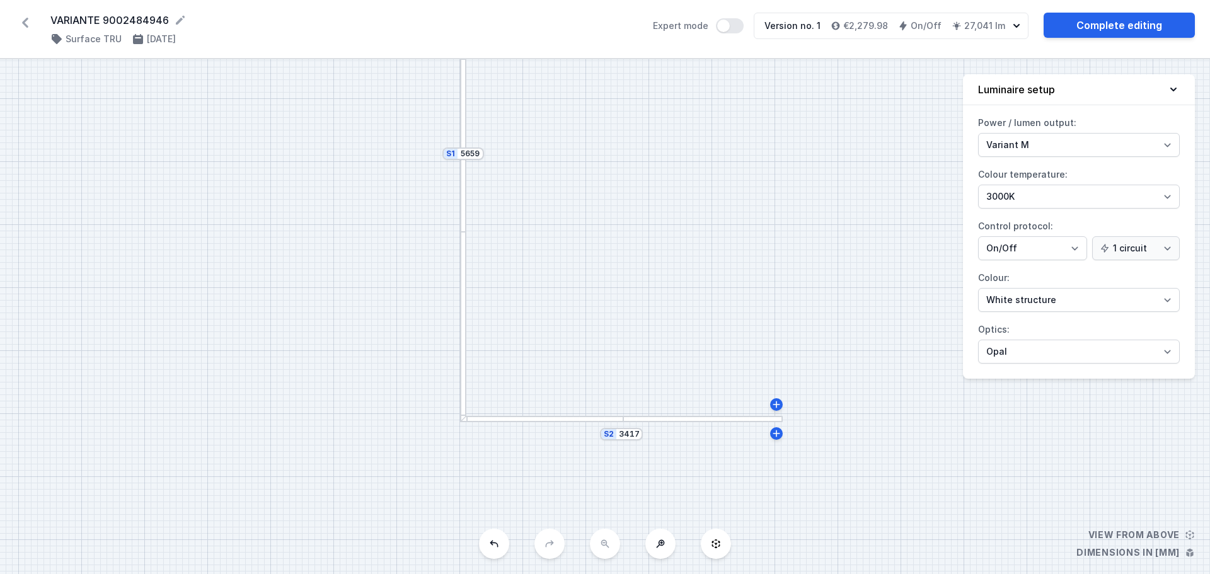
click at [697, 506] on div "S2 3417 S1 5659" at bounding box center [605, 316] width 1210 height 515
click at [1125, 22] on link "Complete editing" at bounding box center [1119, 25] width 151 height 25
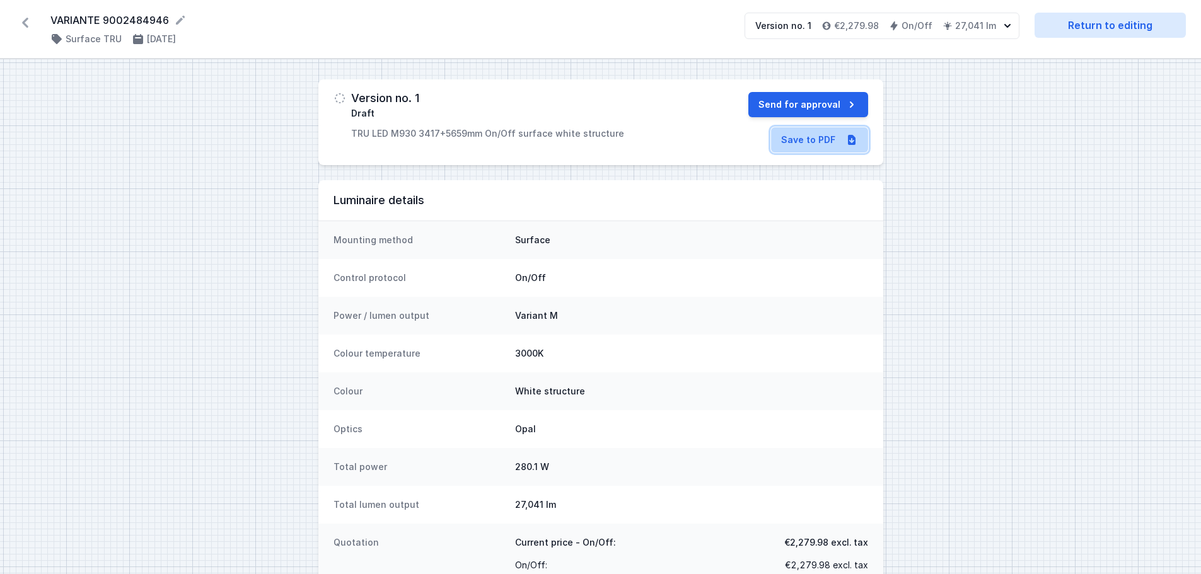
click at [819, 140] on link "Save to PDF" at bounding box center [819, 139] width 97 height 25
